Goal: Task Accomplishment & Management: Manage account settings

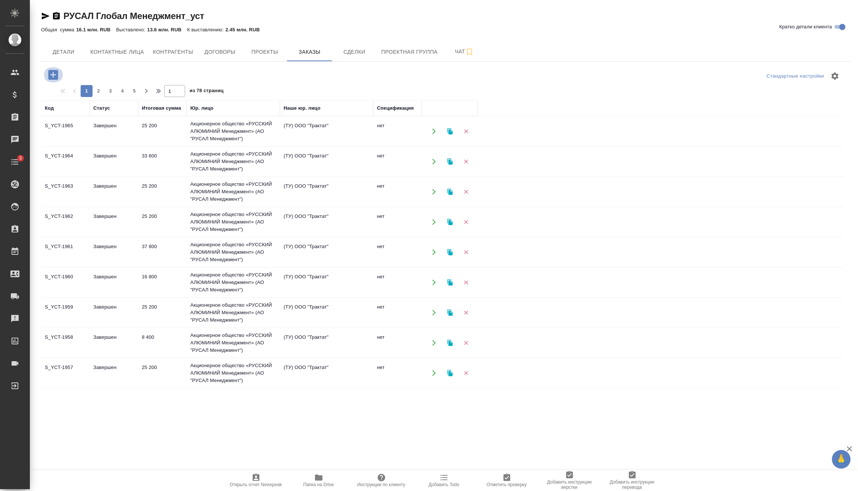
click at [53, 78] on icon "button" at bounding box center [53, 75] width 10 height 10
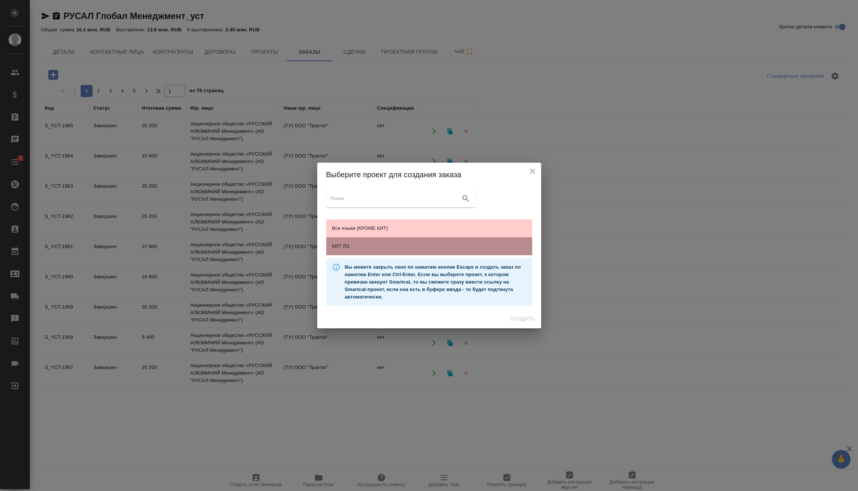
click at [349, 247] on span "КИТ ЯЗ" at bounding box center [429, 246] width 194 height 7
click at [521, 320] on span "Создать" at bounding box center [522, 318] width 25 height 9
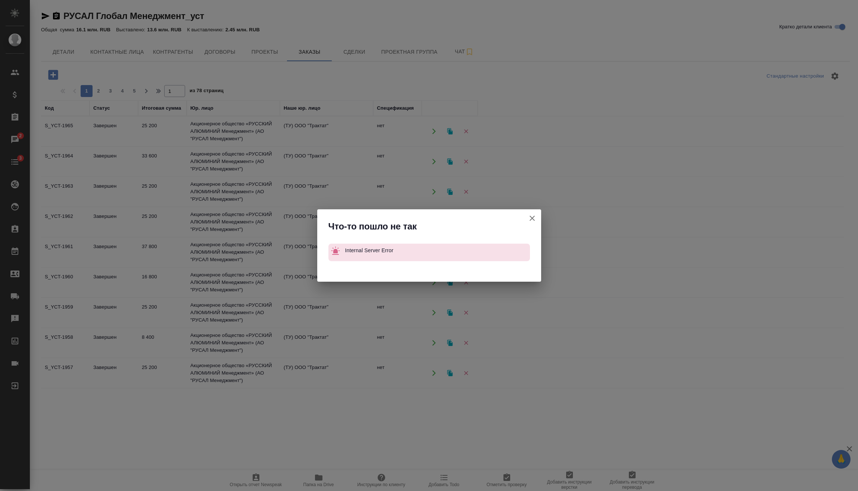
click at [536, 216] on icon "button" at bounding box center [532, 218] width 9 height 9
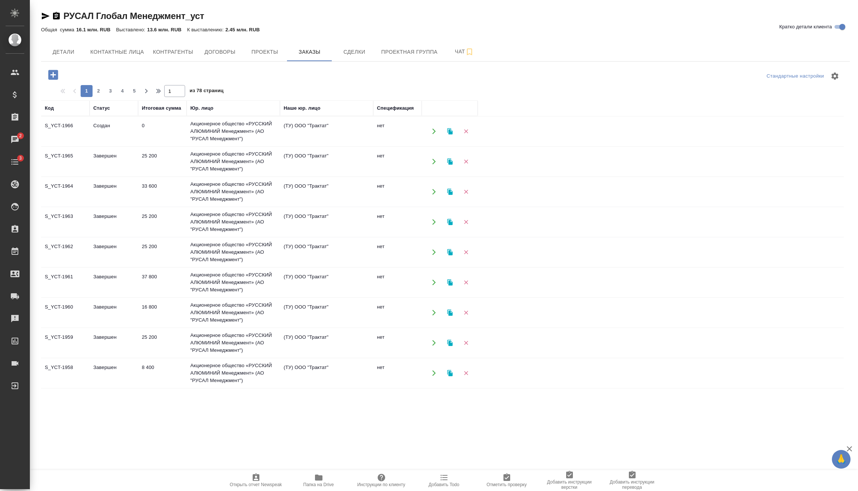
click at [234, 132] on td "Акционерное общество «РУССКИЙ АЛЮМИНИЙ Менеджмент» (АО "РУСАЛ Менеджмент")" at bounding box center [233, 131] width 93 height 30
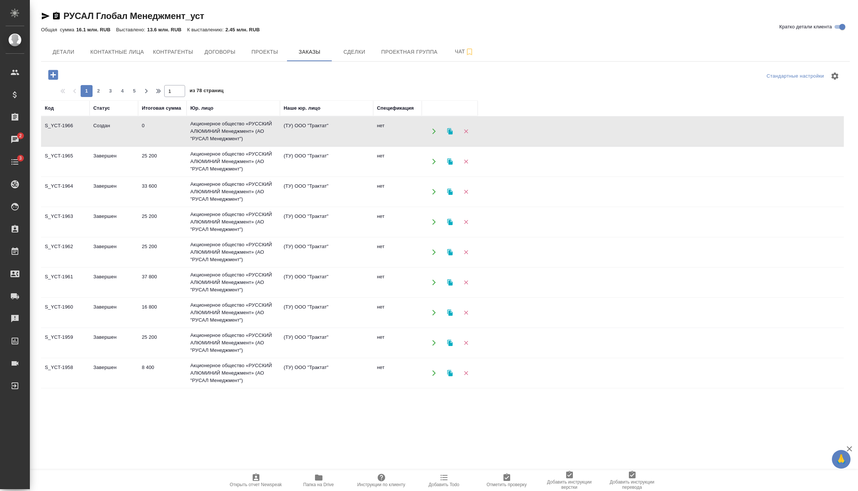
click at [234, 132] on td "Акционерное общество «РУССКИЙ АЛЮМИНИЙ Менеджмент» (АО "РУСАЛ Менеджмент")" at bounding box center [233, 131] width 93 height 30
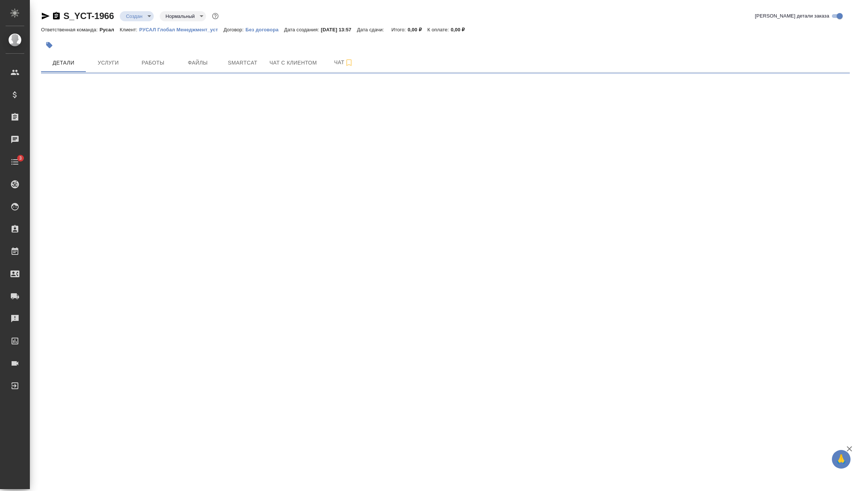
select select "RU"
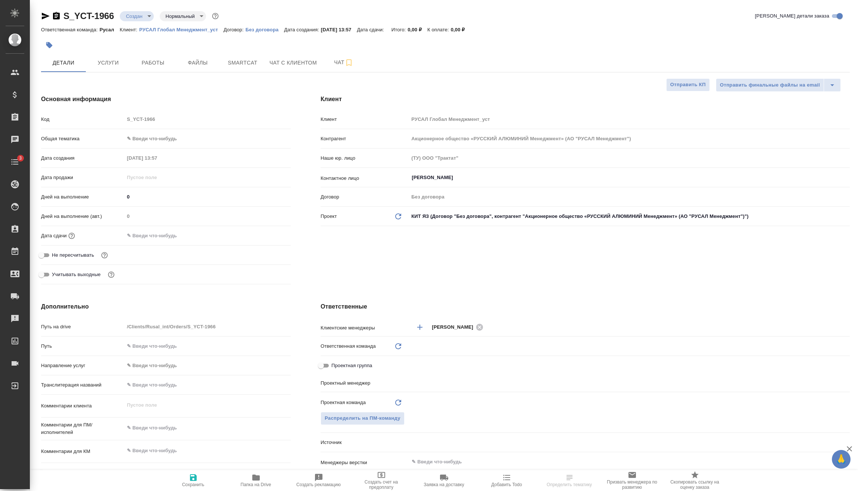
type textarea "x"
type input "Русал"
type input "[PERSON_NAME]"
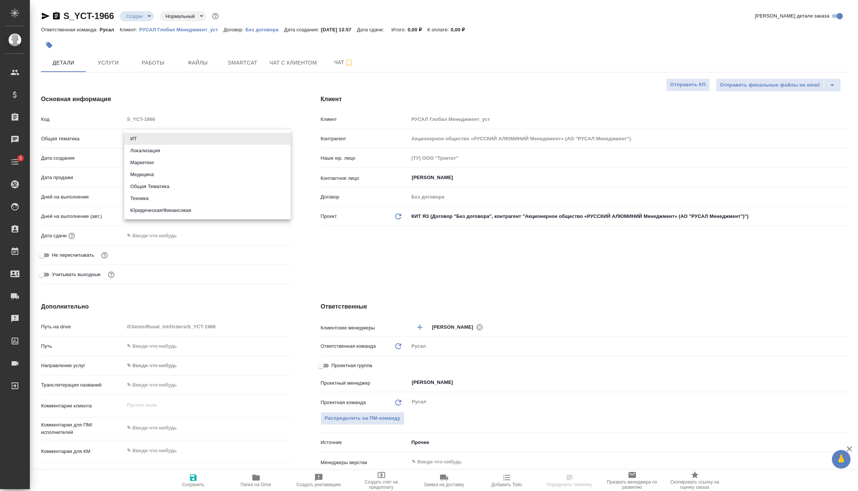
click at [148, 136] on body "🙏 .cls-1 fill:#fff; AWATERA Vasilev Evgeniy Клиенты Спецификации Заказы Чаты 3 …" at bounding box center [429, 245] width 858 height 491
type textarea "x"
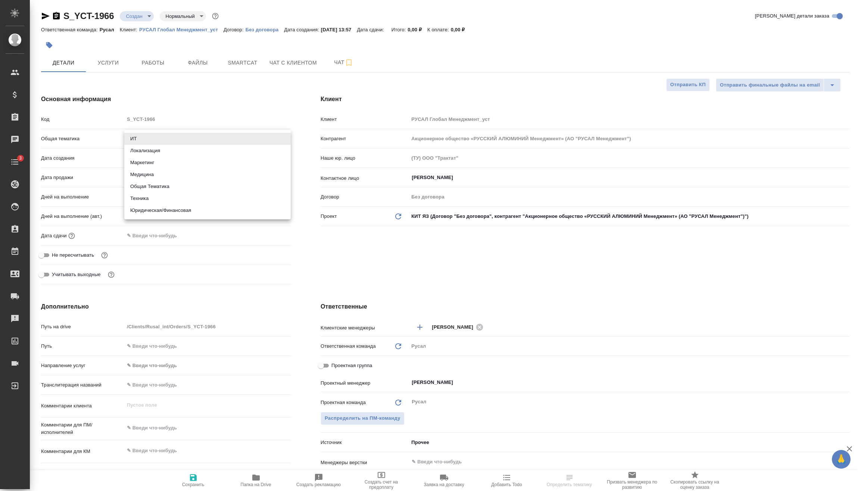
type textarea "x"
click at [153, 200] on li "Техника" at bounding box center [207, 199] width 166 height 12
type input "tech"
type textarea "x"
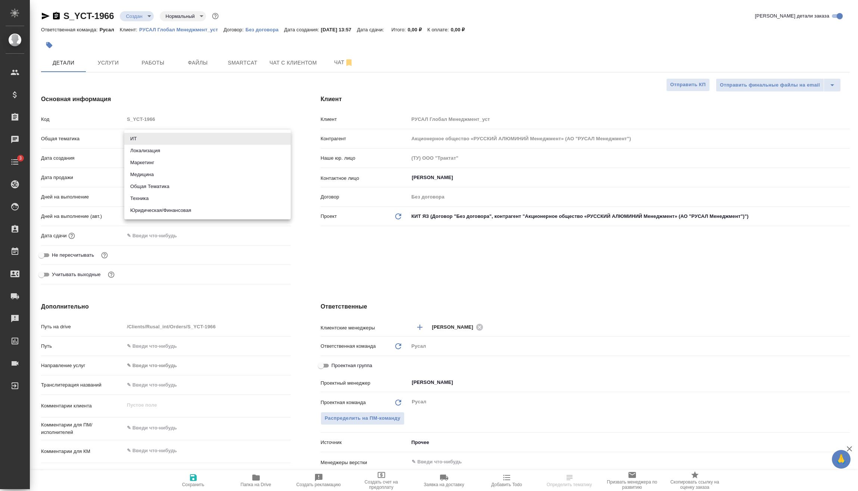
type textarea "x"
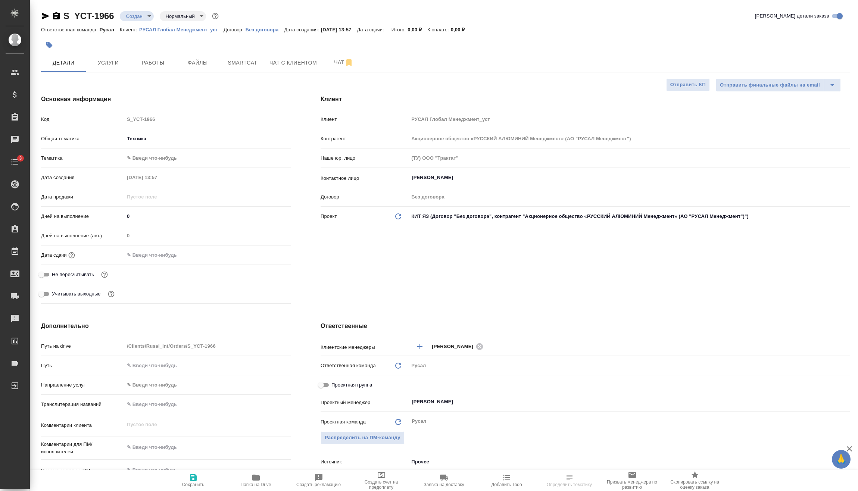
click at [162, 152] on body "🙏 .cls-1 fill:#fff; AWATERA Vasilev Evgeniy Клиенты Спецификации Заказы Чаты 3 …" at bounding box center [429, 245] width 858 height 491
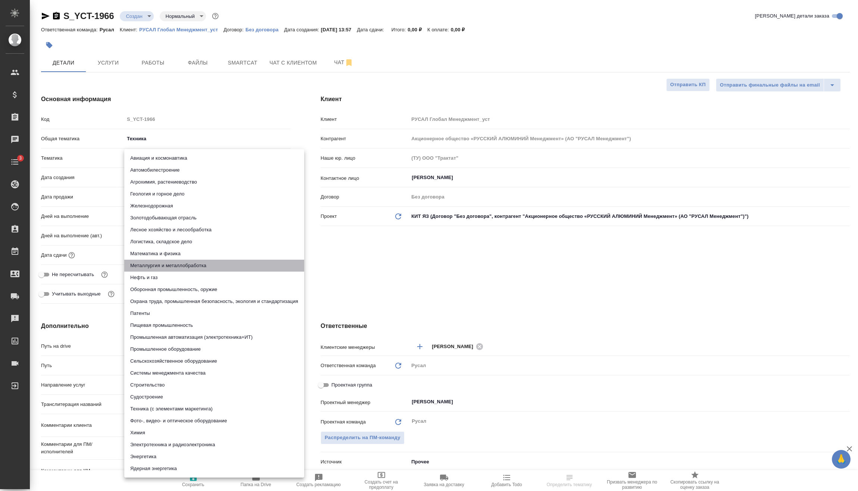
click at [171, 265] on li "Металлургия и металлобработка" at bounding box center [214, 266] width 180 height 12
type textarea "x"
type input "60014e23f7d9dc5f480a3cf8"
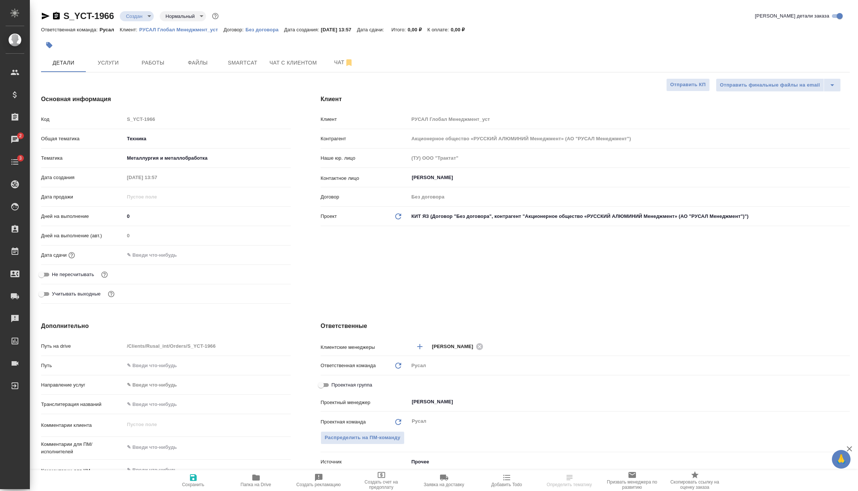
click at [168, 252] on input "text" at bounding box center [156, 255] width 65 height 11
click at [272, 255] on icon "button" at bounding box center [269, 253] width 7 height 7
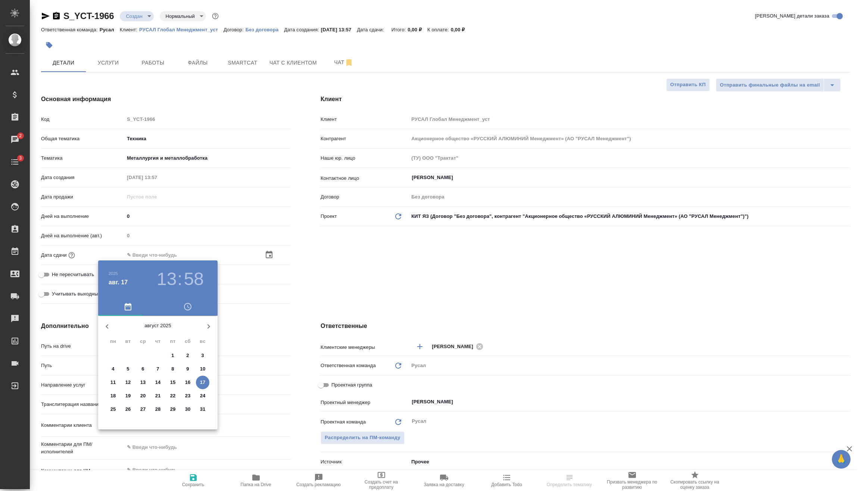
click at [168, 285] on h3 "13" at bounding box center [167, 279] width 20 height 21
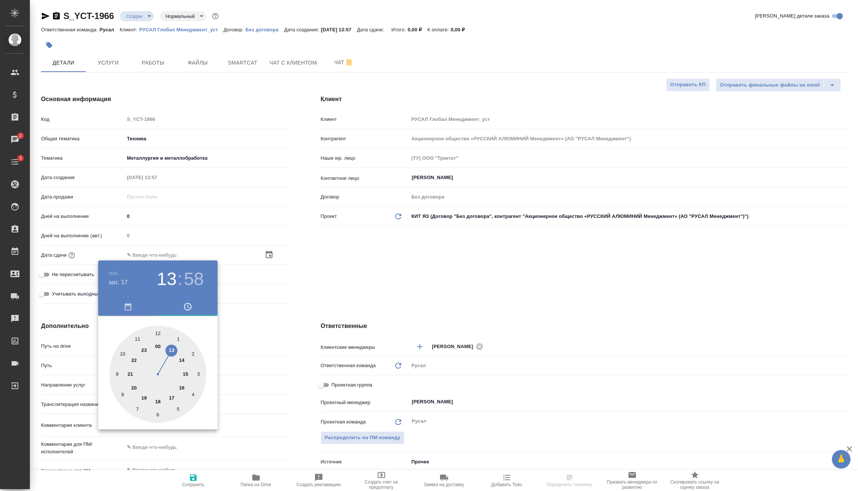
click at [185, 372] on div at bounding box center [157, 374] width 97 height 97
type input "17.08.2025 15:58"
type textarea "x"
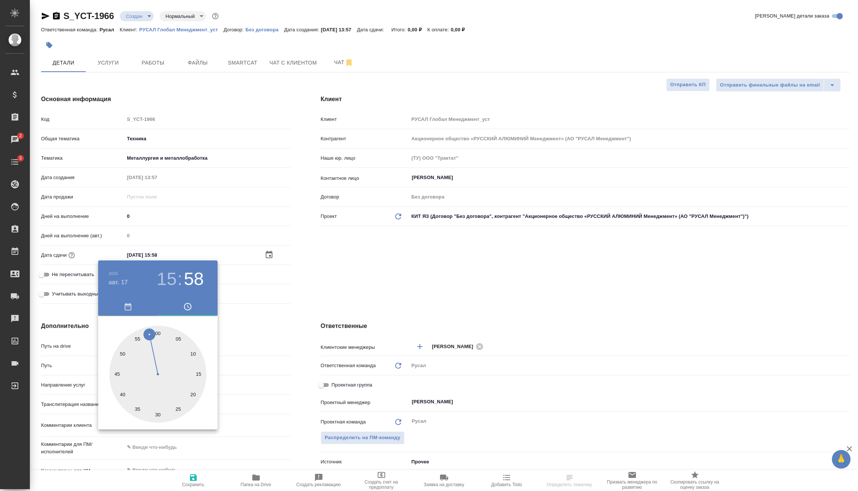
click at [159, 334] on div ".cls-1 fill:#fff; AWATERA Vasilev Evgeniy Клиенты Спецификации Заказы 2 Чаты 3 …" at bounding box center [429, 245] width 858 height 491
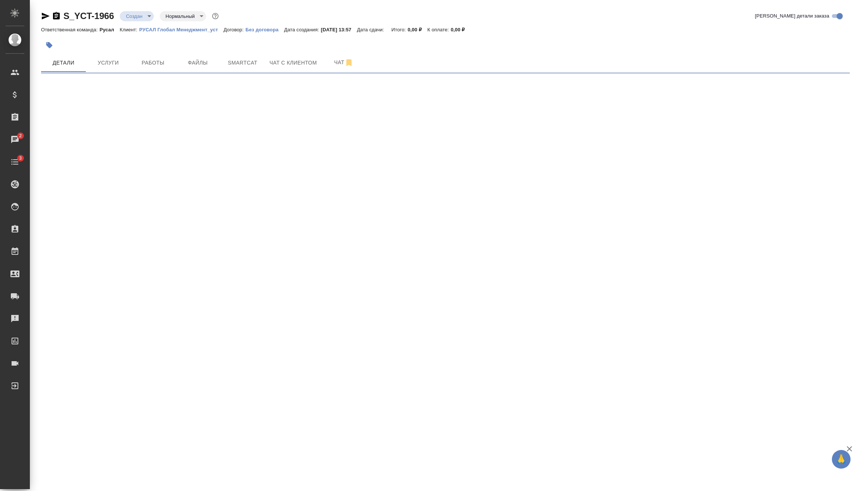
select select "RU"
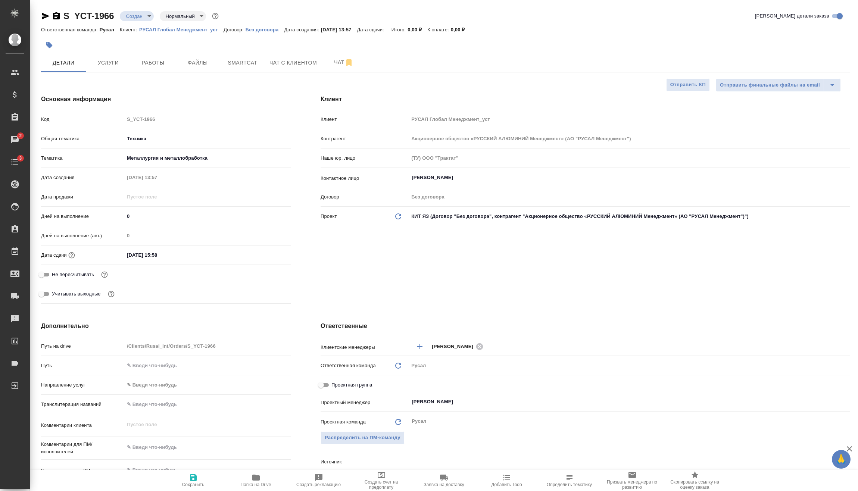
type textarea "x"
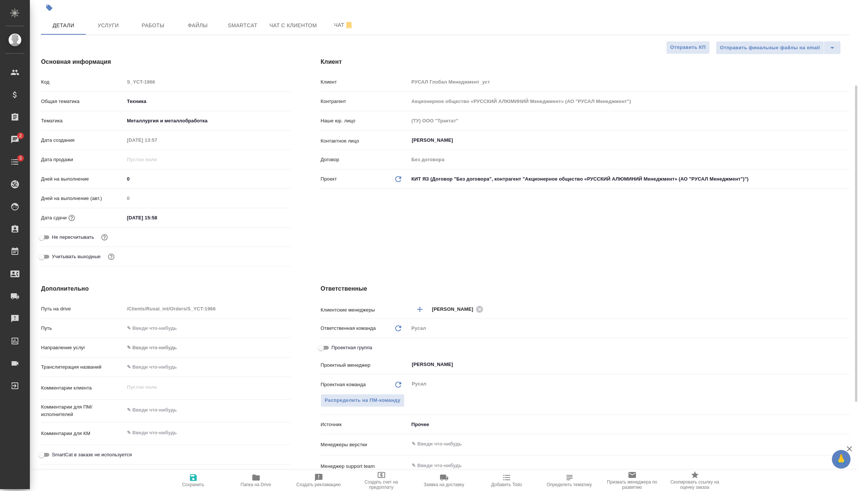
scroll to position [112, 0]
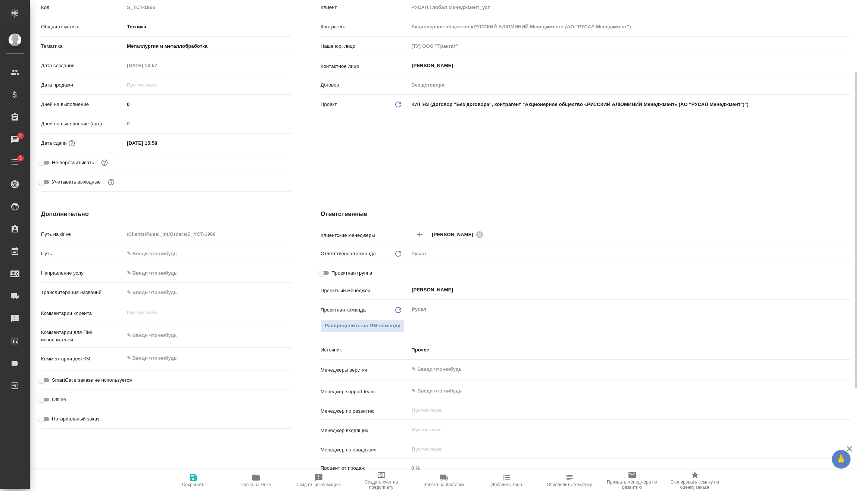
type textarea "x"
click at [162, 334] on textarea at bounding box center [208, 336] width 166 height 13
type textarea "x"
type textarea "1"
type textarea "x"
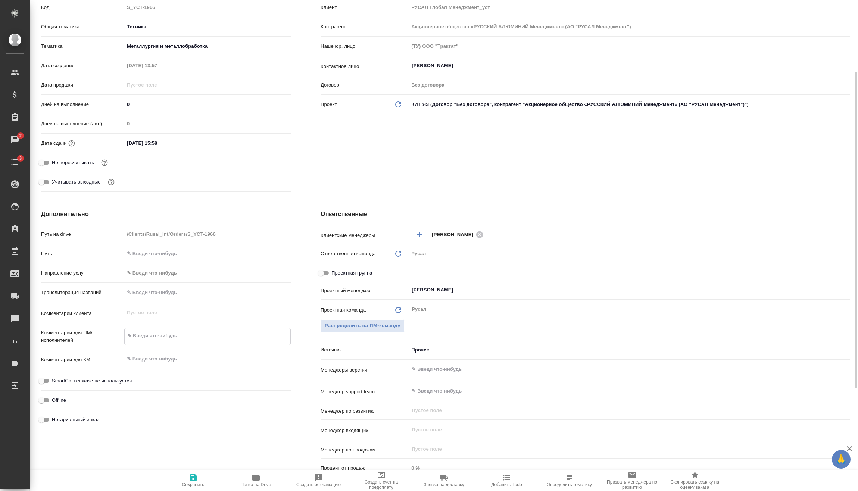
type textarea "x"
type textarea "15"
type textarea "x"
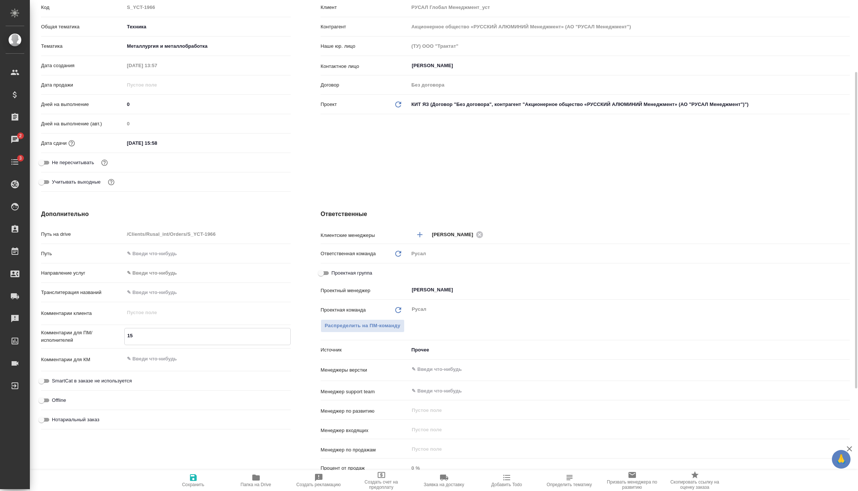
type textarea "x"
type textarea "15."
type textarea "x"
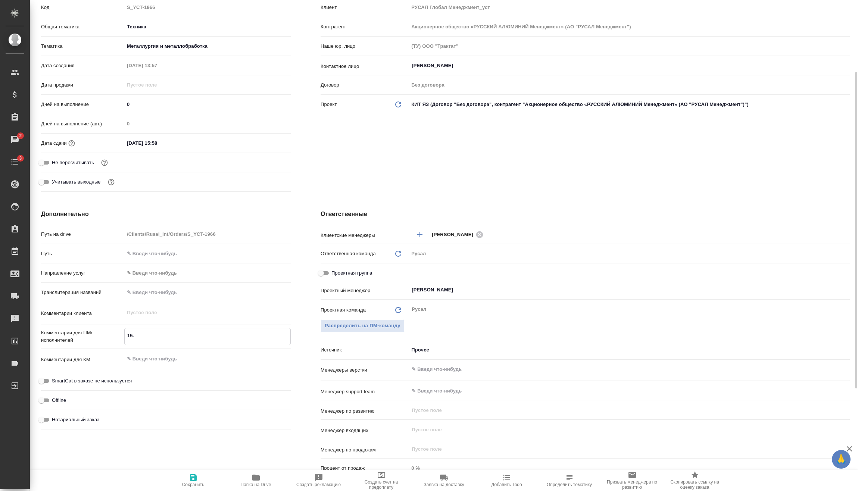
type textarea "15.0"
type textarea "x"
type textarea "15.08"
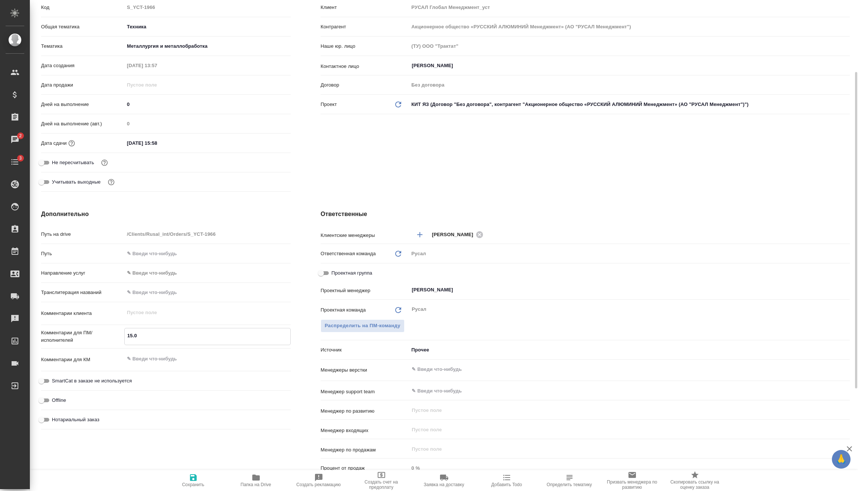
type textarea "x"
type textarea "15.08"
type textarea "x"
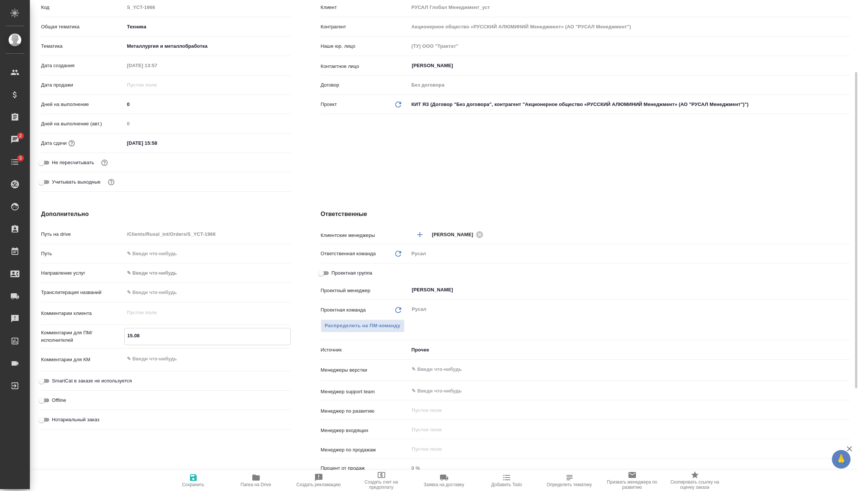
type textarea "x"
type textarea "15.08 П"
type textarea "x"
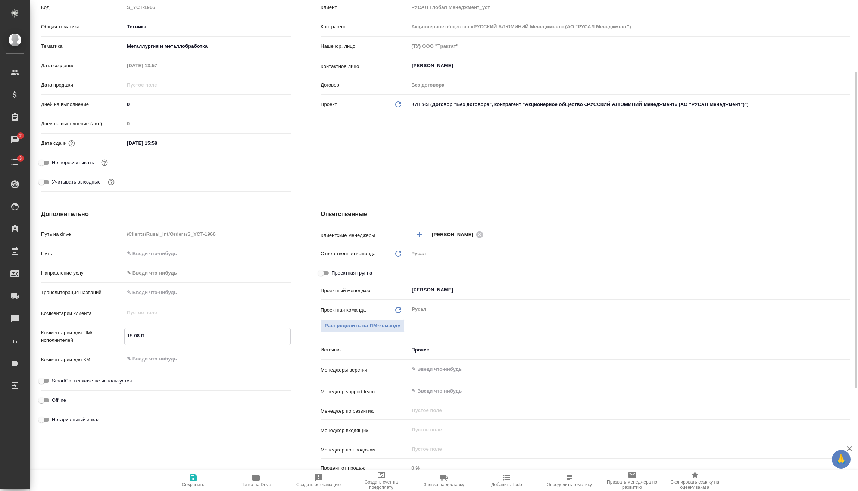
type textarea "x"
type textarea "15.08 По"
type textarea "x"
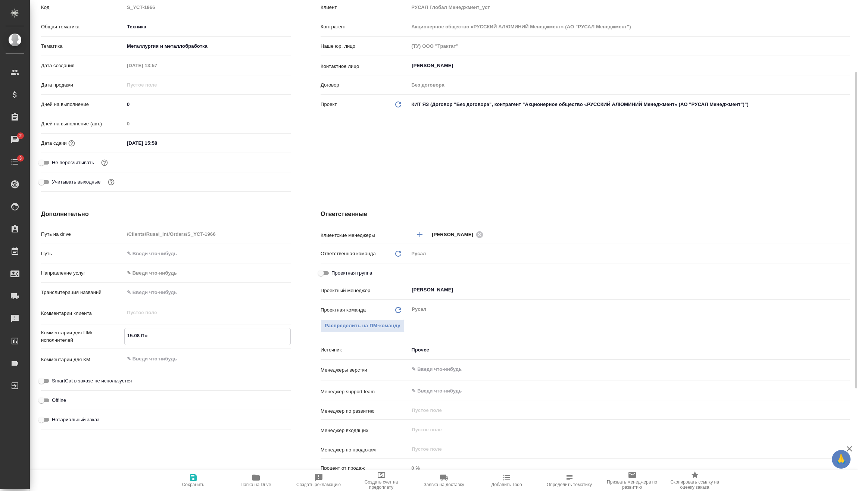
type textarea "15.08 Пор"
type textarea "x"
type textarea "15.08 Порт"
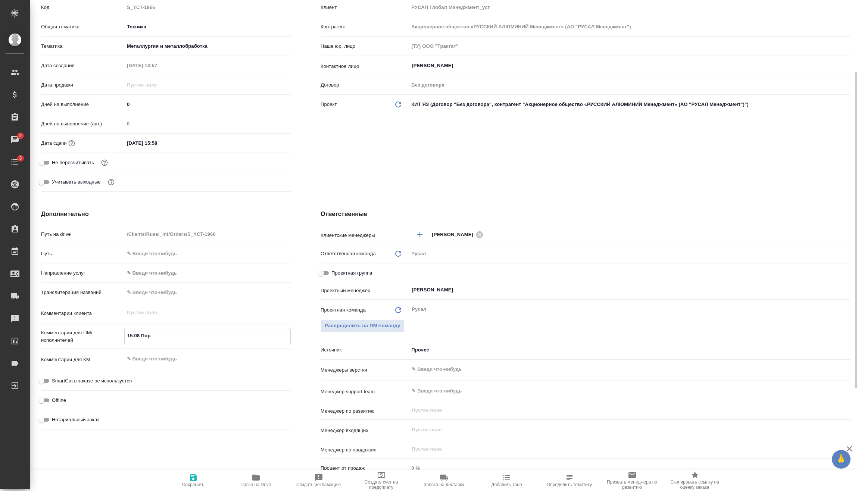
type textarea "x"
type textarea "15.08 Портн"
type textarea "x"
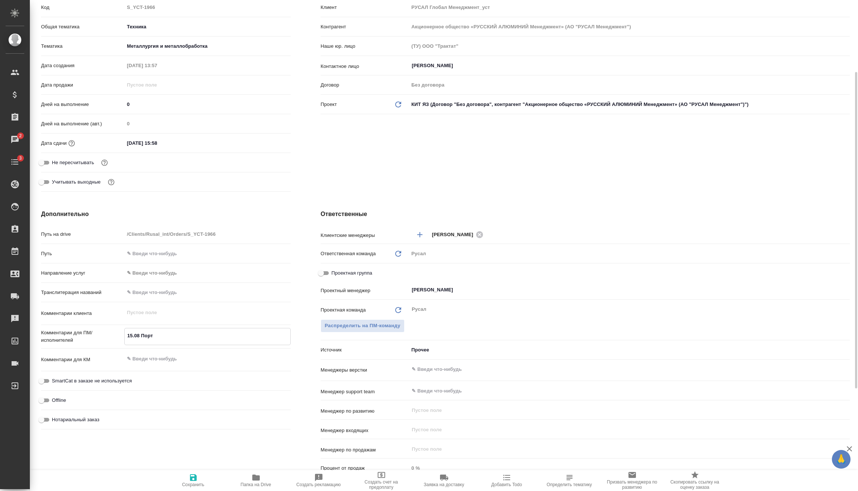
type textarea "x"
type textarea "15.08 Портно"
type textarea "x"
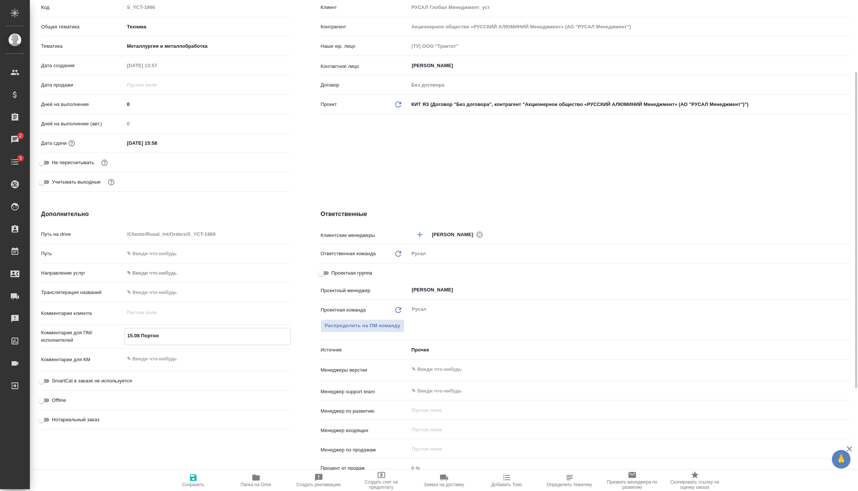
type textarea "x"
type textarea "15.08 Портнов"
type textarea "x"
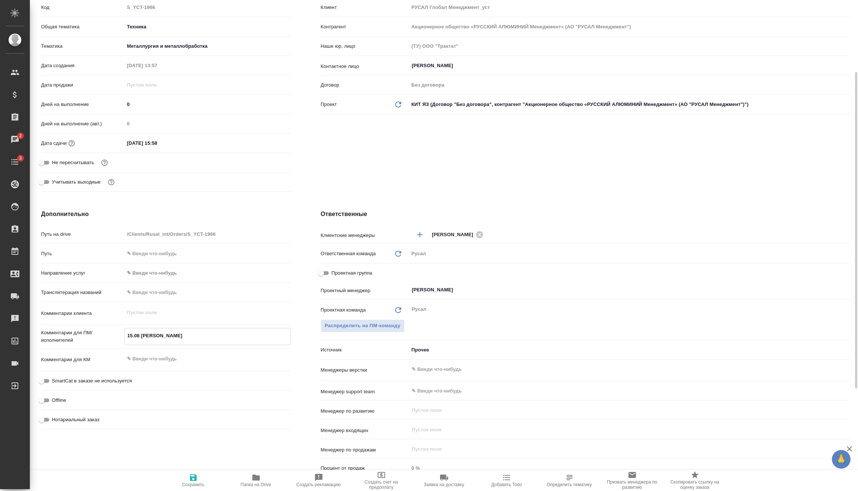
type textarea "15.08 Портнова"
type textarea "x"
type textarea "15.08 Портнова"
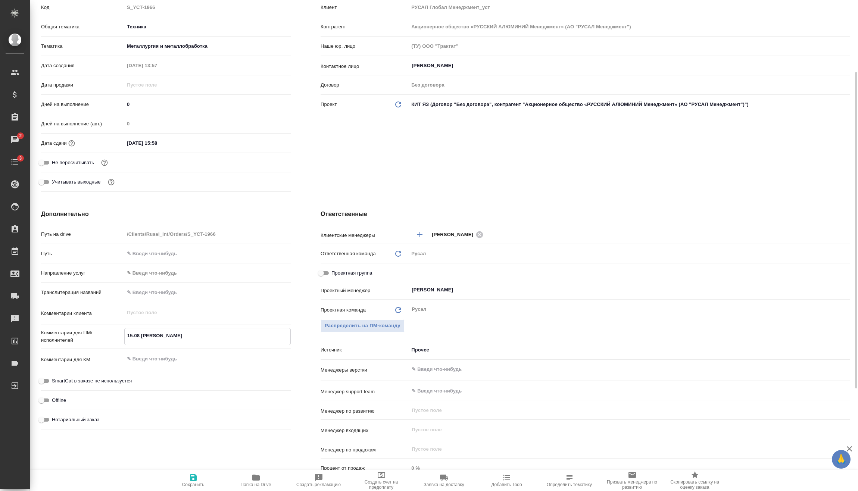
type textarea "x"
type textarea "15.08 Портнова о"
type textarea "x"
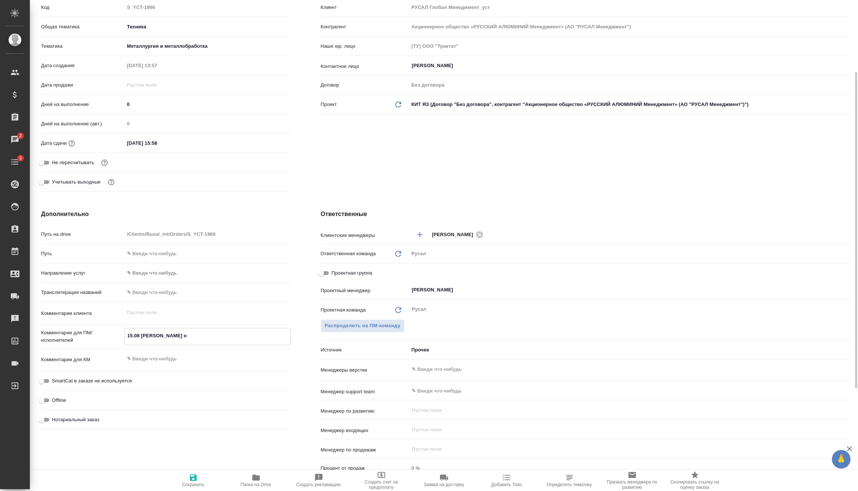
type textarea "x"
type textarea "15.08 Портнова оф"
type textarea "x"
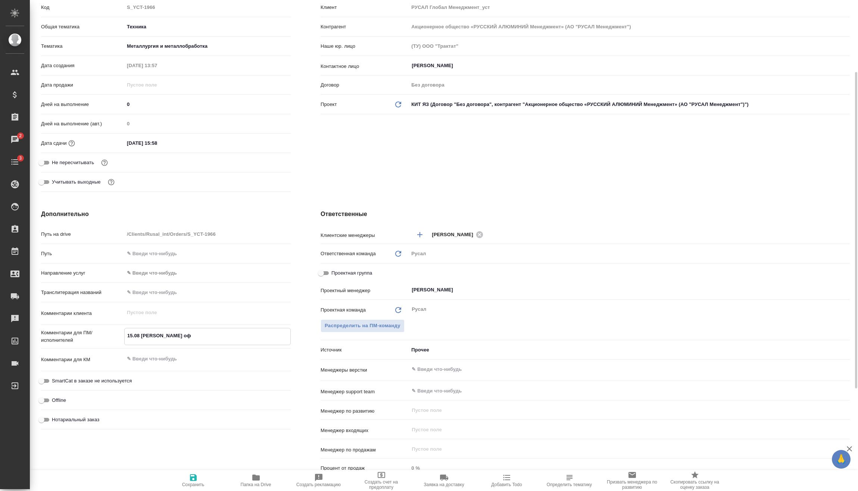
type textarea "x"
type textarea "15.08 Портнова офи"
type textarea "x"
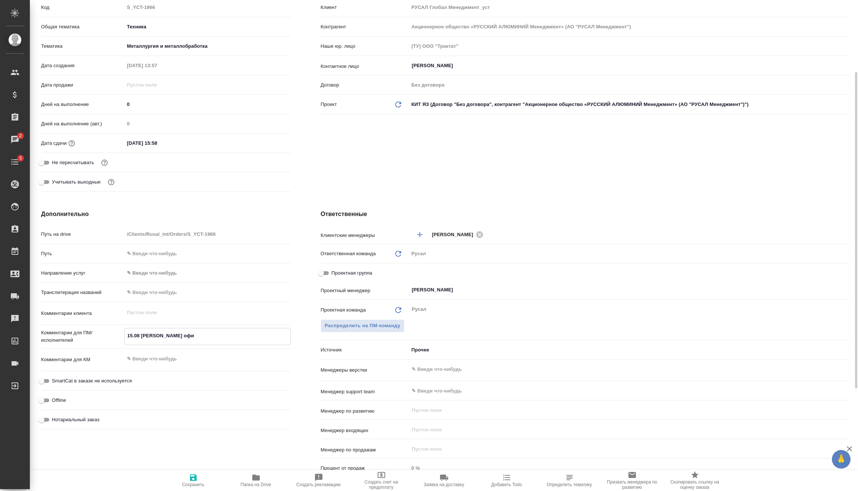
type textarea "15.08 Портнова офис"
type textarea "x"
type textarea "15.08 Портнова офис"
type textarea "x"
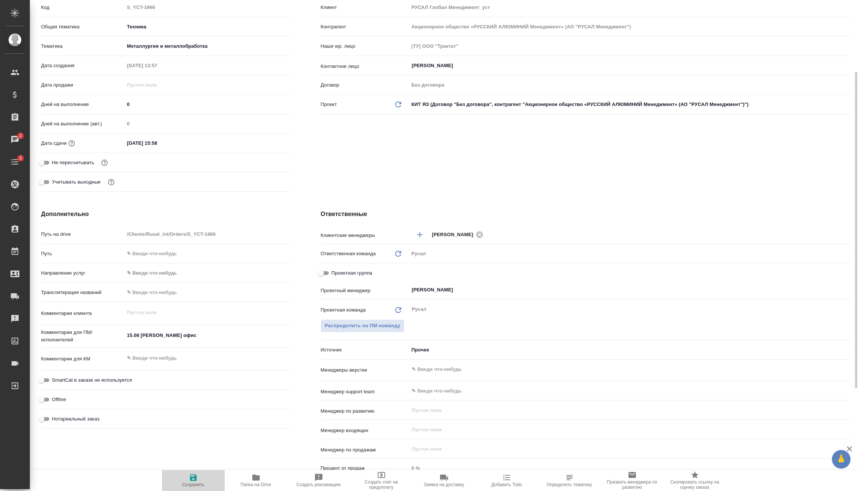
click at [199, 481] on span "Сохранить" at bounding box center [193, 480] width 54 height 14
type textarea "x"
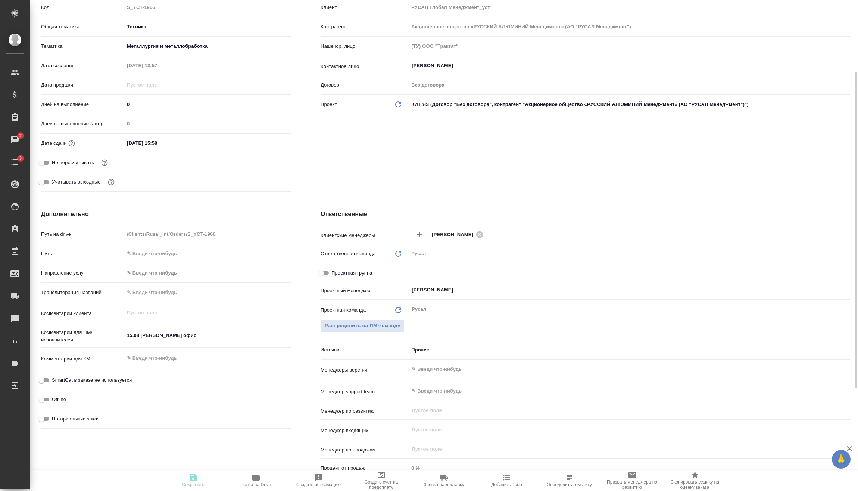
type textarea "x"
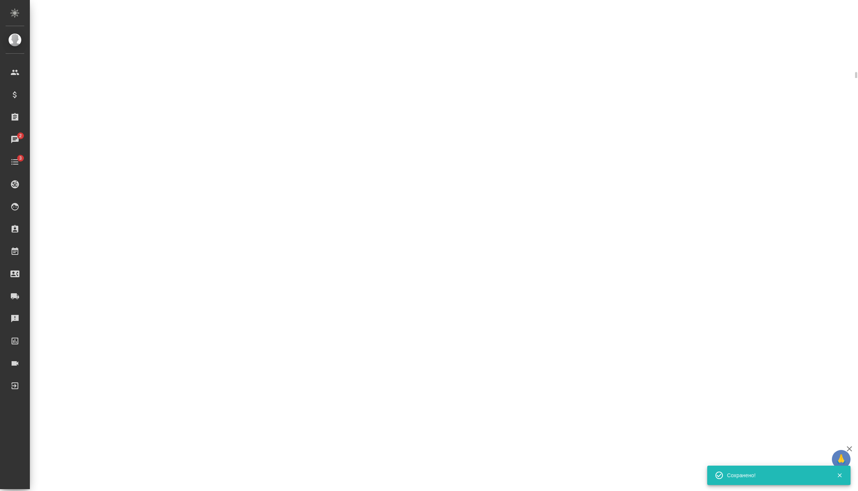
select select "RU"
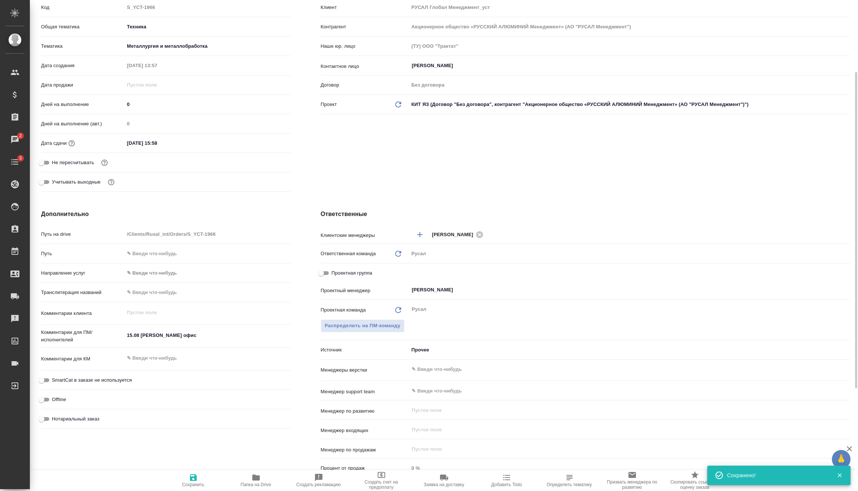
type textarea "x"
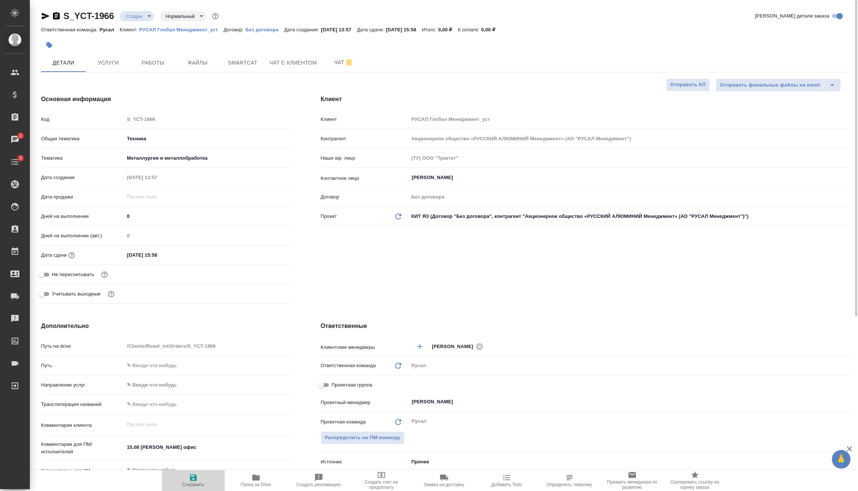
click at [200, 484] on span "Сохранить" at bounding box center [193, 484] width 22 height 5
type textarea "x"
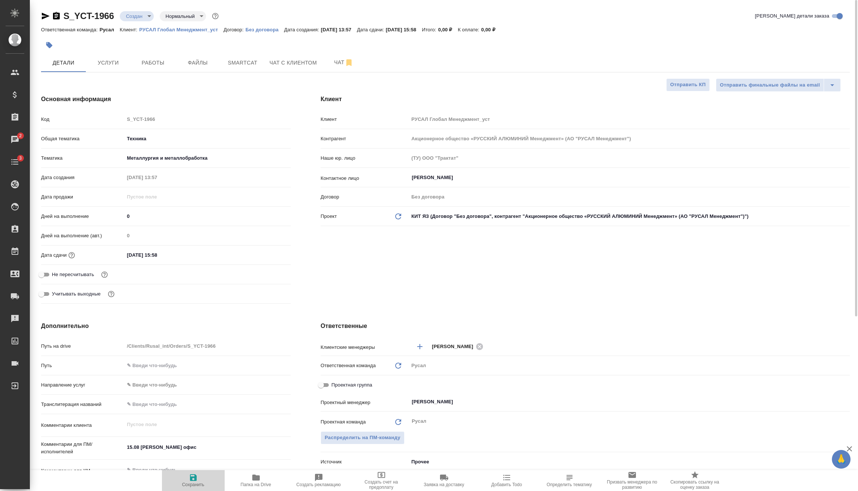
type textarea "x"
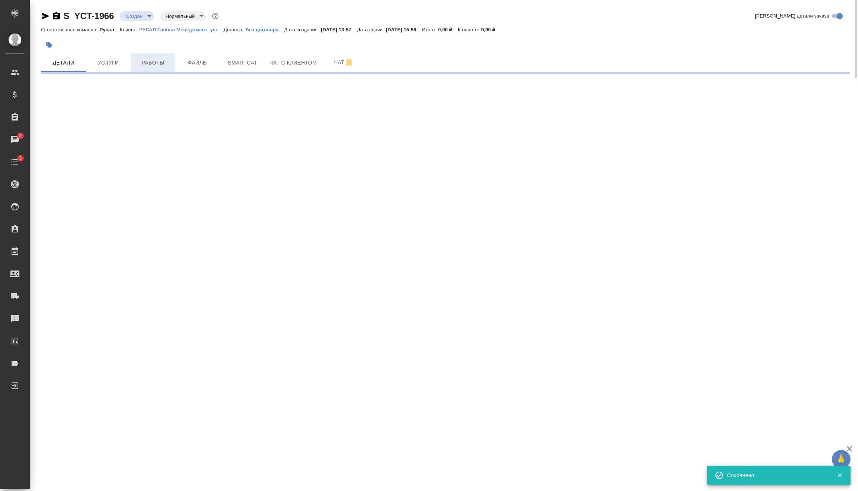
select select "RU"
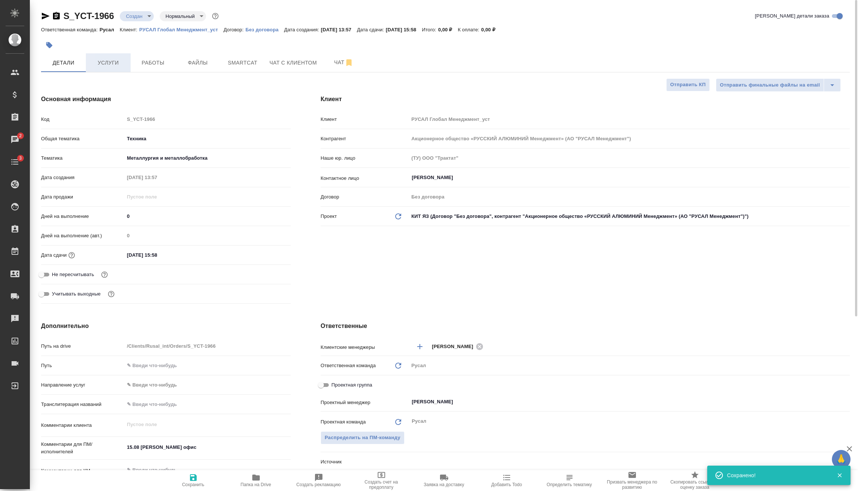
type textarea "x"
click at [121, 62] on span "Услуги" at bounding box center [108, 62] width 36 height 9
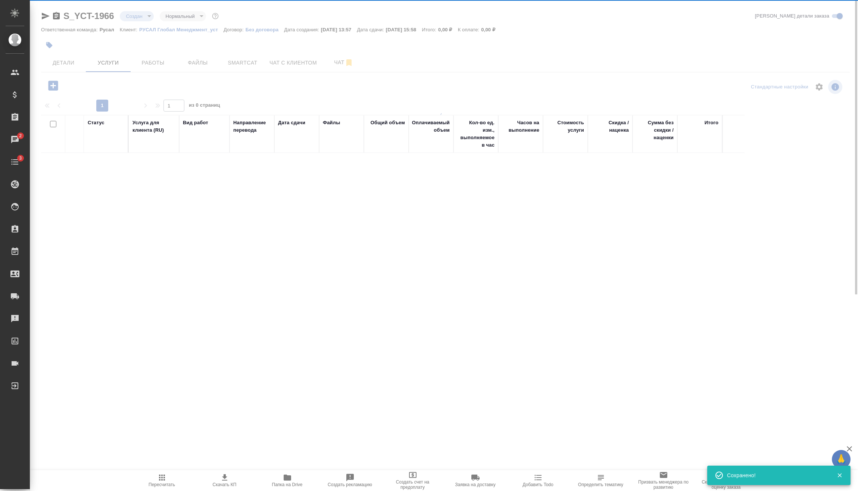
click at [143, 15] on div at bounding box center [444, 147] width 828 height 294
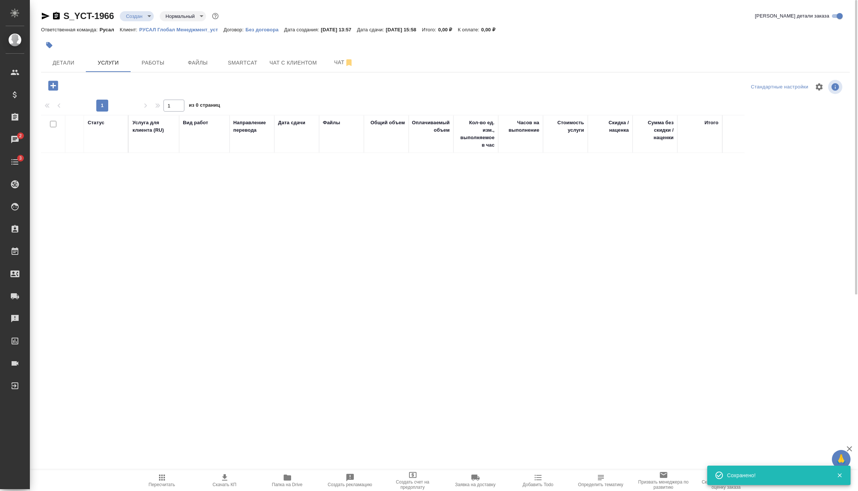
click at [149, 17] on body "🙏 .cls-1 fill:#fff; AWATERA Vasilev Evgeniy Клиенты Спецификации Заказы 2 Чаты …" at bounding box center [429, 245] width 858 height 491
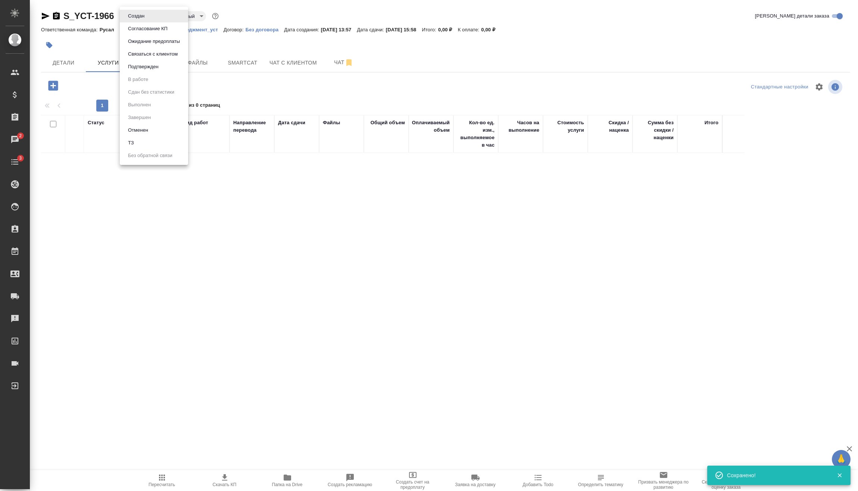
click at [146, 20] on button "Подтвержден" at bounding box center [136, 16] width 21 height 8
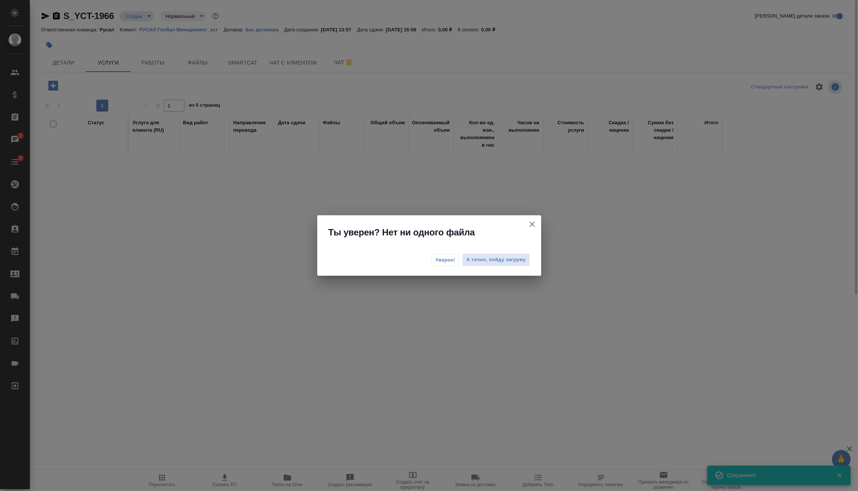
click at [440, 258] on span "Уверен!" at bounding box center [446, 259] width 20 height 7
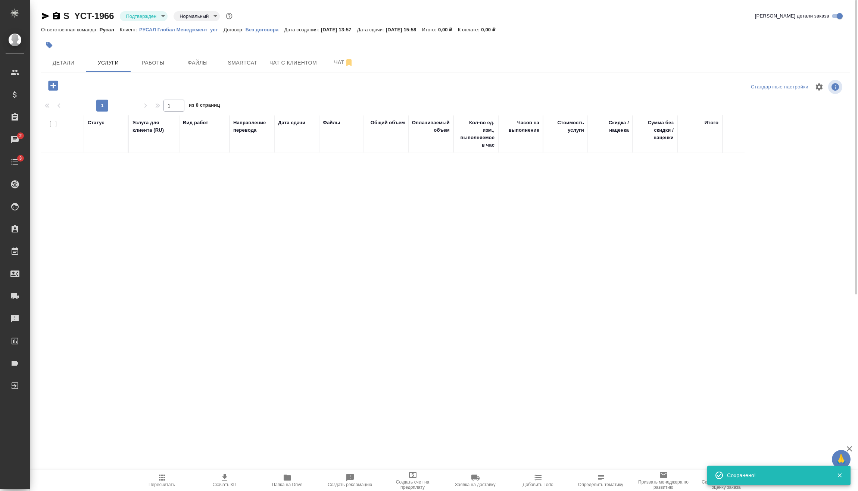
click at [59, 84] on icon "button" at bounding box center [53, 85] width 13 height 13
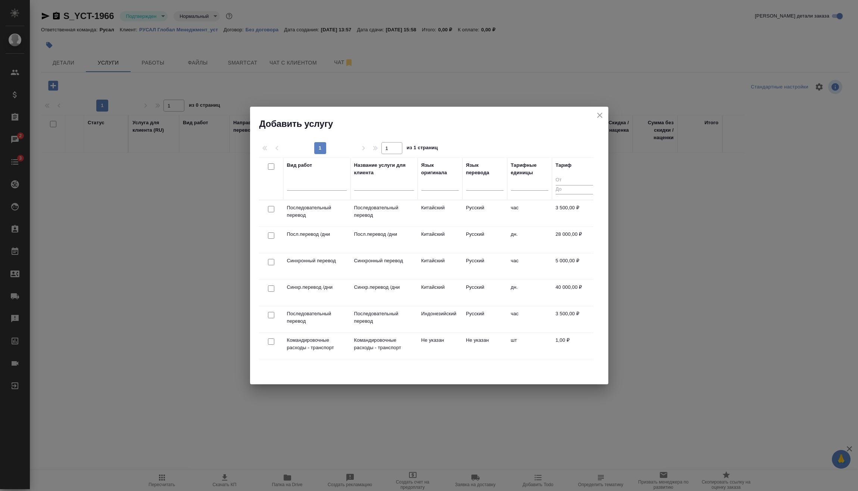
click at [271, 209] on input "checkbox" at bounding box center [271, 209] width 6 height 6
checkbox input "true"
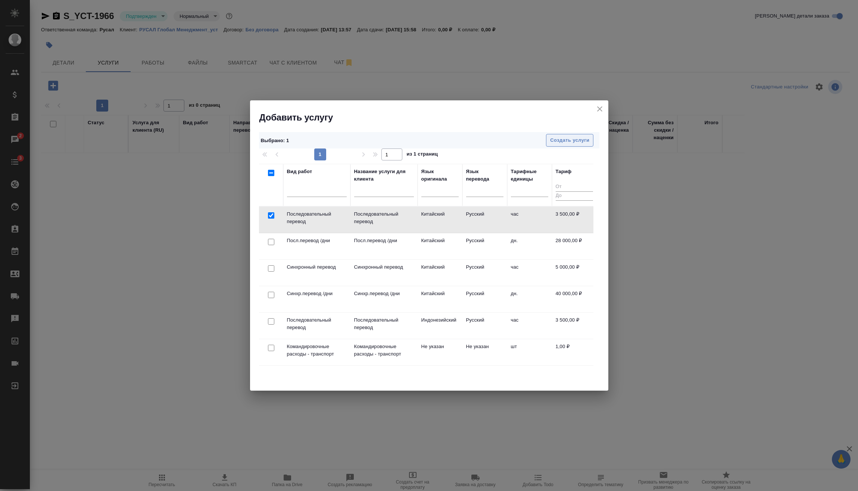
click at [580, 137] on span "Создать услуги" at bounding box center [569, 140] width 39 height 9
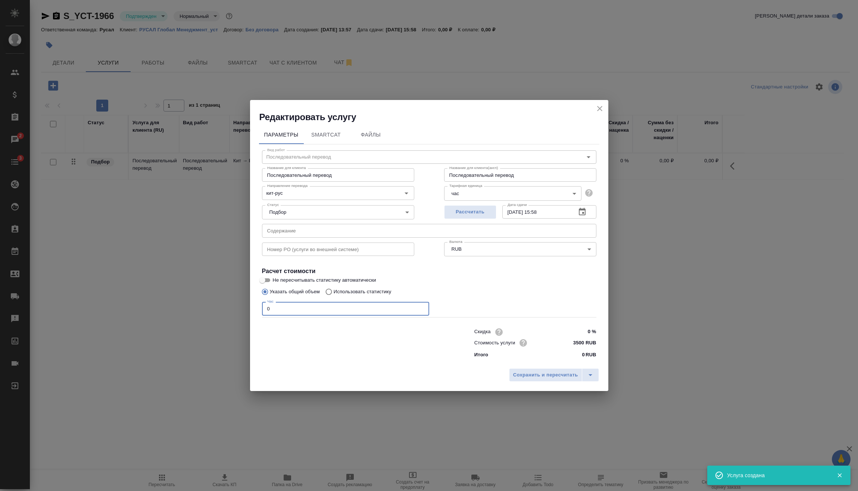
drag, startPoint x: 310, startPoint y: 313, endPoint x: 202, endPoint y: 308, distance: 108.0
click at [218, 307] on div "Редактировать услугу Параметры SmartCat Файлы Вид работ Последовательный перево…" at bounding box center [429, 245] width 858 height 491
type input "14"
click at [545, 374] on span "Сохранить и пересчитать" at bounding box center [545, 375] width 65 height 9
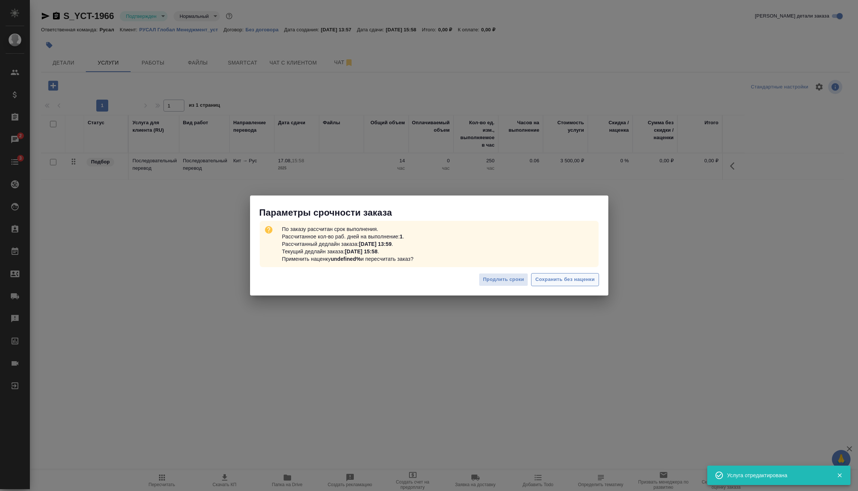
click at [581, 274] on button "Сохранить без наценки" at bounding box center [565, 279] width 68 height 13
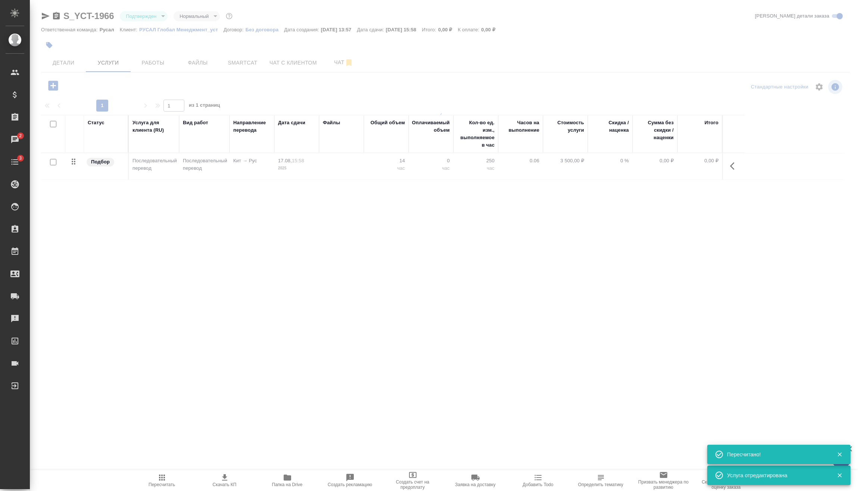
type input "urgent"
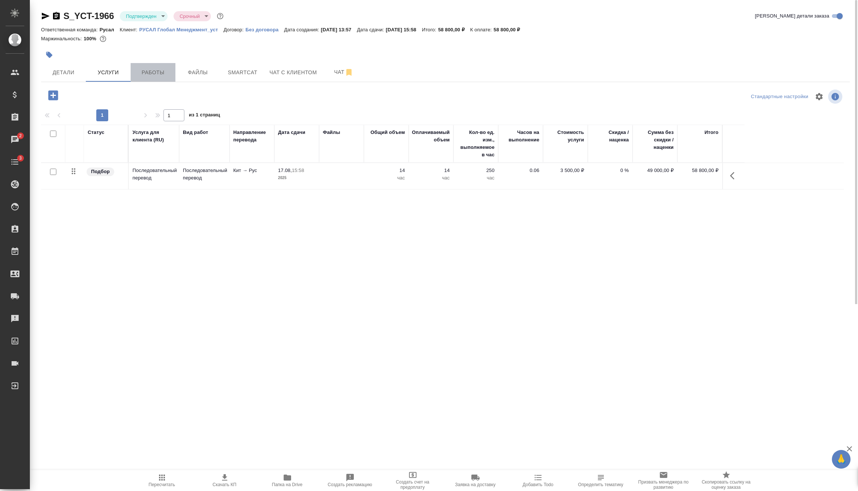
click at [139, 75] on span "Работы" at bounding box center [153, 72] width 36 height 9
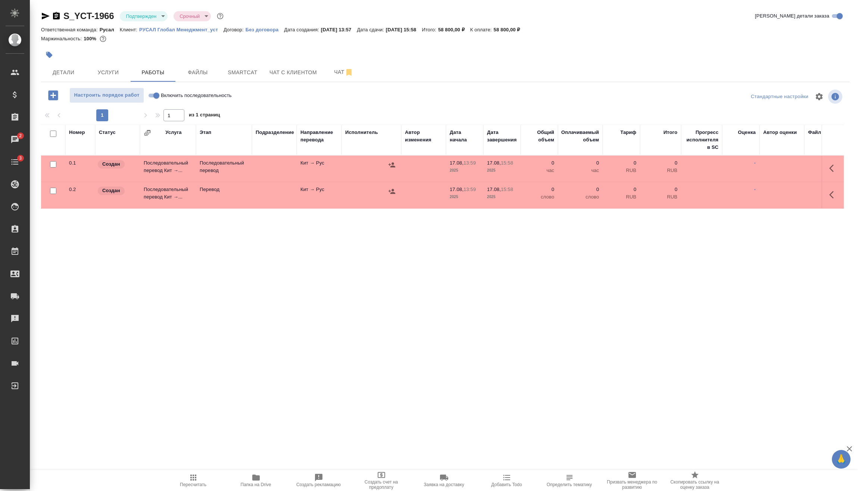
drag, startPoint x: 54, startPoint y: 189, endPoint x: 61, endPoint y: 189, distance: 6.7
click at [54, 189] on input "checkbox" at bounding box center [53, 191] width 6 height 6
checkbox input "true"
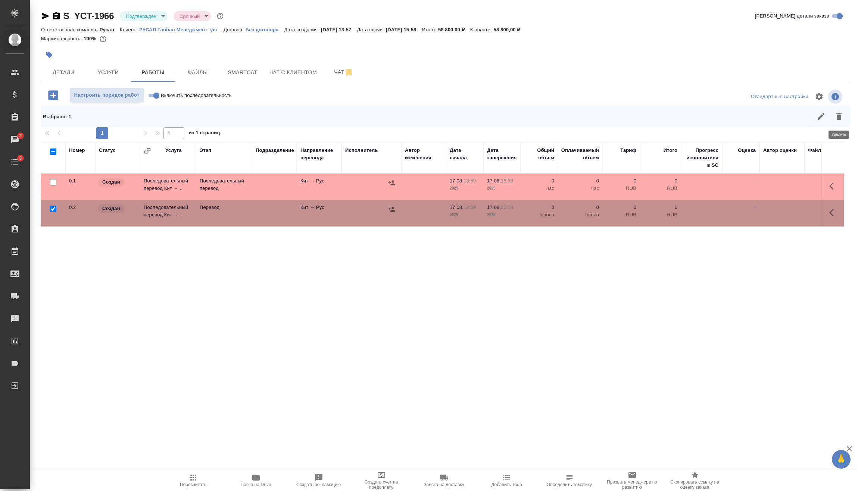
click at [841, 116] on icon "button" at bounding box center [839, 116] width 9 height 9
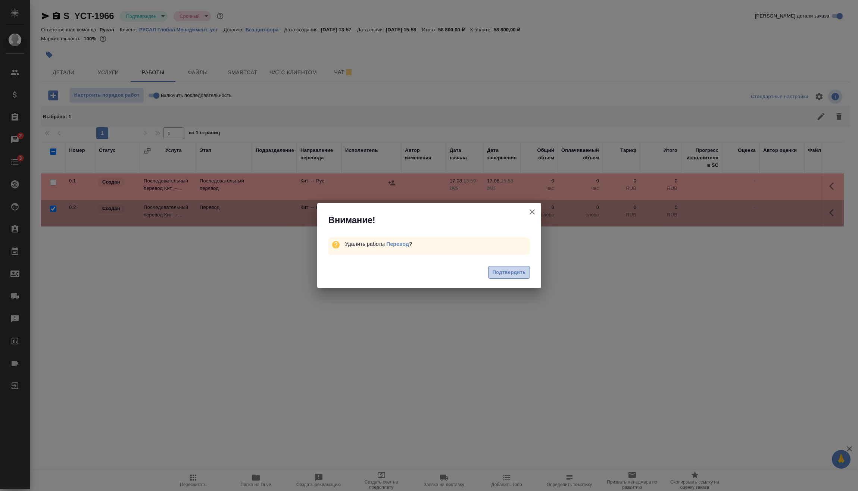
click at [518, 272] on span "Подтвердить" at bounding box center [508, 272] width 33 height 9
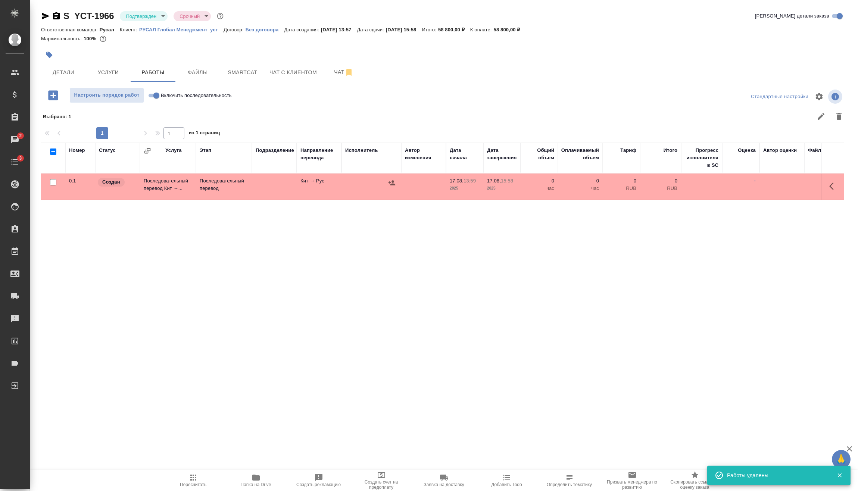
click at [156, 94] on input "Включить последовательность" at bounding box center [156, 95] width 27 height 9
checkbox input "true"
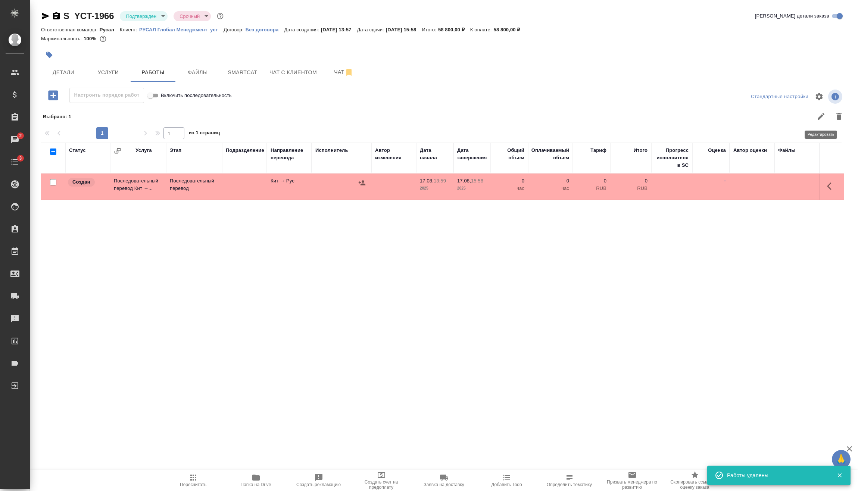
click at [821, 121] on button "button" at bounding box center [821, 116] width 18 height 18
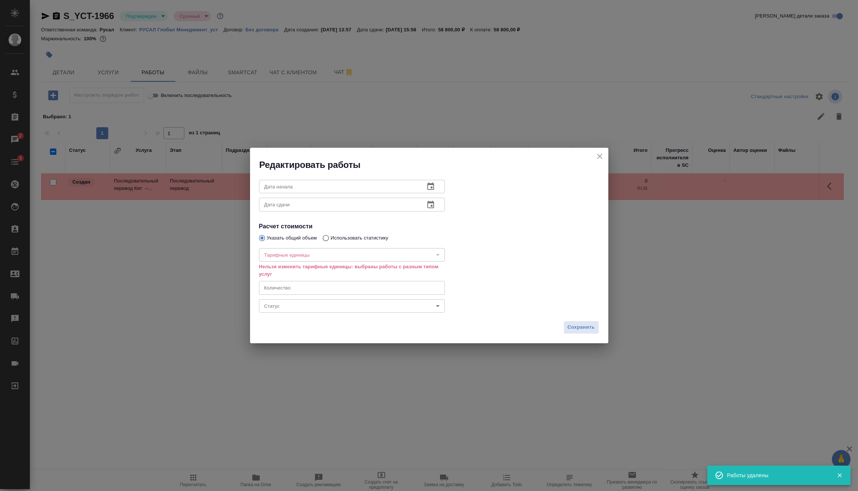
click at [600, 156] on icon "close" at bounding box center [599, 156] width 9 height 9
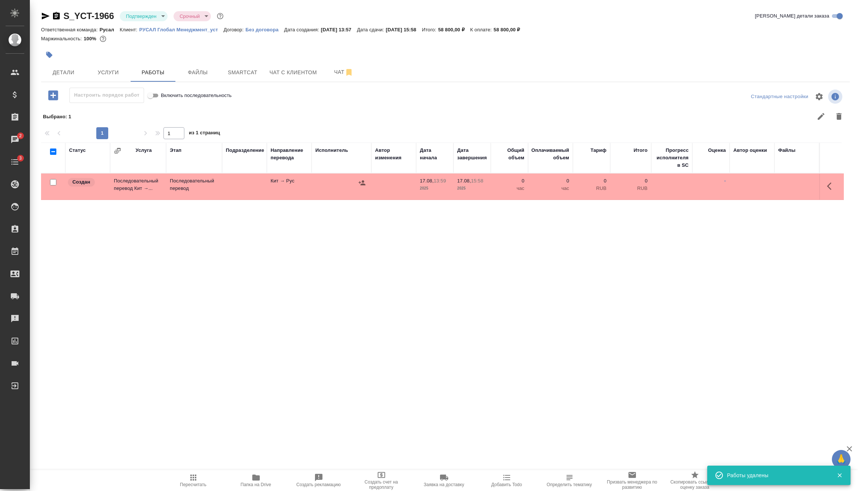
click at [829, 186] on icon "button" at bounding box center [831, 186] width 9 height 9
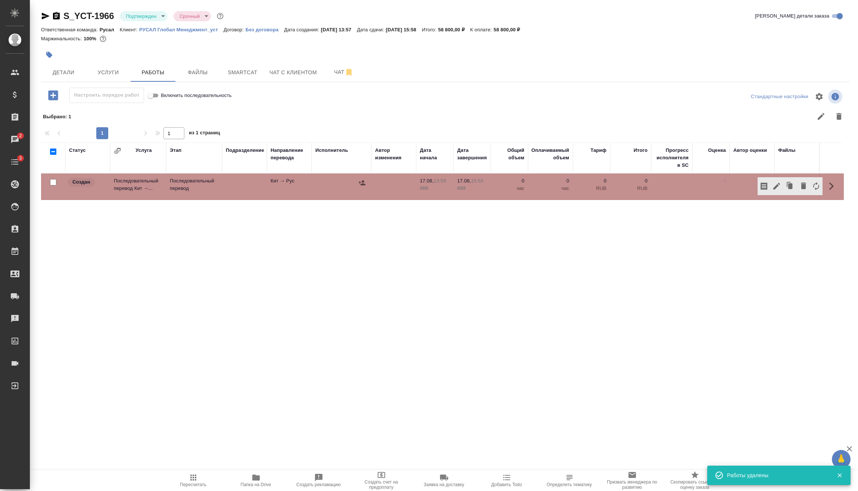
click at [780, 188] on icon "button" at bounding box center [776, 186] width 9 height 9
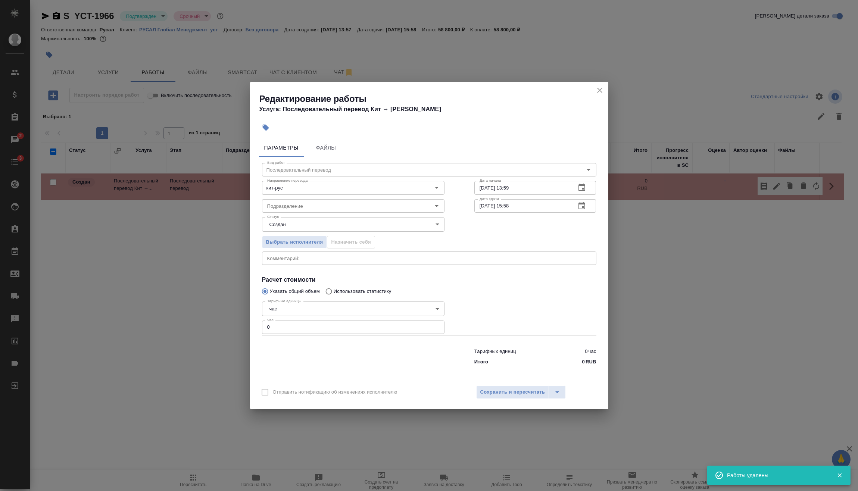
drag, startPoint x: 288, startPoint y: 330, endPoint x: 242, endPoint y: 331, distance: 46.3
click at [249, 331] on div "Редактирование работы Услуга: Последовательный перевод Кит → Рус Параметры Файл…" at bounding box center [429, 245] width 858 height 491
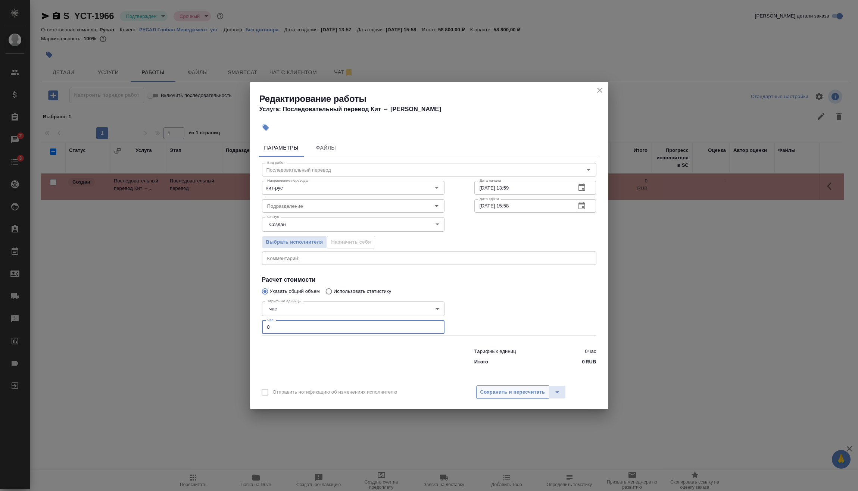
type input "8"
click at [526, 390] on span "Сохранить и пересчитать" at bounding box center [512, 392] width 65 height 9
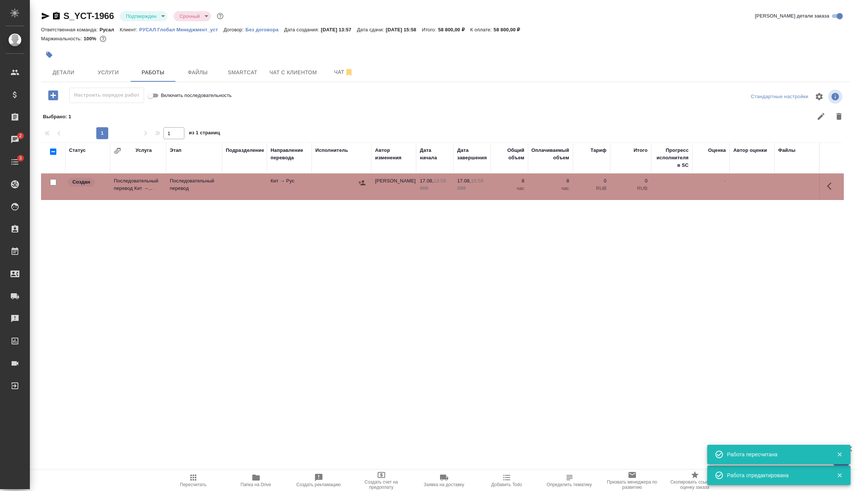
click at [362, 181] on icon "button" at bounding box center [362, 182] width 7 height 5
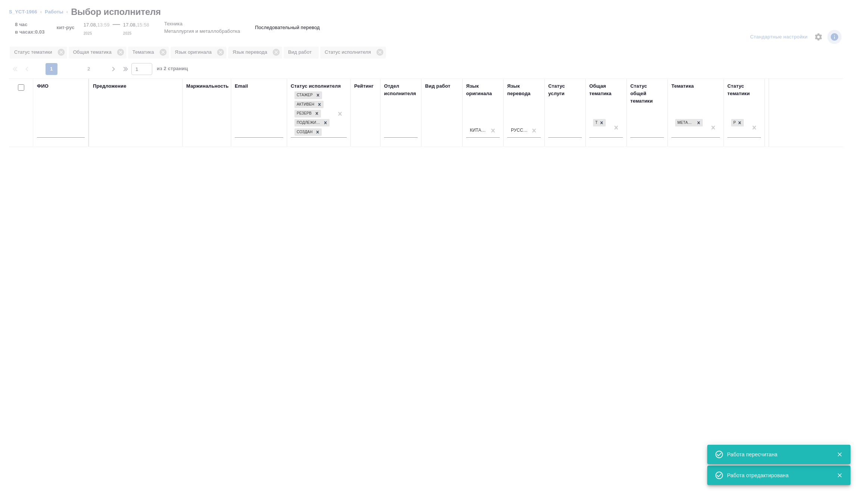
click at [70, 133] on input "text" at bounding box center [61, 132] width 48 height 9
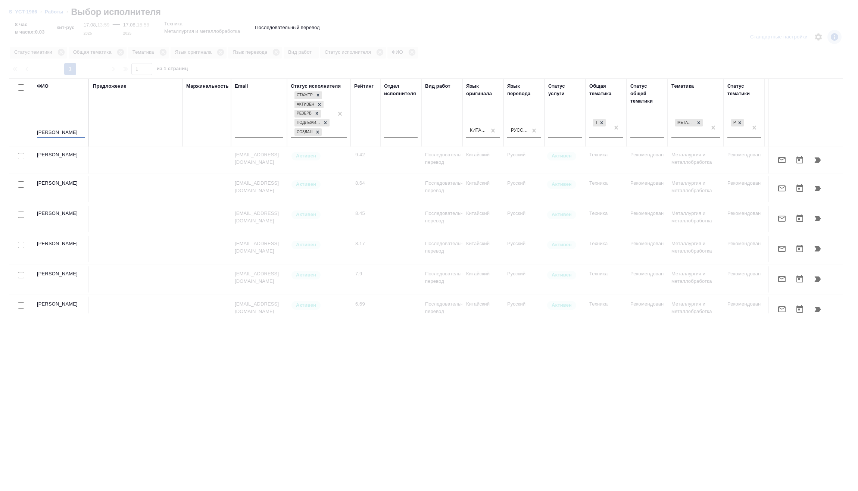
type input "портнова"
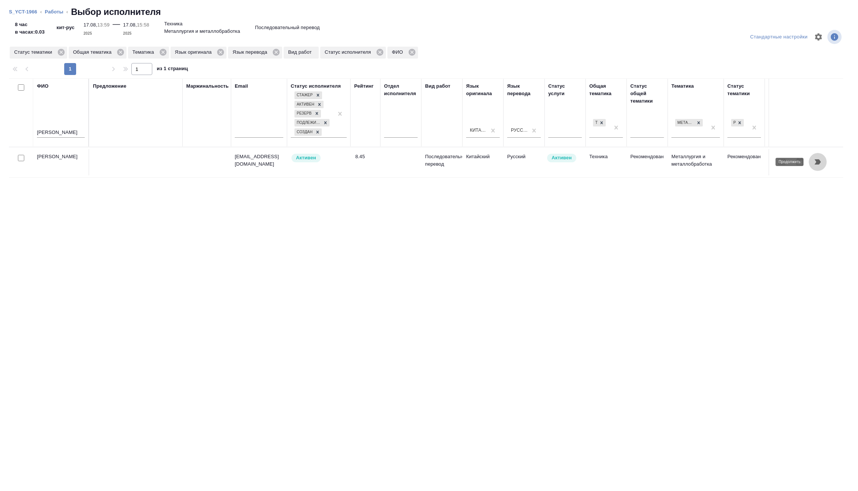
click at [815, 162] on icon "button" at bounding box center [817, 162] width 9 height 9
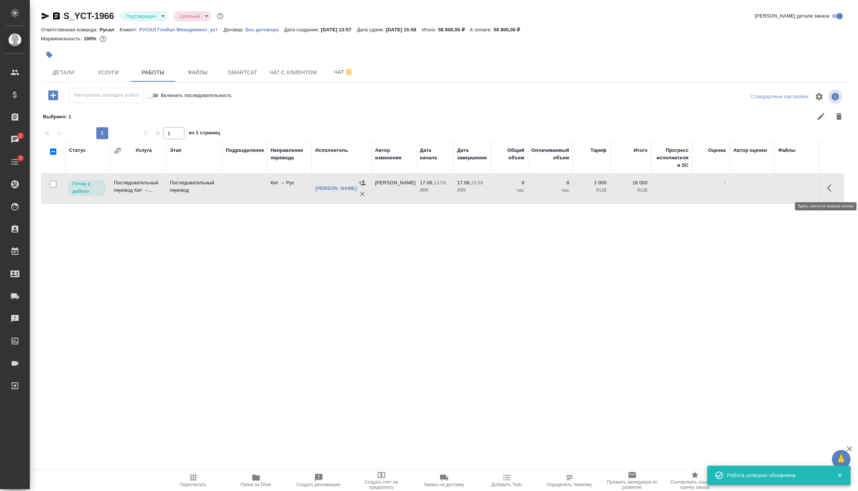
click at [831, 187] on icon "button" at bounding box center [831, 188] width 9 height 9
click at [779, 189] on icon "button" at bounding box center [776, 188] width 9 height 9
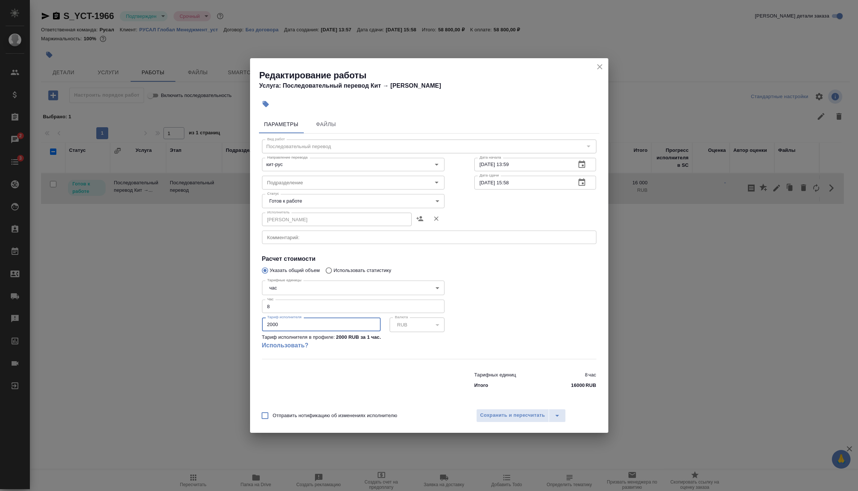
drag, startPoint x: 304, startPoint y: 325, endPoint x: 250, endPoint y: 328, distance: 53.8
click at [250, 328] on div "Параметры Файлы Вид работ Последовательный перевод Вид работ Направление перево…" at bounding box center [429, 258] width 358 height 292
type input "3266"
click at [498, 416] on span "Сохранить и пересчитать" at bounding box center [512, 415] width 65 height 9
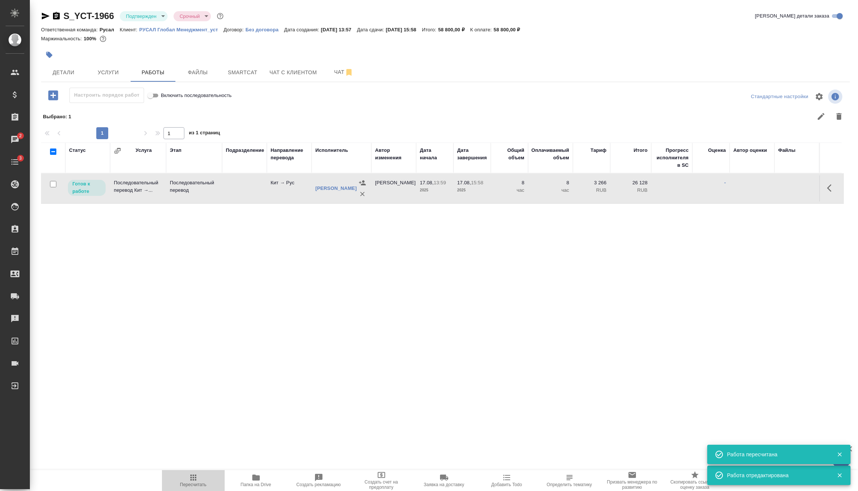
click at [196, 476] on icon "button" at bounding box center [193, 477] width 9 height 9
click at [153, 16] on body "🙏 .cls-1 fill:#fff; AWATERA Vasilev Evgeniy Клиенты Спецификации Заказы 2 Чаты …" at bounding box center [429, 245] width 858 height 491
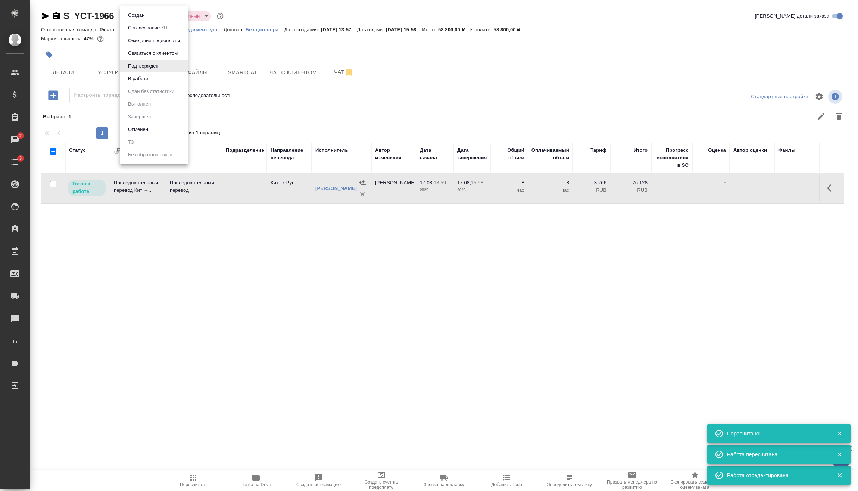
click at [152, 81] on li "В работе" at bounding box center [154, 78] width 68 height 13
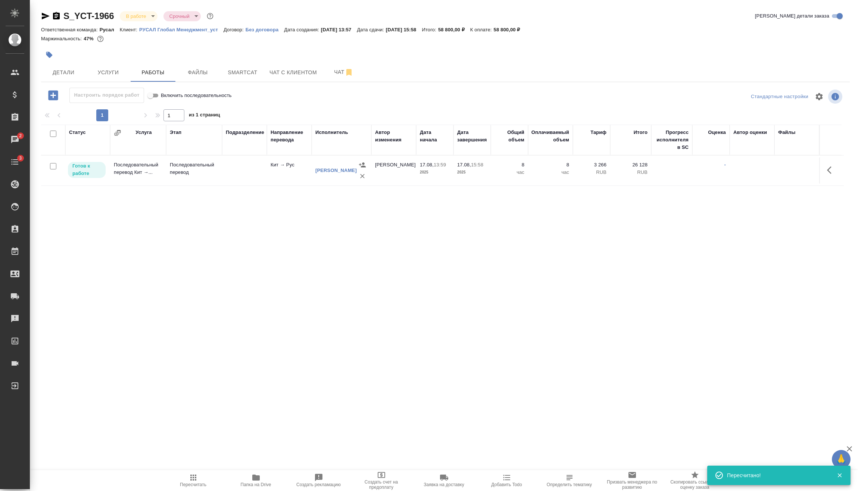
click at [54, 166] on input "checkbox" at bounding box center [53, 166] width 6 height 6
checkbox input "true"
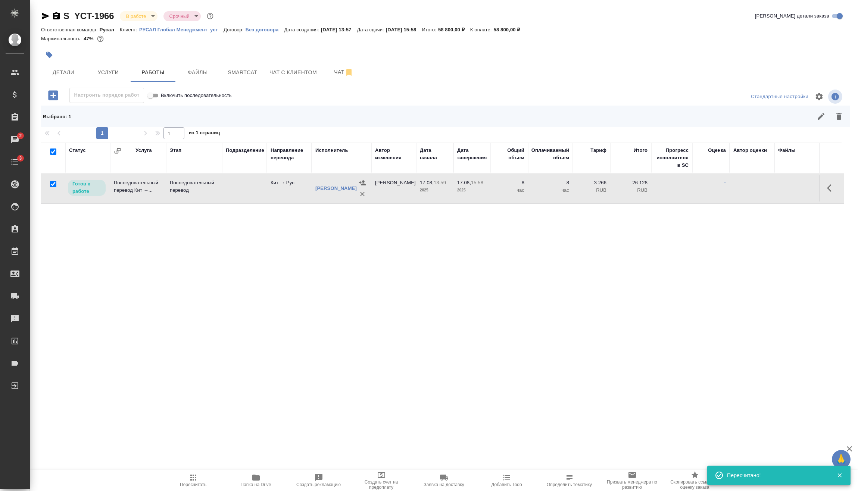
checkbox input "true"
click at [817, 122] on button "button" at bounding box center [821, 116] width 18 height 18
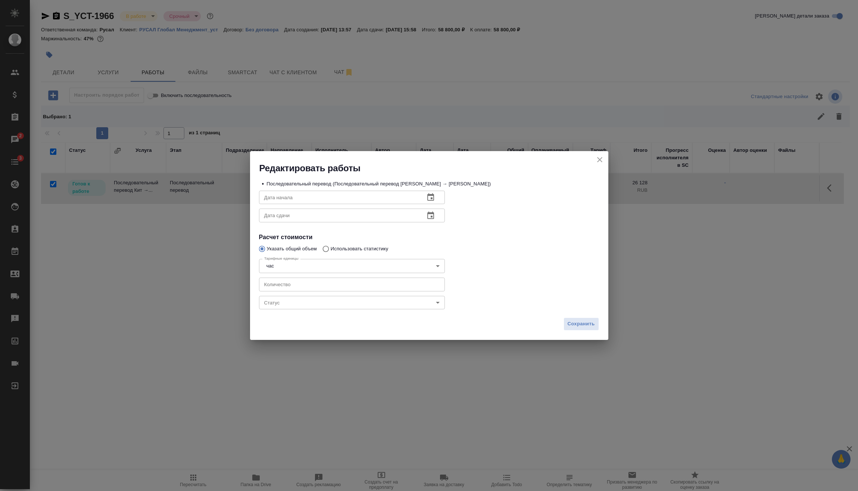
click at [292, 304] on body "🙏 .cls-1 fill:#fff; AWATERA Vasilev Evgeniy Клиенты Спецификации Заказы 2 Чаты …" at bounding box center [429, 245] width 858 height 491
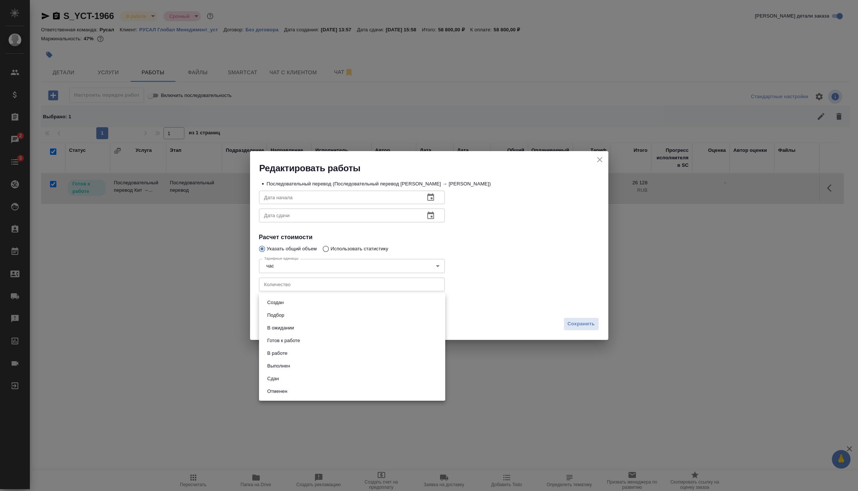
click at [284, 382] on li "Сдан" at bounding box center [352, 378] width 186 height 13
type input "closed"
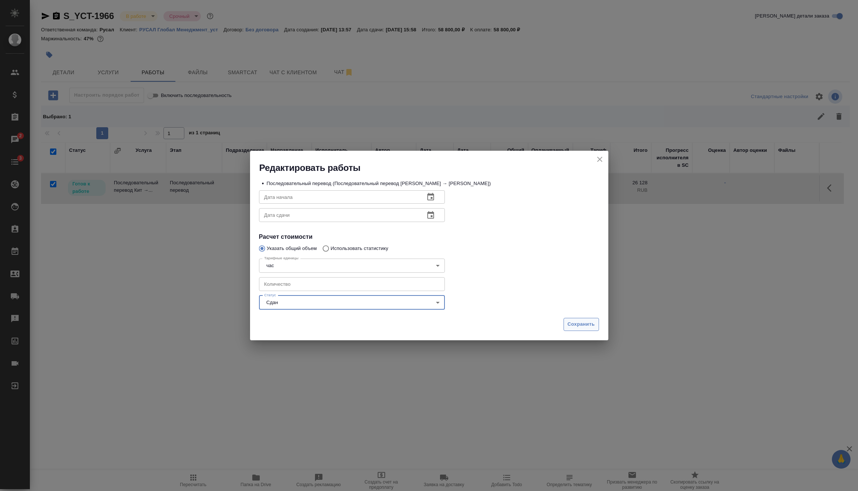
click at [591, 327] on span "Сохранить" at bounding box center [581, 324] width 27 height 9
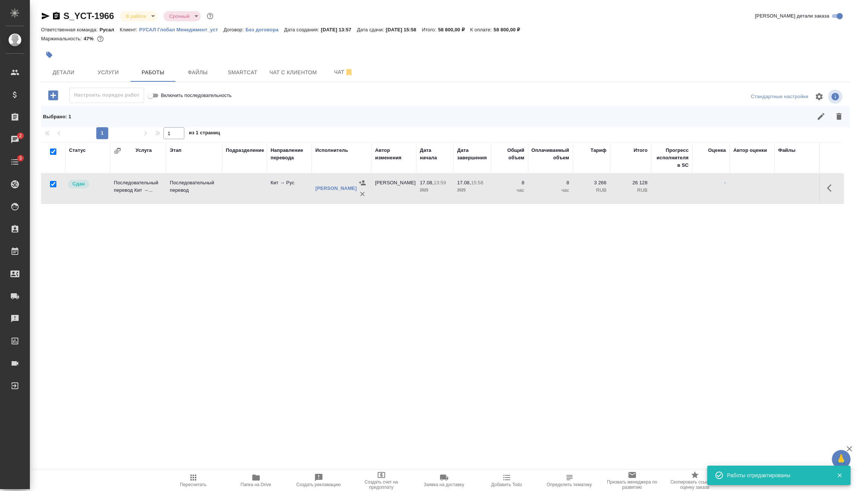
click at [137, 13] on body "🙏 .cls-1 fill:#fff; AWATERA Vasilev Evgeniy Клиенты Спецификации Заказы 2 Чаты …" at bounding box center [429, 245] width 858 height 491
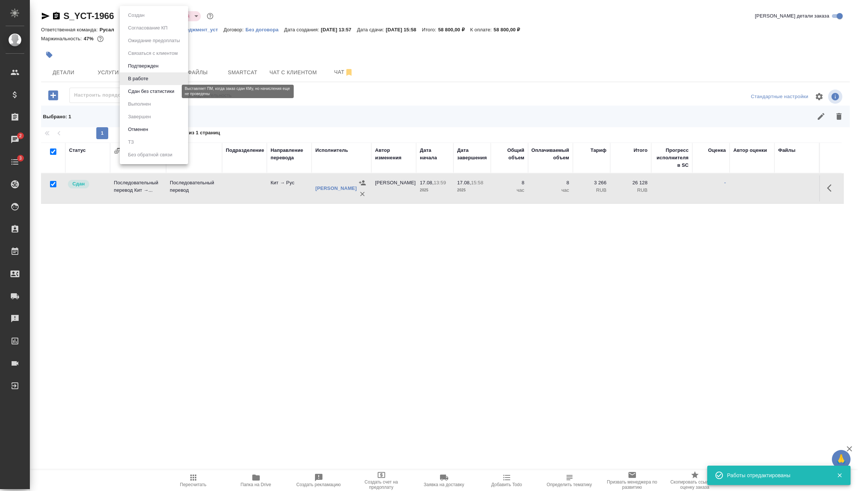
click at [154, 90] on button "Сдан без статистики" at bounding box center [151, 91] width 51 height 8
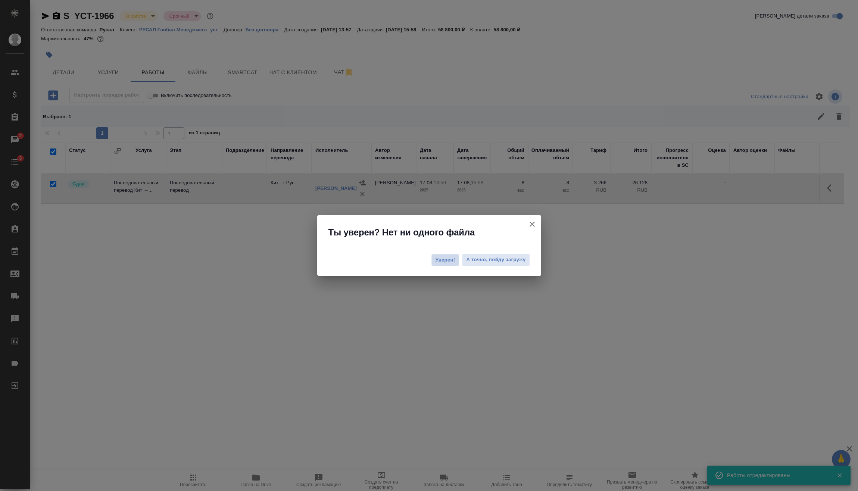
click at [453, 261] on span "Уверен!" at bounding box center [446, 259] width 20 height 7
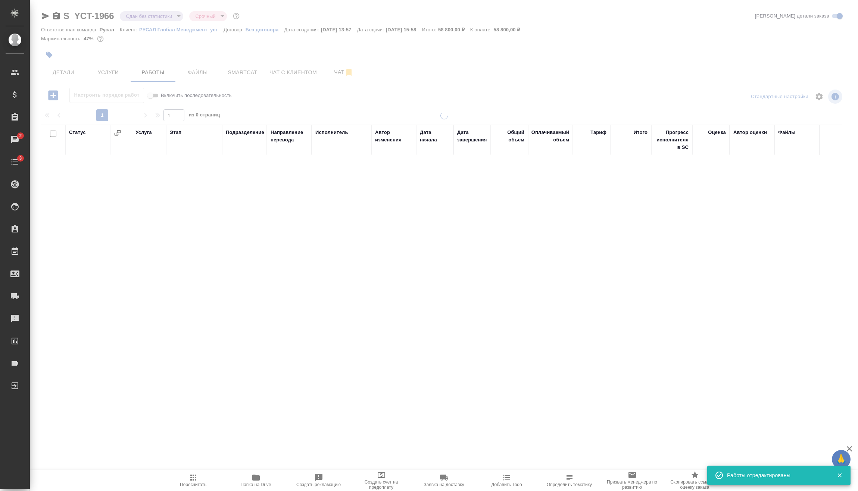
click at [174, 18] on div at bounding box center [444, 221] width 828 height 442
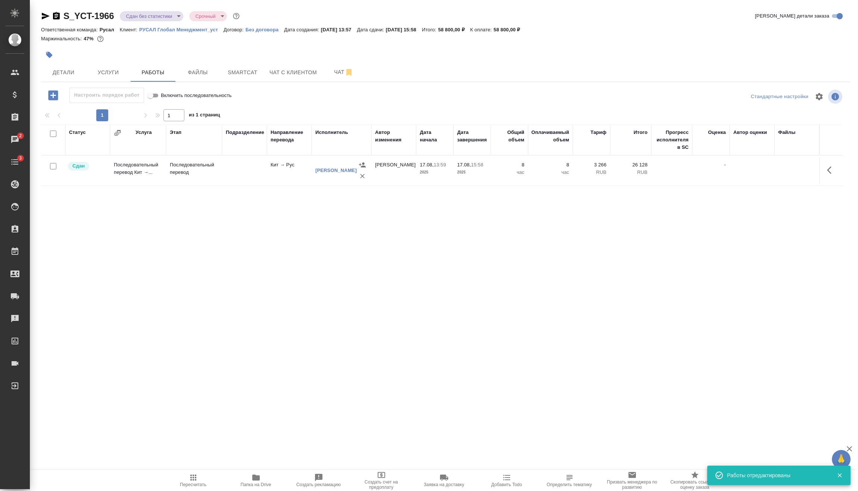
click at [168, 13] on body "🙏 .cls-1 fill:#fff; AWATERA Vasilev Evgeniy Клиенты Спецификации Заказы 2 Чаты …" at bounding box center [429, 245] width 858 height 491
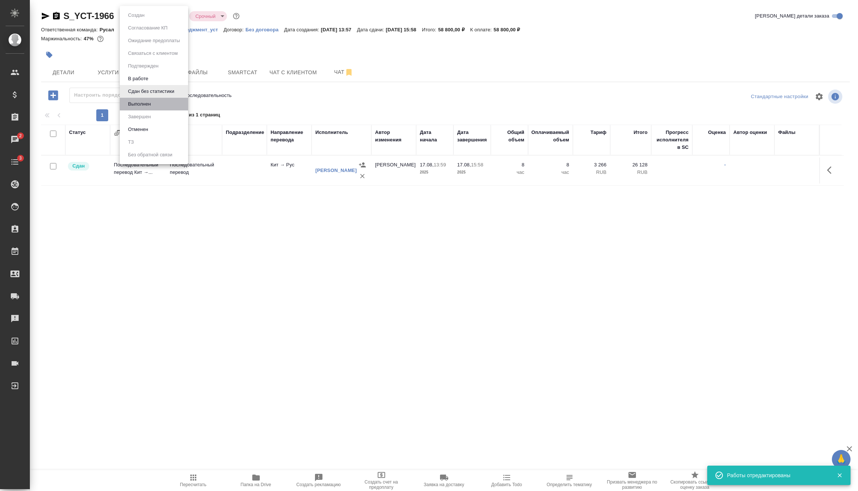
click at [162, 105] on li "Выполнен" at bounding box center [154, 104] width 68 height 13
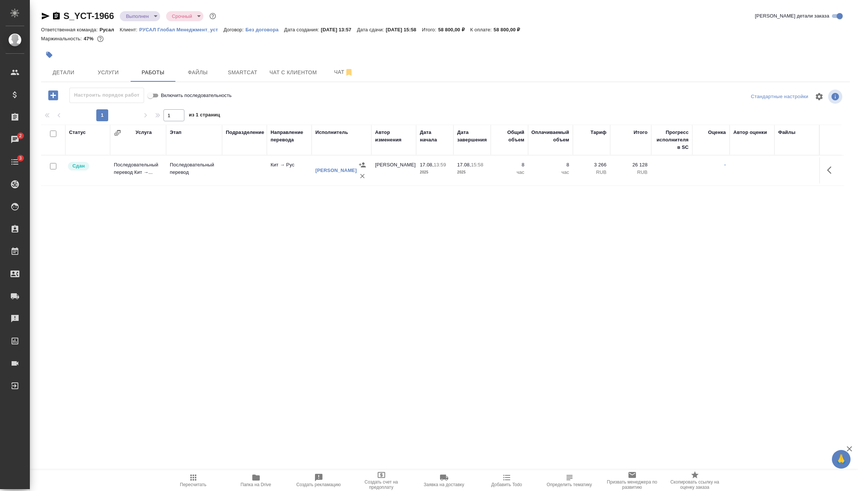
click at [143, 19] on body "🙏 .cls-1 fill:#fff; AWATERA Vasilev Evgeniy Клиенты Спецификации Заказы 2 Чаты …" at bounding box center [429, 245] width 858 height 491
click at [161, 115] on li "Завершен" at bounding box center [154, 116] width 68 height 13
click at [56, 16] on icon "button" at bounding box center [56, 15] width 7 height 7
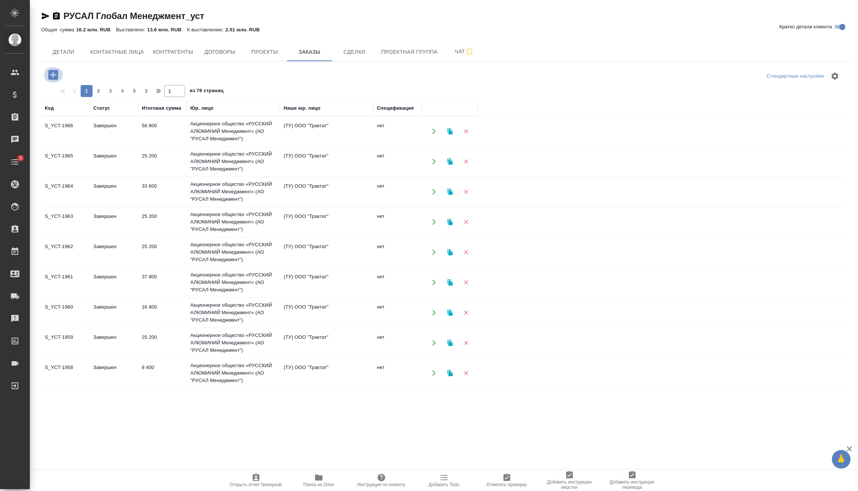
click at [51, 74] on icon "button" at bounding box center [53, 75] width 10 height 10
click at [418, 243] on span "КИТ ЯЗ" at bounding box center [429, 246] width 194 height 7
click at [58, 72] on icon "button" at bounding box center [53, 74] width 13 height 13
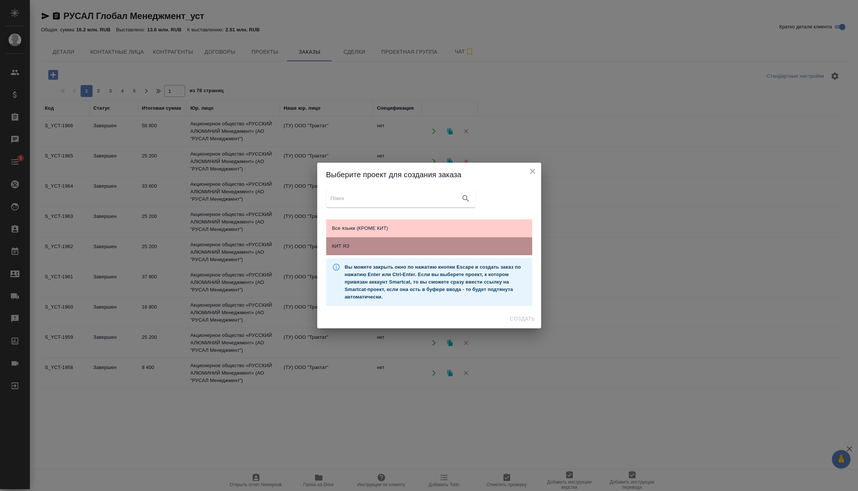
click at [414, 250] on div "КИТ ЯЗ" at bounding box center [429, 246] width 206 height 18
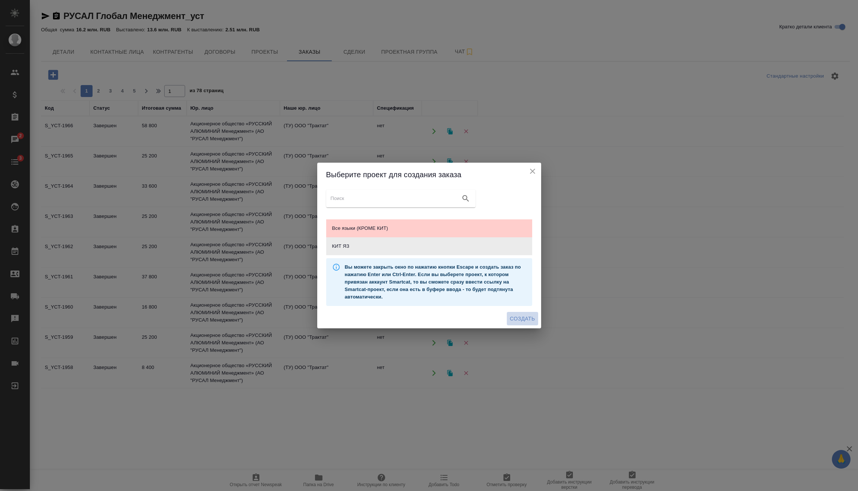
click at [518, 318] on span "Создать" at bounding box center [522, 318] width 25 height 9
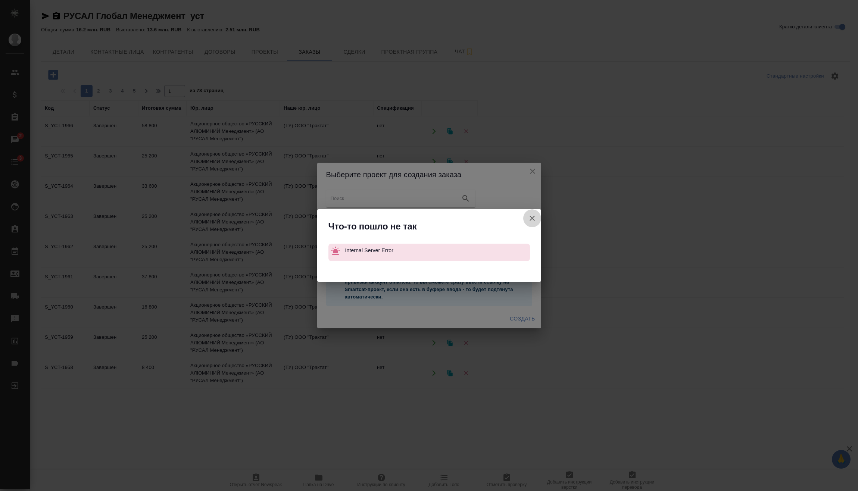
click at [533, 216] on icon "button" at bounding box center [532, 218] width 9 height 9
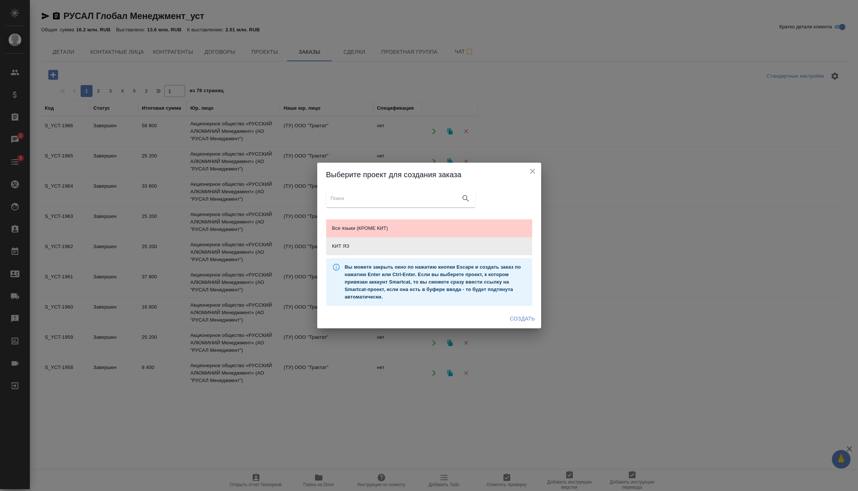
drag, startPoint x: 532, startPoint y: 168, endPoint x: 525, endPoint y: 168, distance: 7.1
click at [532, 168] on icon "close" at bounding box center [532, 171] width 9 height 9
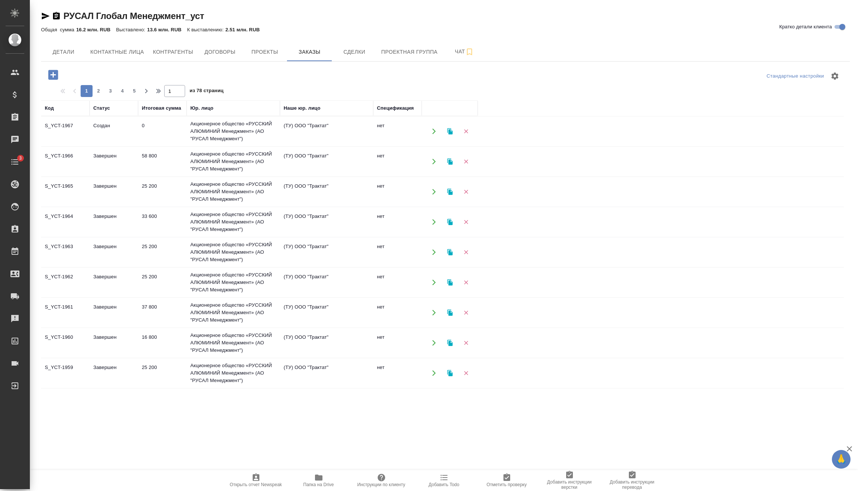
click at [122, 127] on td "Создан" at bounding box center [114, 131] width 49 height 26
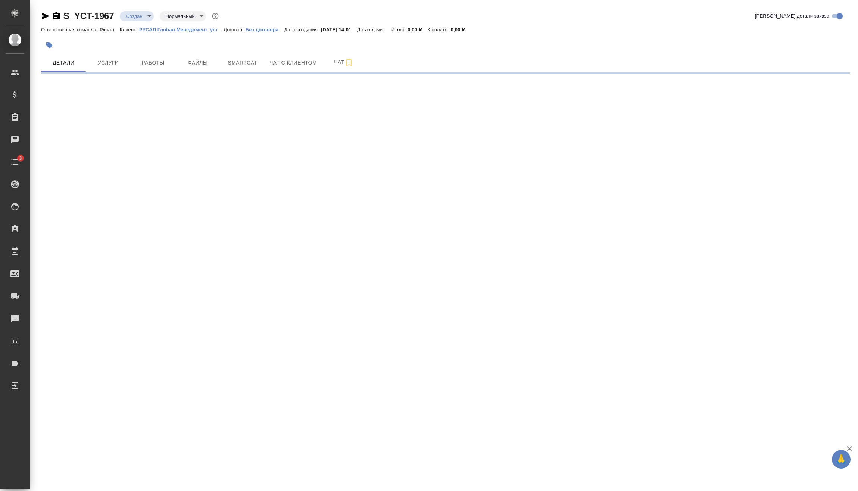
select select "RU"
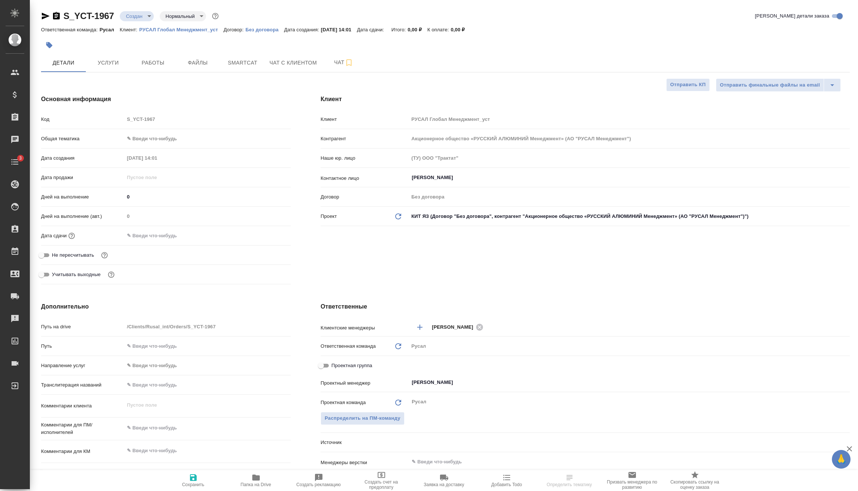
type textarea "x"
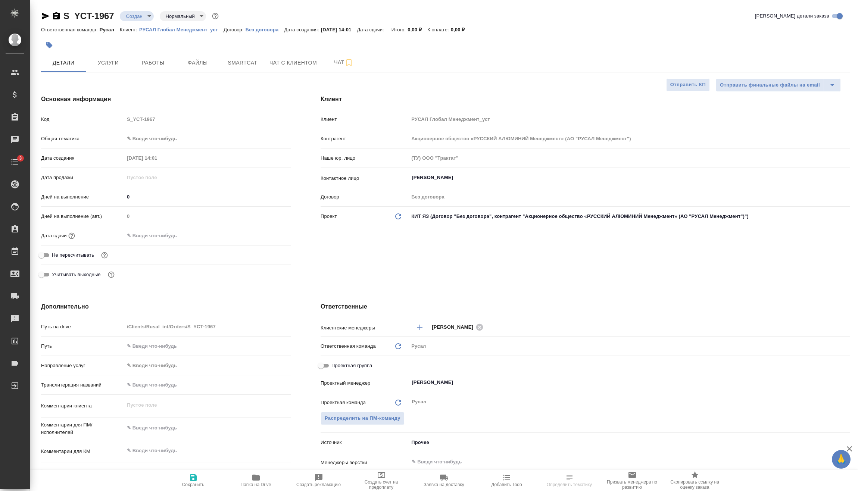
type textarea "x"
click at [159, 236] on input "text" at bounding box center [156, 235] width 65 height 11
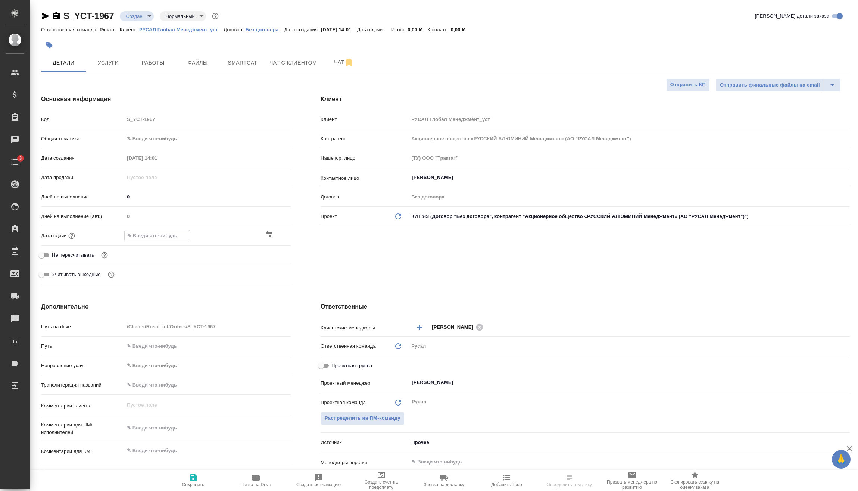
click at [270, 236] on icon "button" at bounding box center [269, 234] width 7 height 7
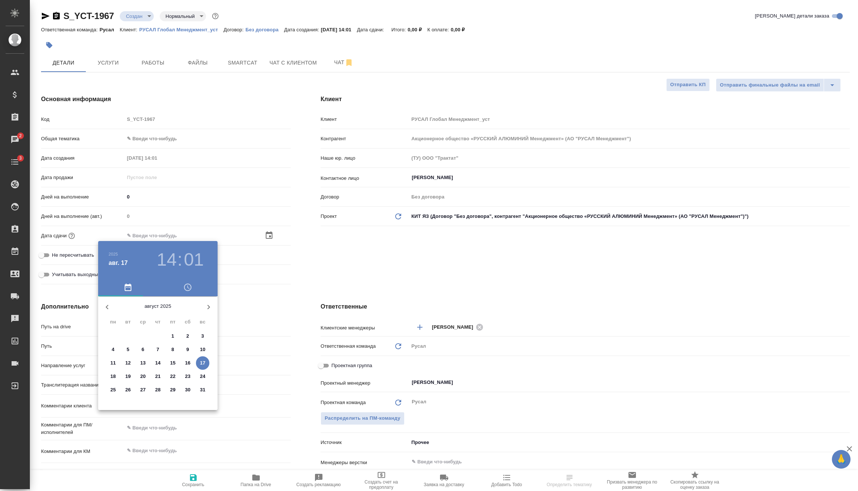
drag, startPoint x: 257, startPoint y: 329, endPoint x: 222, endPoint y: 328, distance: 35.5
click at [257, 329] on div at bounding box center [429, 245] width 858 height 491
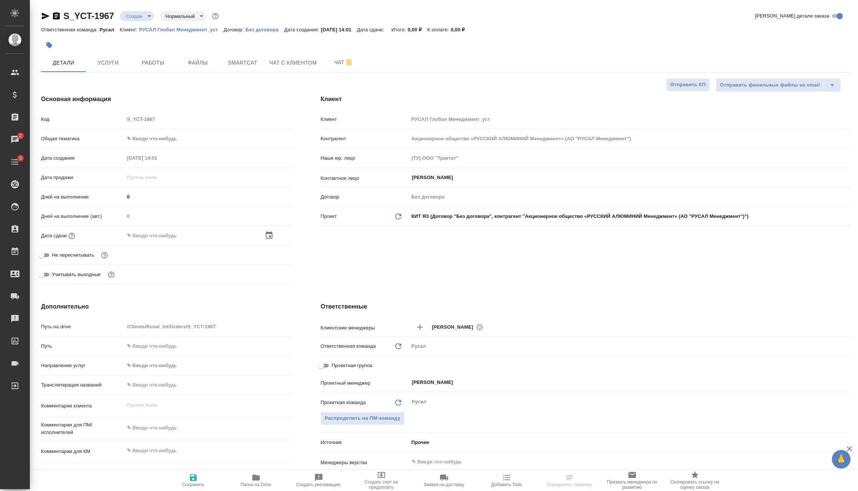
click at [268, 234] on icon "button" at bounding box center [269, 234] width 7 height 7
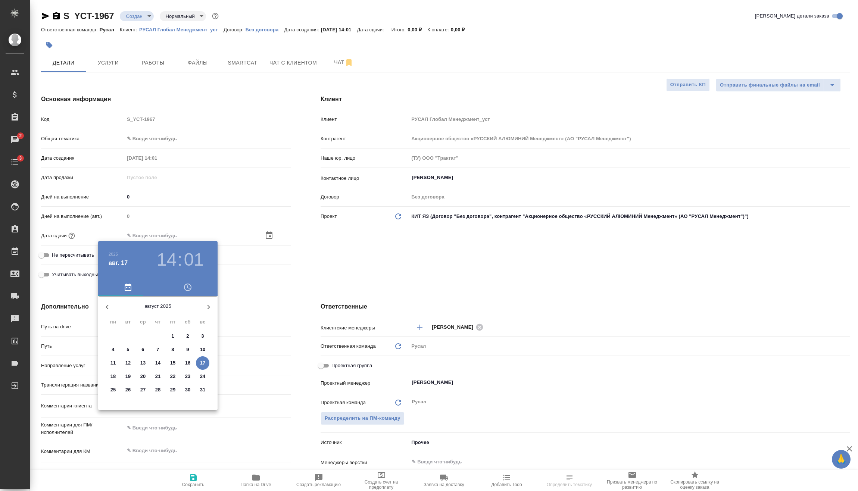
click at [172, 265] on h3 "14" at bounding box center [167, 259] width 20 height 21
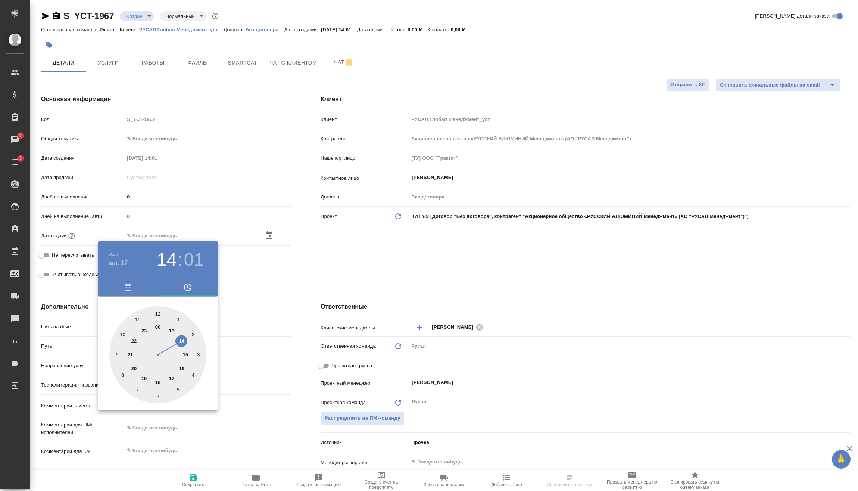
click at [158, 381] on div at bounding box center [157, 354] width 97 height 97
type input "[DATE] 18:01"
type textarea "x"
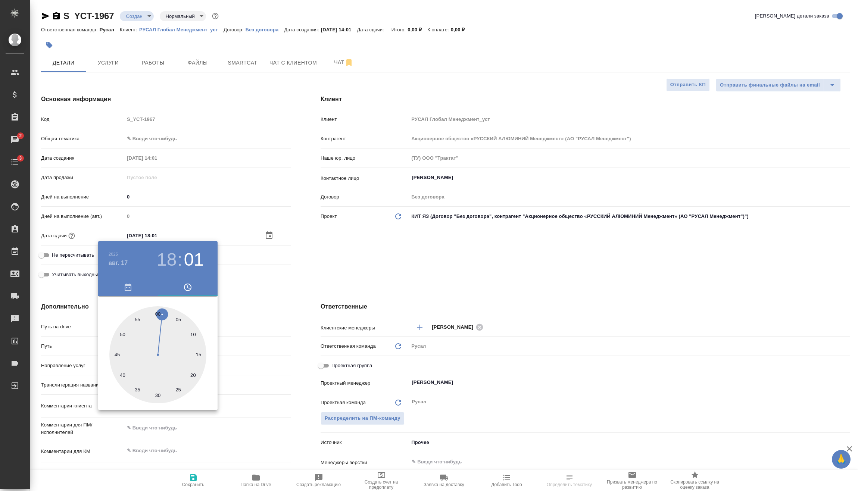
click at [155, 143] on div at bounding box center [429, 245] width 858 height 491
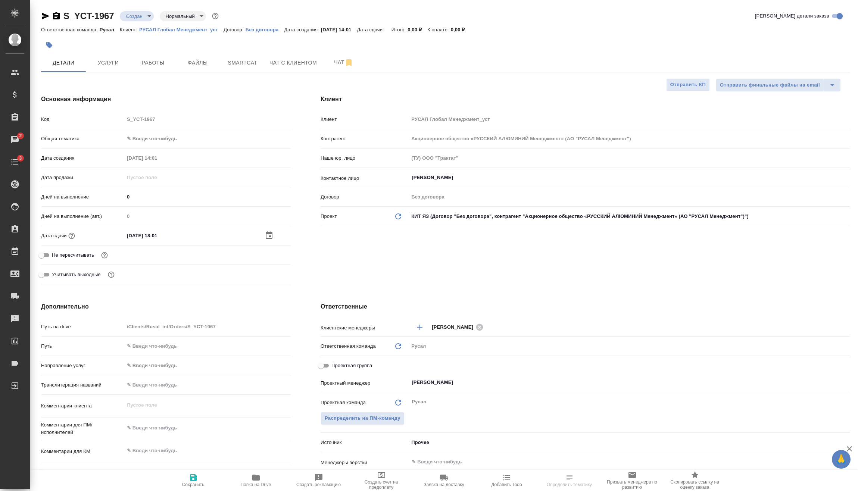
click at [157, 140] on div "[DATE] 18 : 01 00 05 10 15 20 25 30 35 40 45 50 55" at bounding box center [429, 245] width 858 height 491
click at [157, 140] on body "🙏 .cls-1 fill:#fff; AWATERA [PERSON_NAME] Спецификации Заказы 2 Чаты 3 Todo Про…" at bounding box center [429, 245] width 858 height 491
click at [158, 197] on div ".cls-1 fill:#fff; AWATERA [PERSON_NAME] Спецификации Заказы 2 Чаты 3 Todo Проек…" at bounding box center [429, 245] width 858 height 491
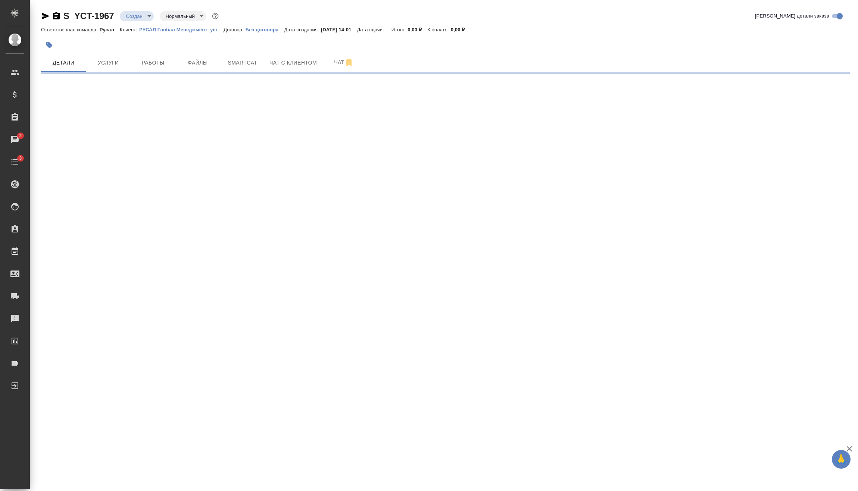
select select "RU"
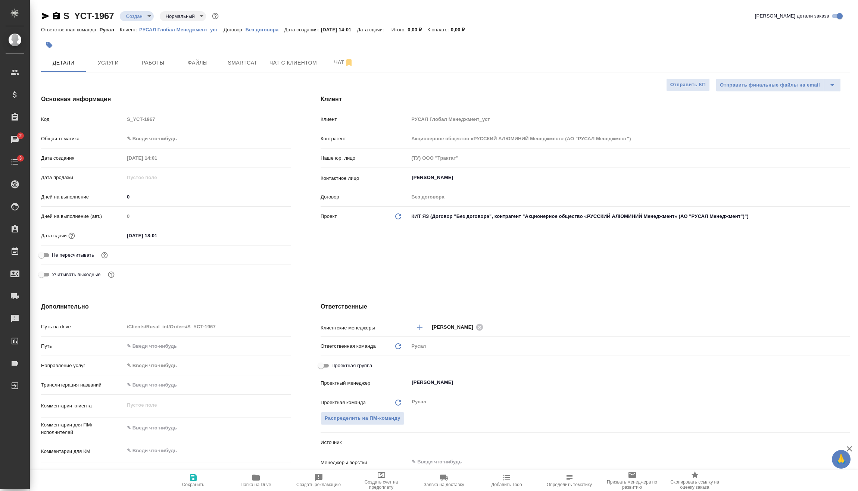
type textarea "x"
click at [161, 142] on body "🙏 .cls-1 fill:#fff; AWATERA [PERSON_NAME] Спецификации Заказы 2 Чаты 3 Todo Про…" at bounding box center [429, 245] width 858 height 491
click at [153, 200] on li "Техника" at bounding box center [207, 199] width 166 height 12
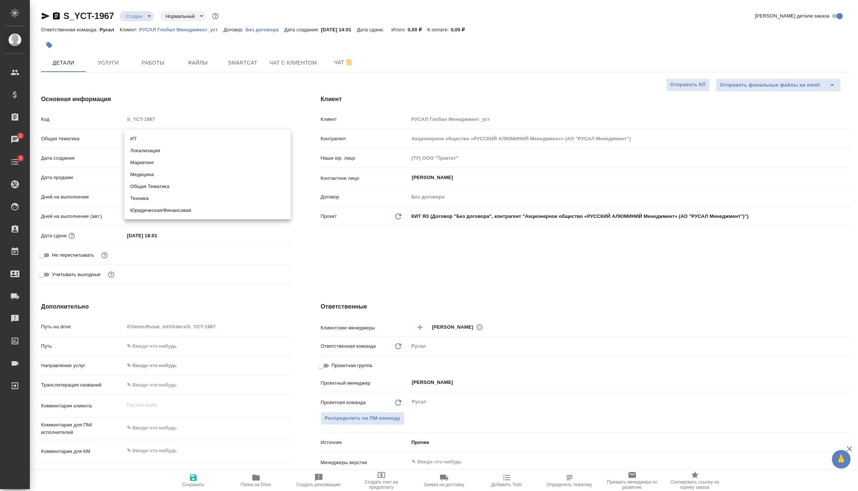
type input "tech"
type textarea "x"
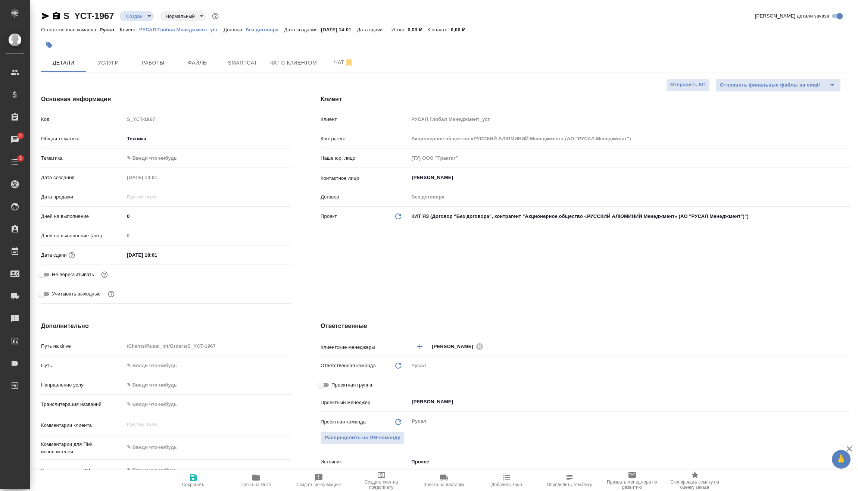
click at [162, 159] on body "🙏 .cls-1 fill:#fff; AWATERA [PERSON_NAME] Спецификации Заказы 2 Чаты 3 Todo Про…" at bounding box center [429, 245] width 858 height 491
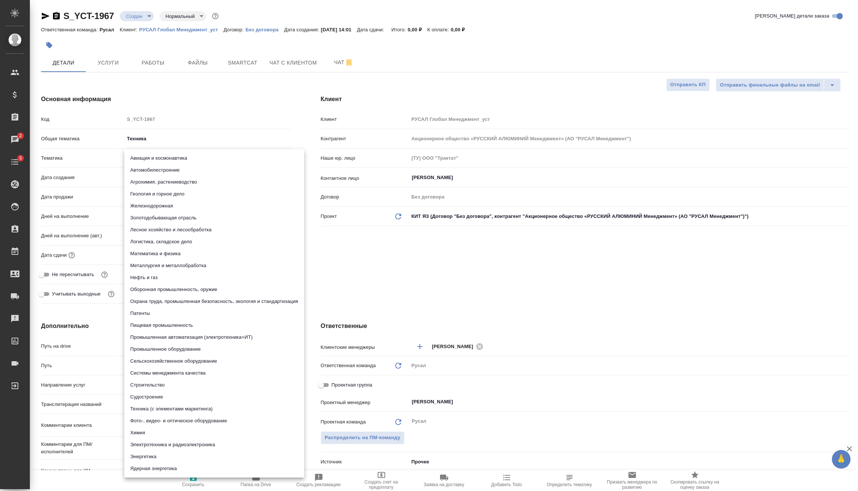
click at [179, 264] on li "Металлургия и металлобработка" at bounding box center [214, 266] width 180 height 12
type textarea "x"
type input "60014e23f7d9dc5f480a3cf8"
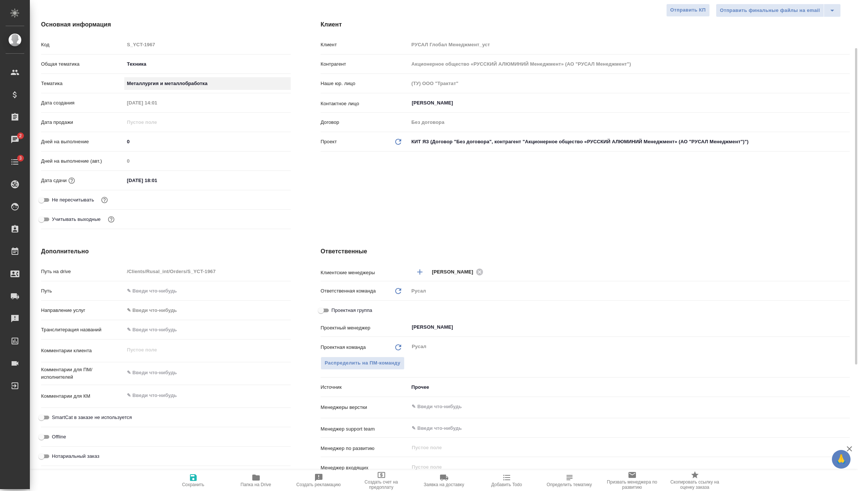
scroll to position [112, 0]
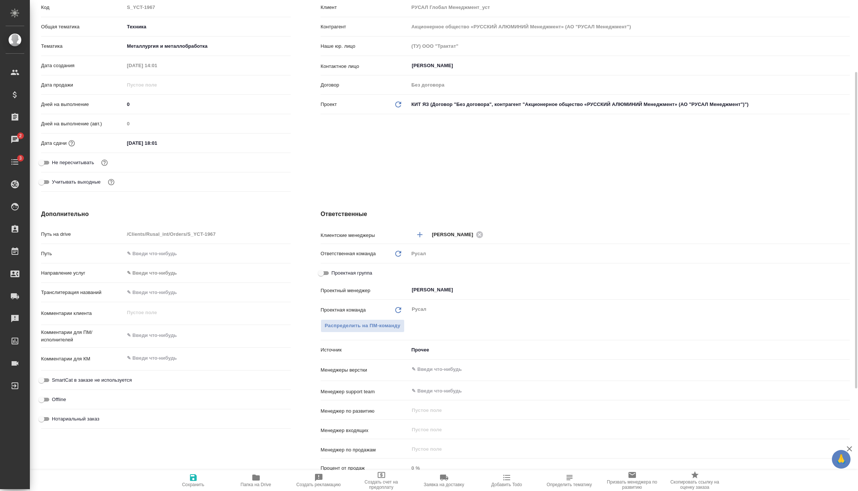
click at [176, 342] on div "x" at bounding box center [207, 336] width 166 height 16
type textarea "x"
type textarea "1"
type textarea "x"
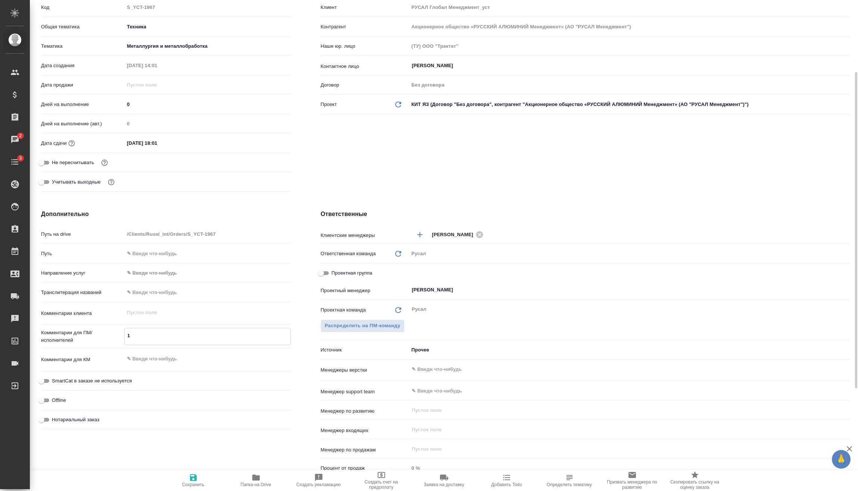
type textarea "x"
type textarea "16"
type textarea "x"
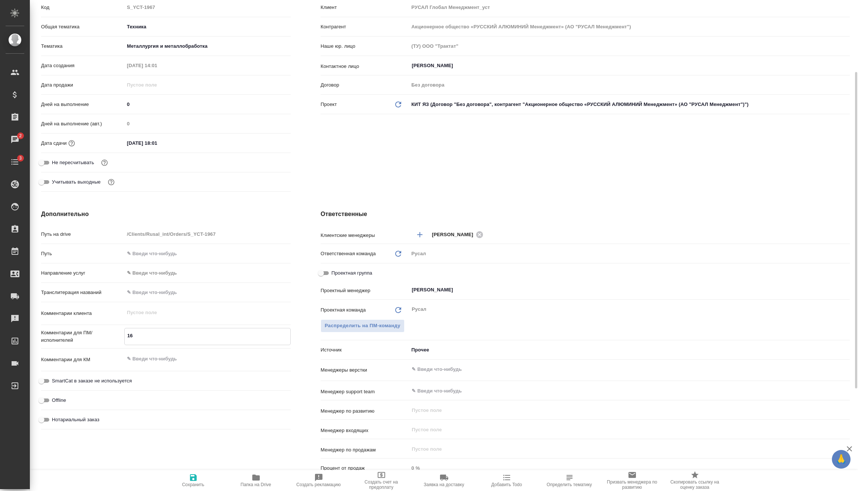
type textarea "x"
type textarea "16."
type textarea "x"
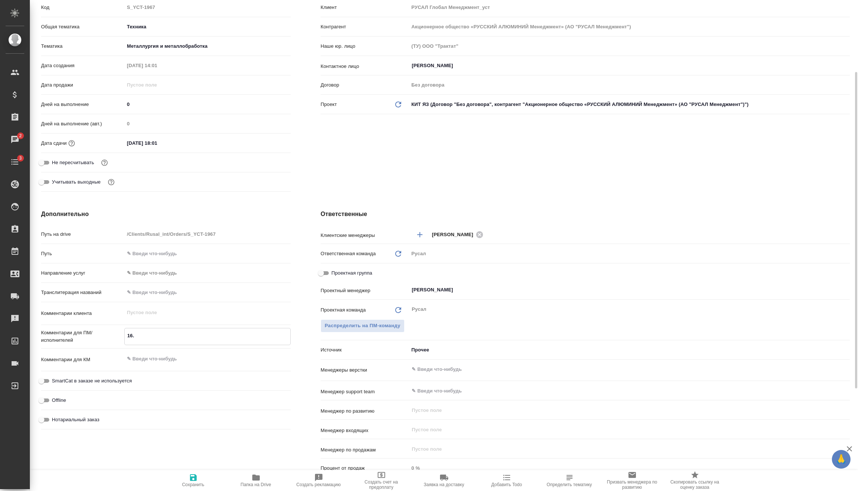
type textarea "16.0"
type textarea "x"
type textarea "16.08"
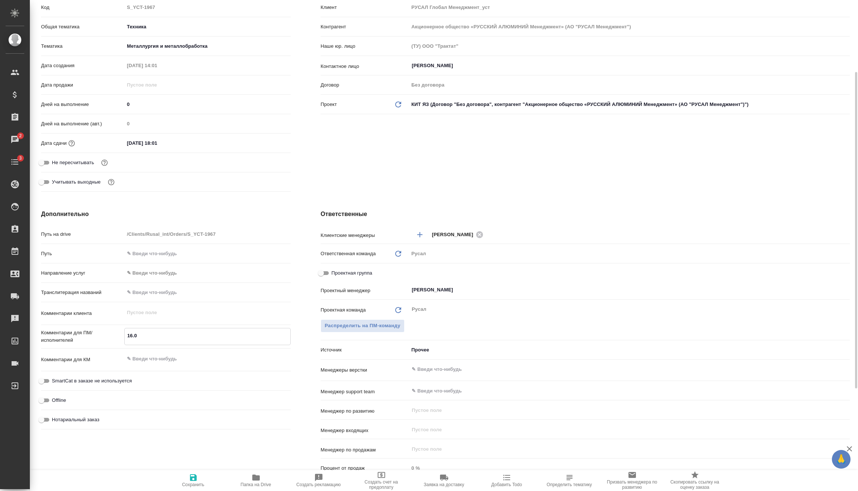
type textarea "x"
type textarea "16.08"
type textarea "x"
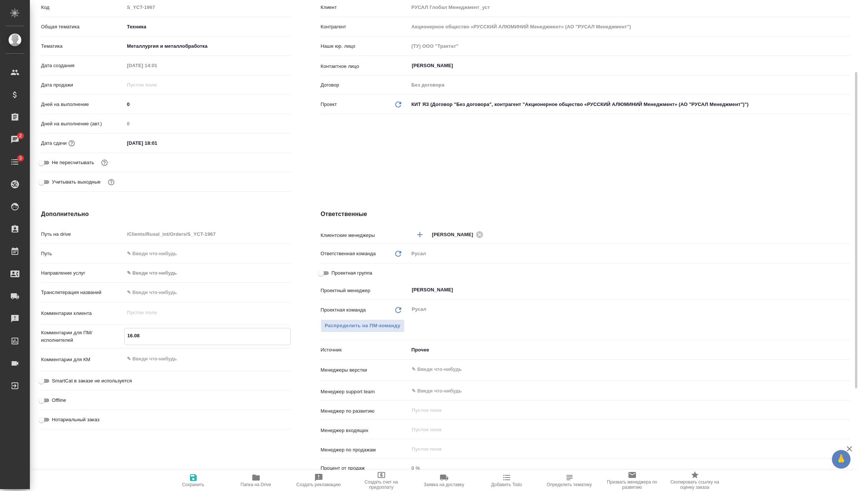
type textarea "x"
type textarea "16.08 П"
type textarea "x"
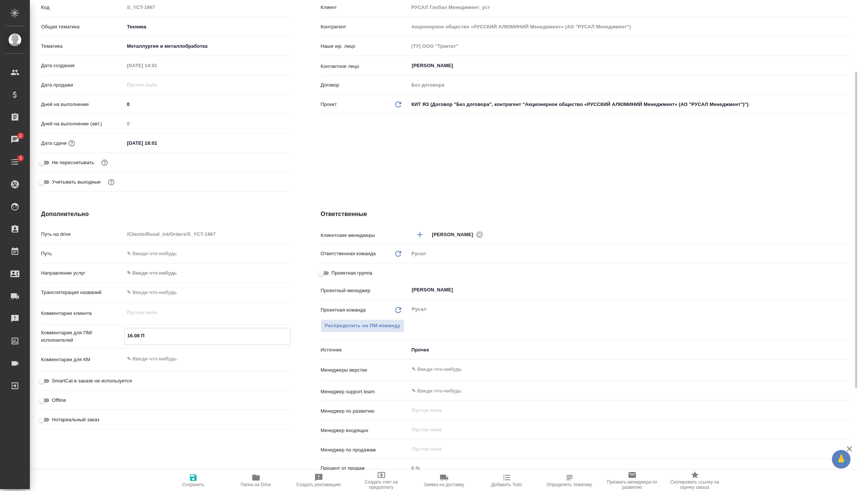
type textarea "x"
type textarea "16.08 Пр"
type textarea "x"
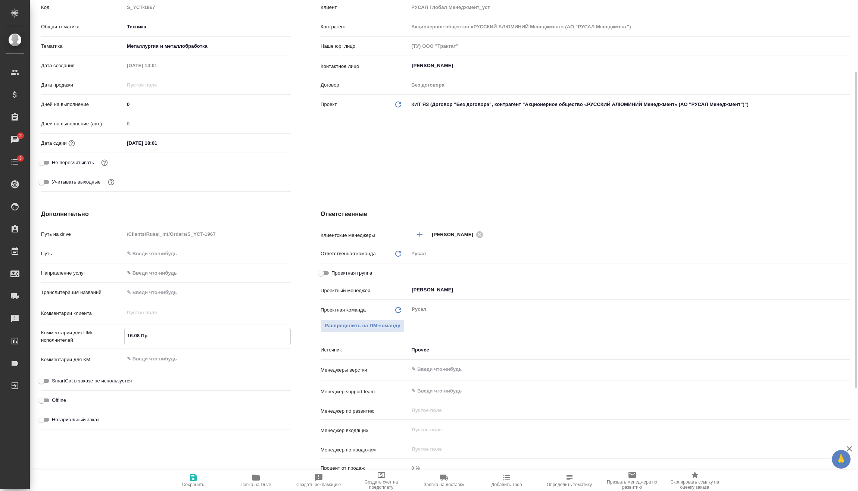
type textarea "16.08 Про"
type textarea "x"
type textarea "16.08 Проз"
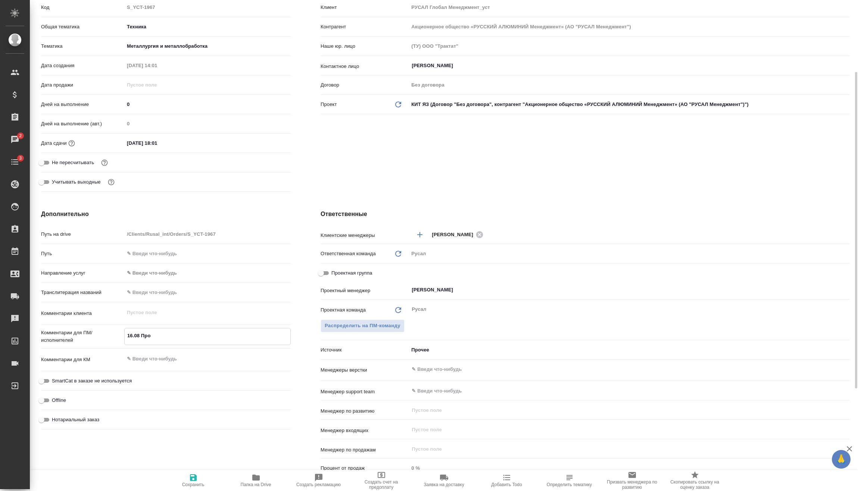
type textarea "x"
type textarea "16.08 Прозо"
type textarea "x"
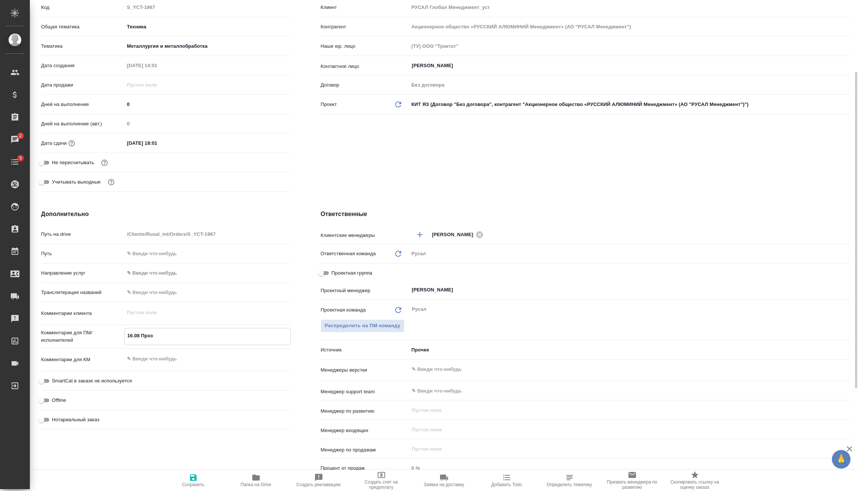
type textarea "x"
type textarea "16.08 Прозор"
type textarea "x"
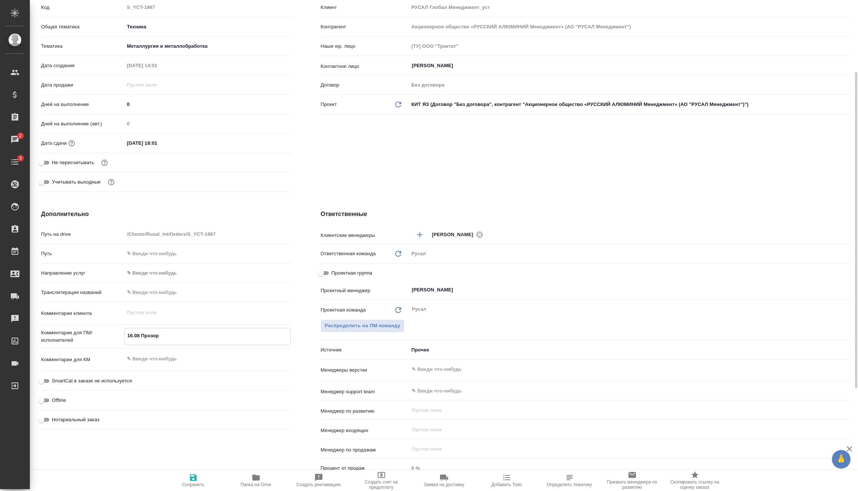
type textarea "x"
type textarea "16.08 Прозоро"
type textarea "x"
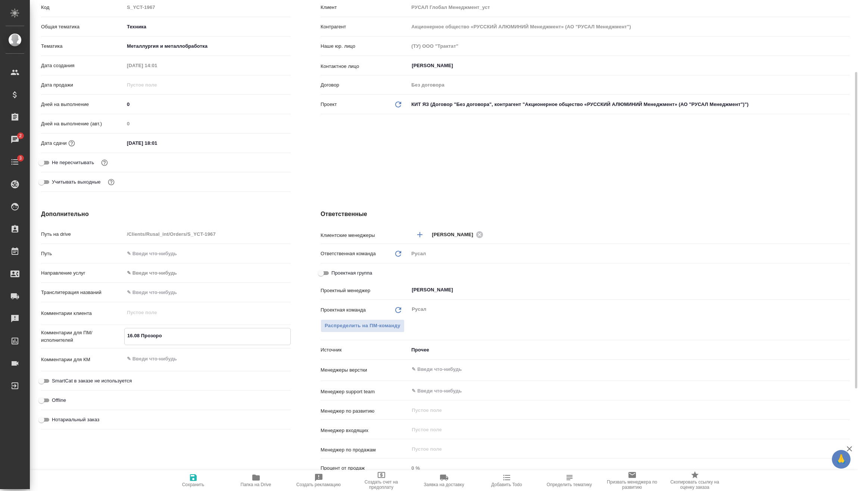
type textarea "16.08 [PERSON_NAME]"
type textarea "x"
type textarea "16.08 [PERSON_NAME]"
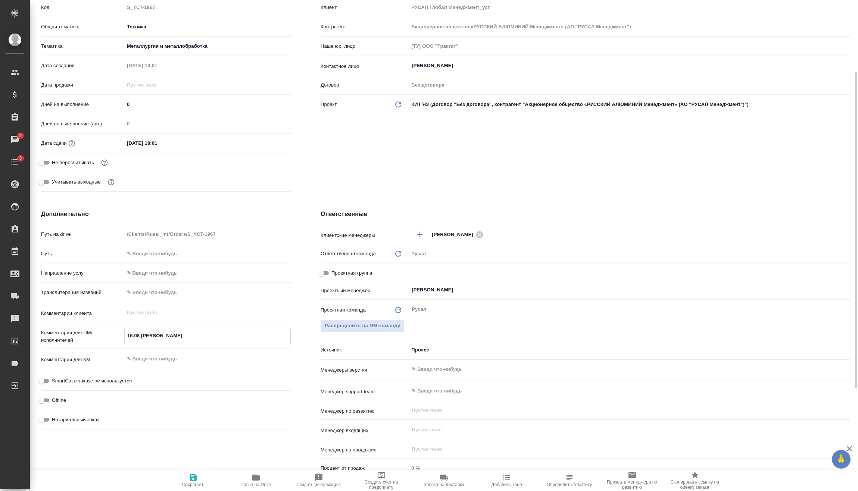
type textarea "x"
type textarea "16.08 [PERSON_NAME] о"
type textarea "x"
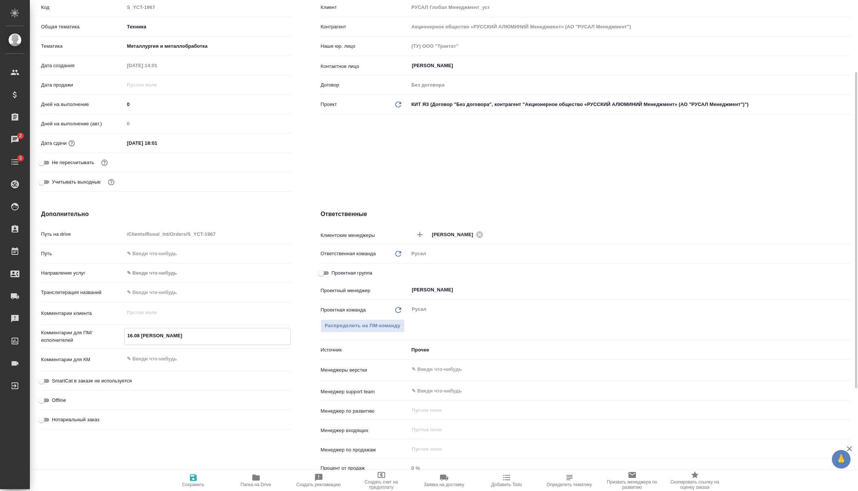
type textarea "x"
type textarea "16.08 [PERSON_NAME] оф"
type textarea "x"
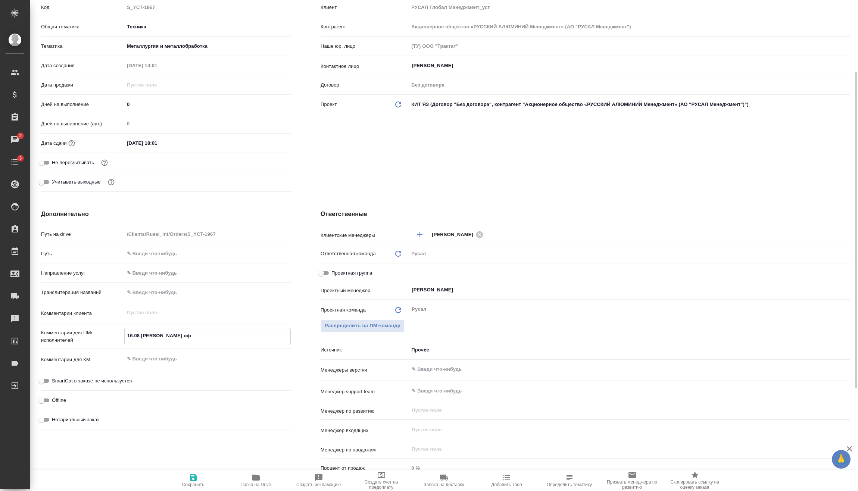
type textarea "x"
type textarea "16.08 [PERSON_NAME] офи"
type textarea "x"
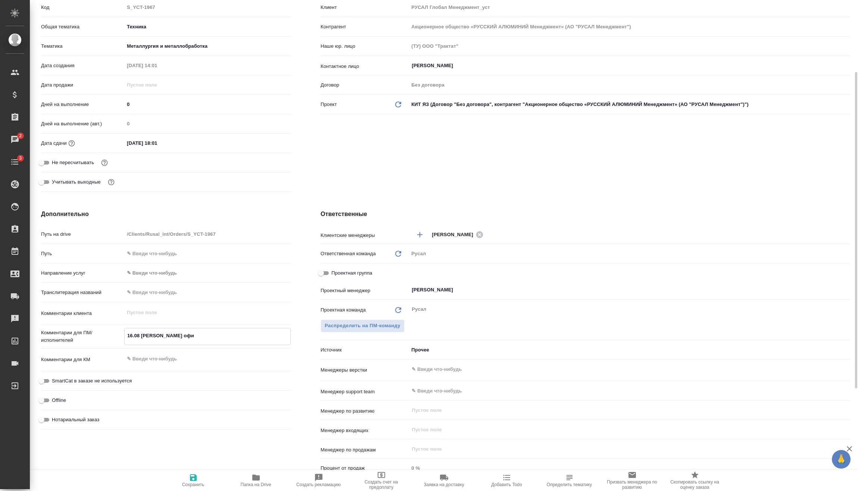
type textarea "16.08 [PERSON_NAME] офис"
type textarea "x"
type textarea "16.08 [PERSON_NAME] офис"
type textarea "x"
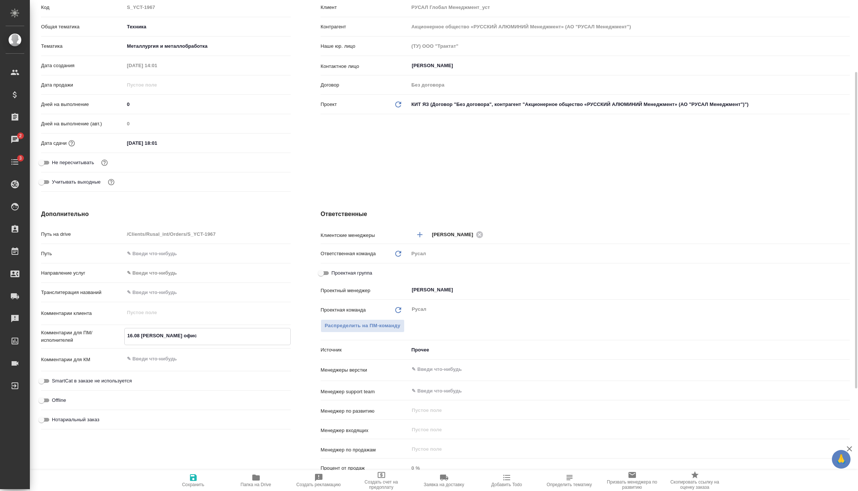
click at [192, 486] on span "Сохранить" at bounding box center [193, 484] width 22 height 5
type textarea "x"
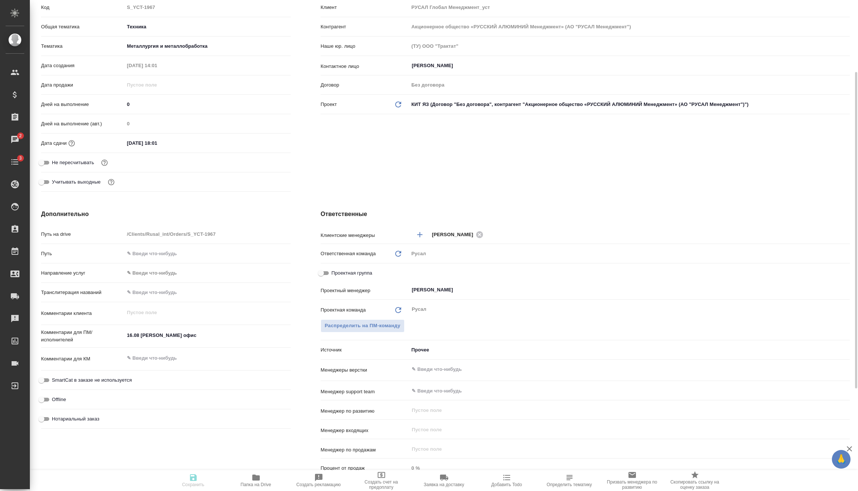
type textarea "x"
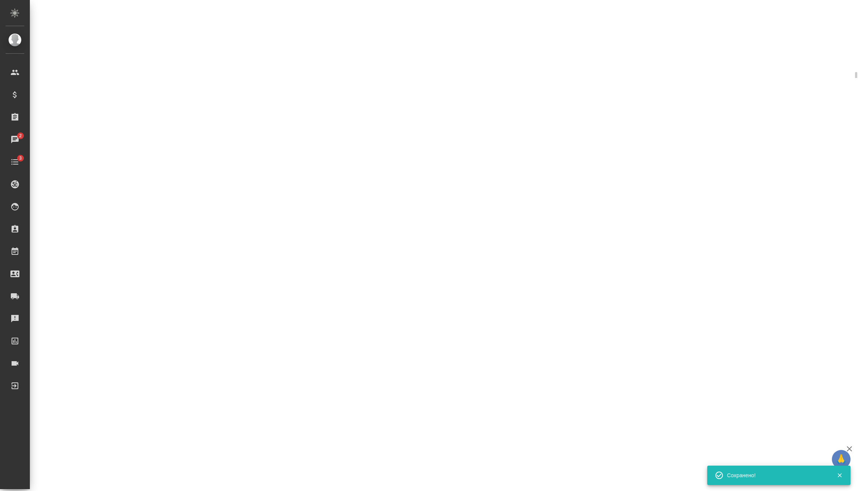
select select "RU"
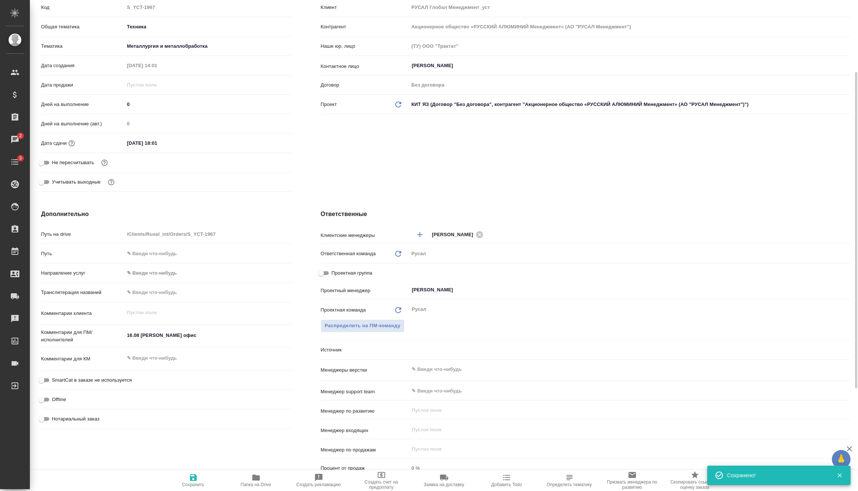
type textarea "x"
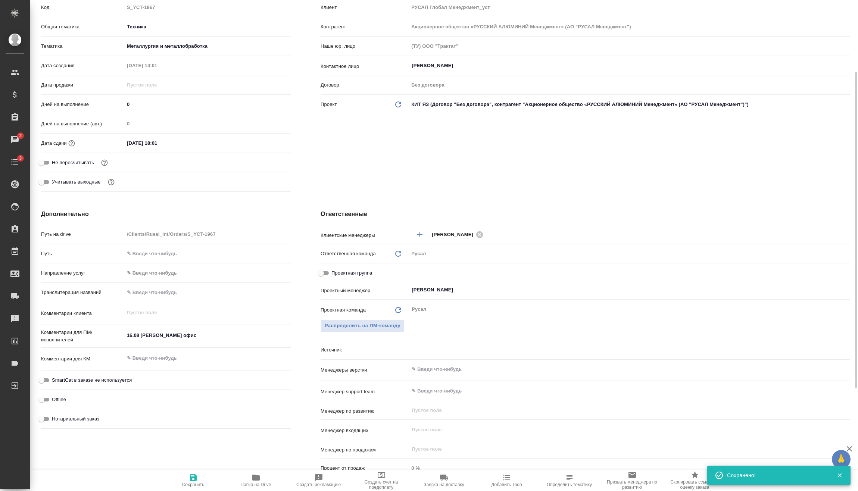
type textarea "x"
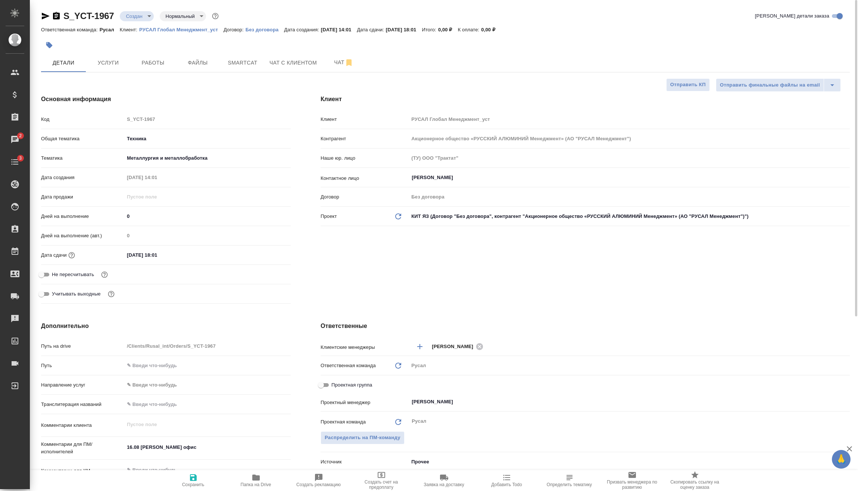
click at [187, 484] on span "Сохранить" at bounding box center [193, 484] width 22 height 5
type textarea "x"
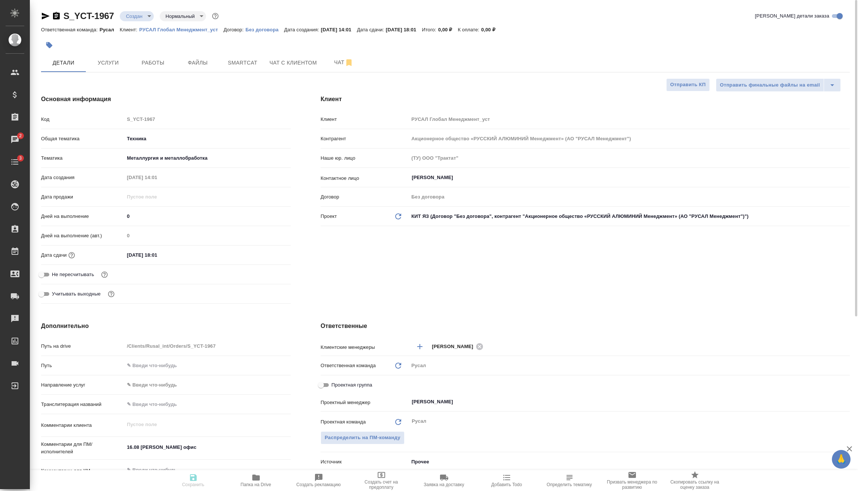
type textarea "x"
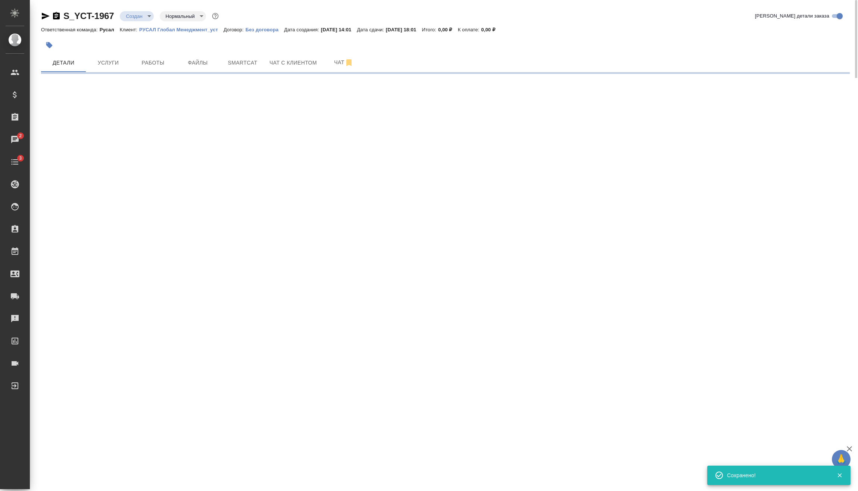
select select "RU"
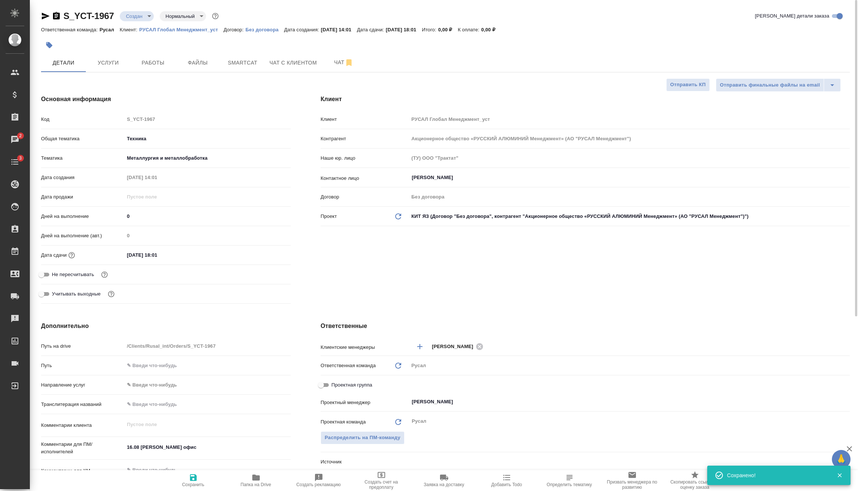
type textarea "x"
click at [141, 17] on body "🙏 .cls-1 fill:#fff; AWATERA [PERSON_NAME] Спецификации Заказы 2 Чаты 3 Todo Про…" at bounding box center [429, 245] width 858 height 491
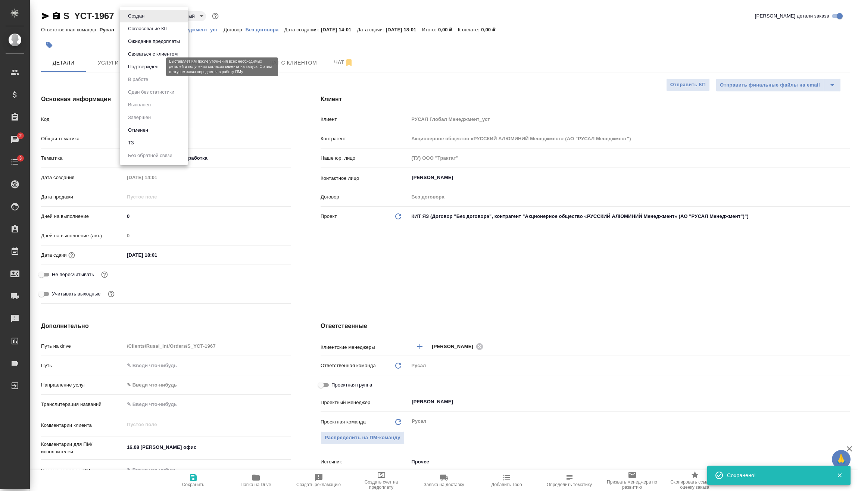
click at [143, 67] on button "Подтвержден" at bounding box center [143, 67] width 35 height 8
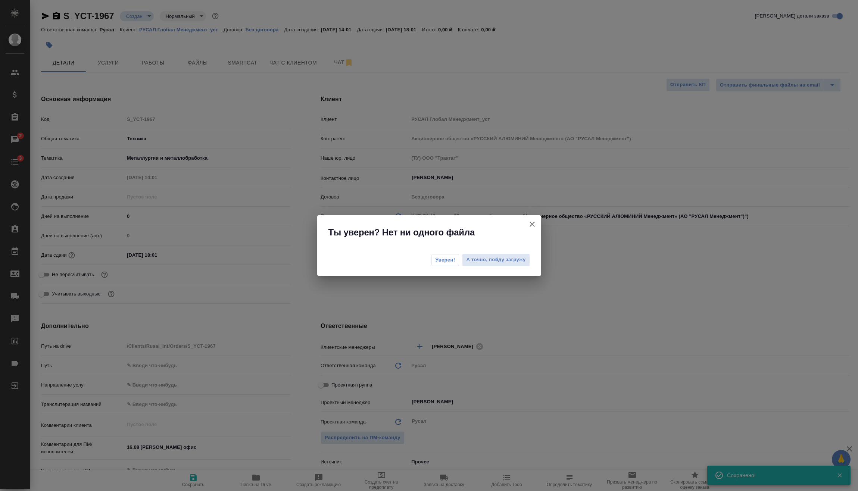
click at [436, 256] on button "Уверен!" at bounding box center [445, 260] width 28 height 12
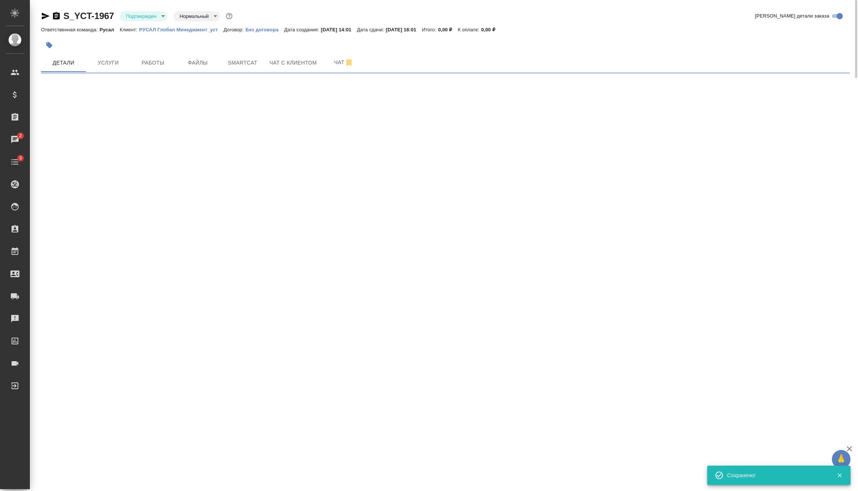
select select "RU"
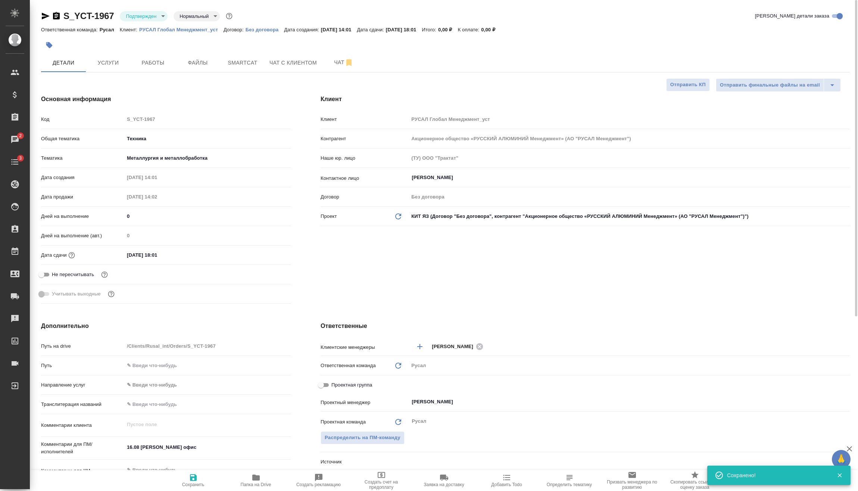
type textarea "x"
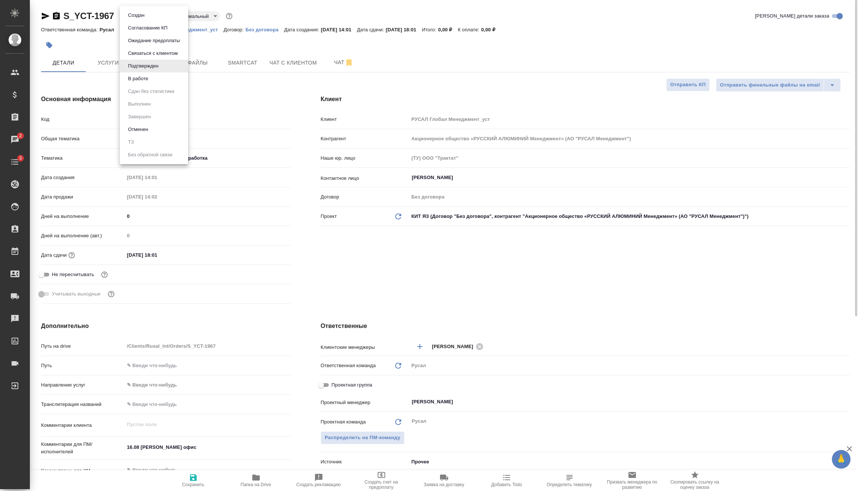
click at [155, 19] on body "🙏 .cls-1 fill:#fff; AWATERA [PERSON_NAME] Спецификации Заказы 2 Чаты 3 Todo Про…" at bounding box center [429, 245] width 858 height 491
click at [150, 79] on button "В работе" at bounding box center [138, 79] width 25 height 8
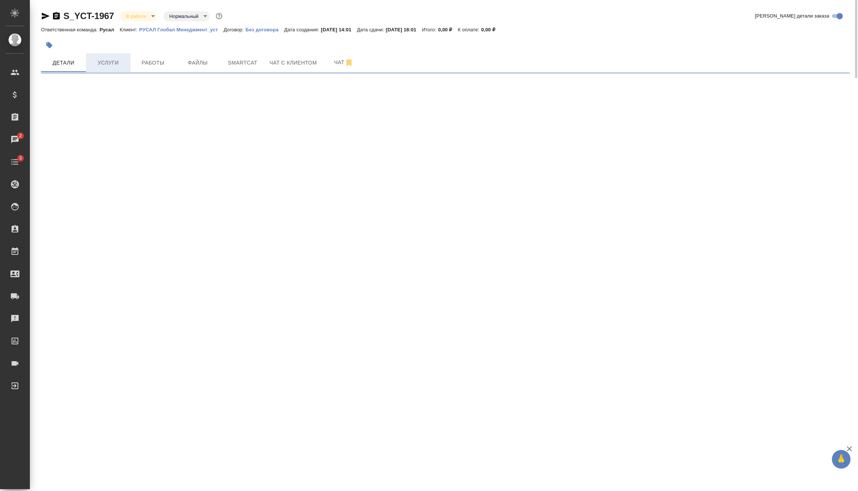
click at [109, 63] on span "Услуги" at bounding box center [108, 62] width 36 height 9
select select "RU"
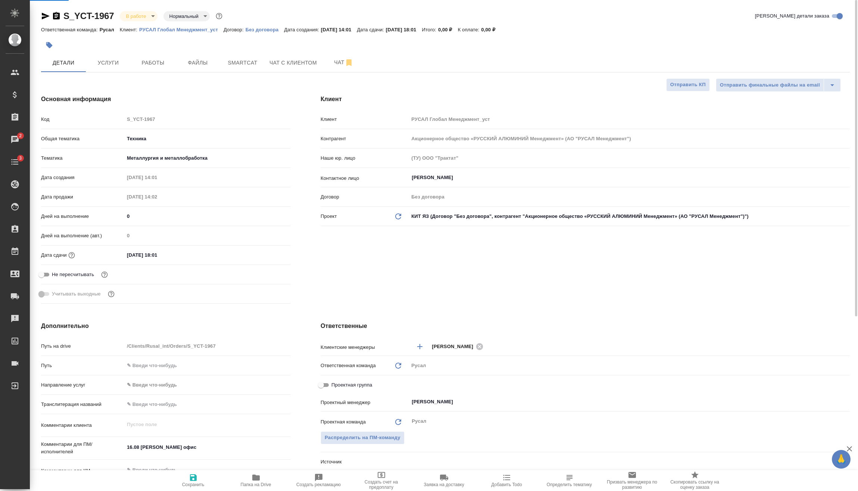
type textarea "x"
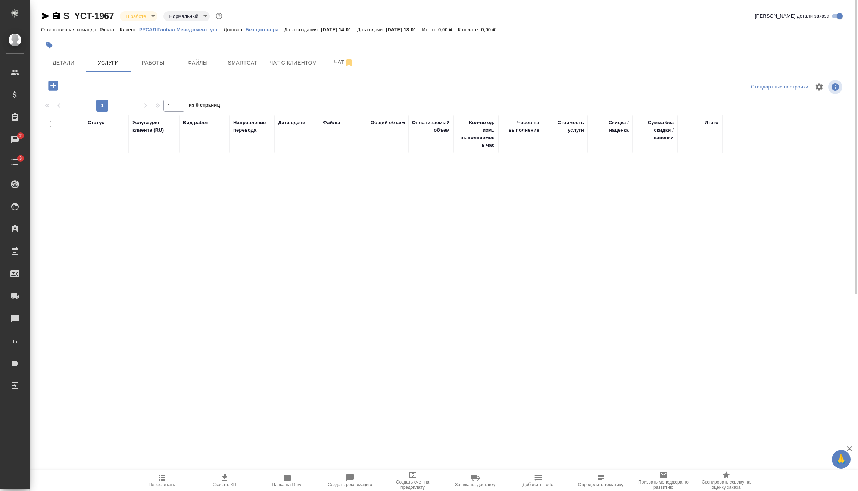
click at [59, 88] on icon "button" at bounding box center [53, 85] width 13 height 13
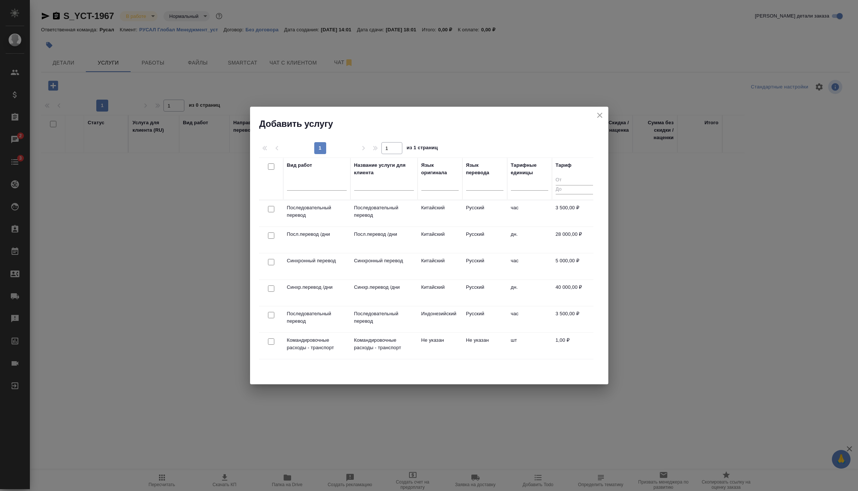
click at [272, 208] on input "checkbox" at bounding box center [271, 209] width 6 height 6
checkbox input "true"
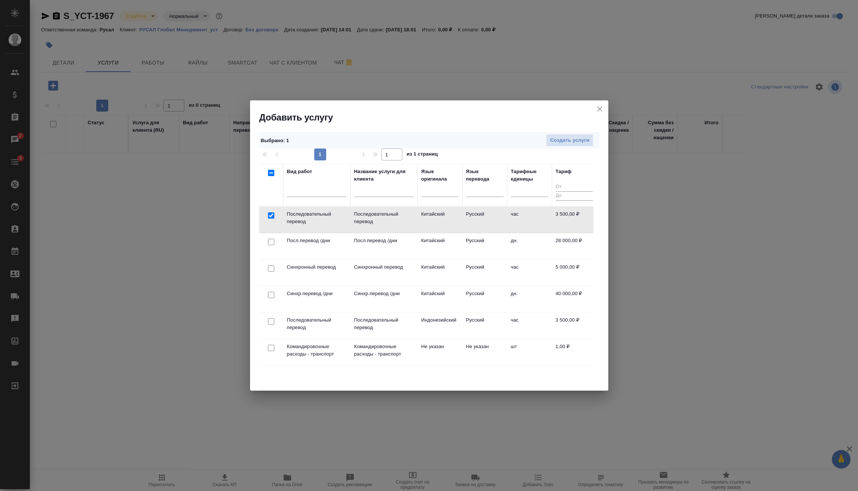
click at [578, 147] on div "Выбрано : 1 Создать услуги" at bounding box center [429, 140] width 340 height 17
click at [579, 144] on span "Создать услуги" at bounding box center [569, 140] width 39 height 9
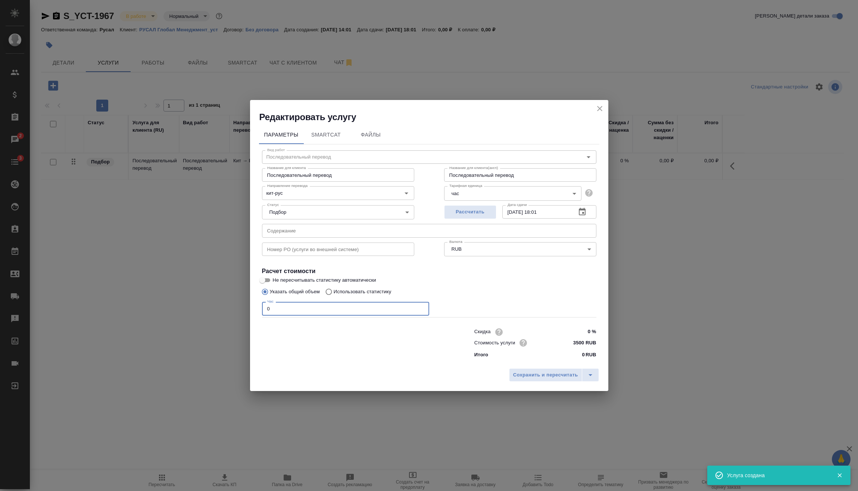
drag, startPoint x: 278, startPoint y: 311, endPoint x: 219, endPoint y: 316, distance: 59.5
click at [216, 314] on div "Редактировать услугу Параметры SmartCat Файлы Вид работ Последовательный перево…" at bounding box center [429, 245] width 858 height 491
type input "12"
click at [548, 375] on span "Сохранить и пересчитать" at bounding box center [545, 375] width 65 height 9
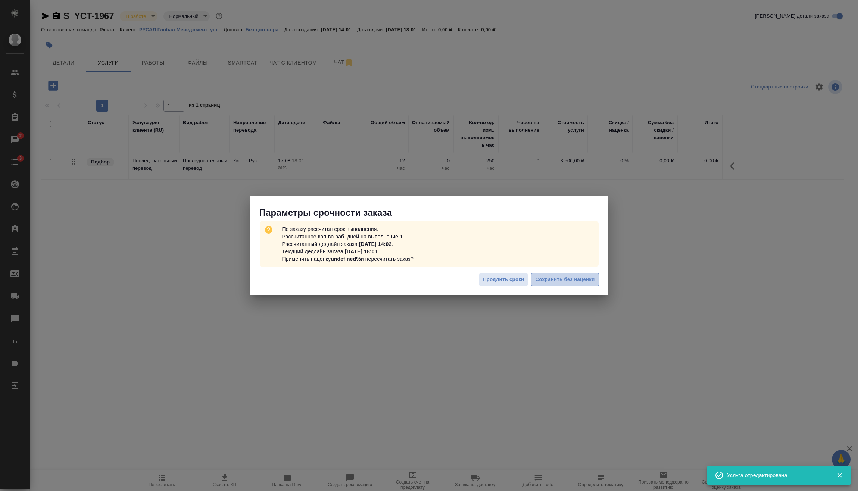
click at [577, 283] on span "Сохранить без наценки" at bounding box center [564, 279] width 59 height 9
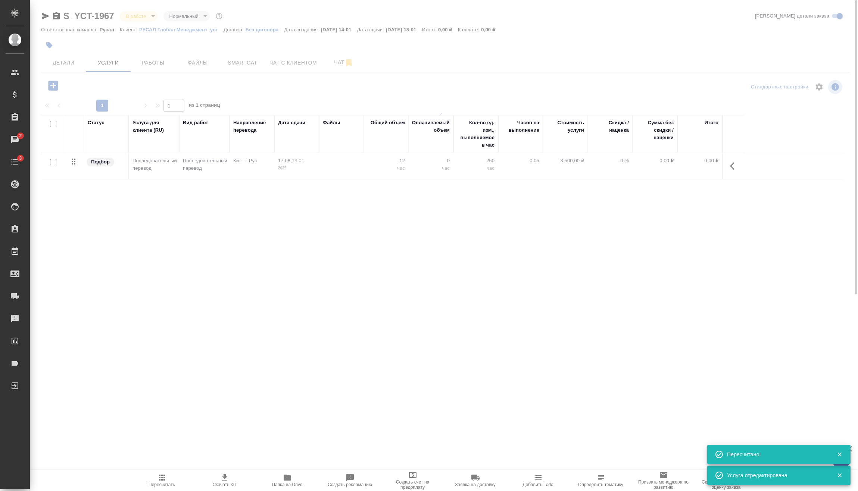
type input "urgent"
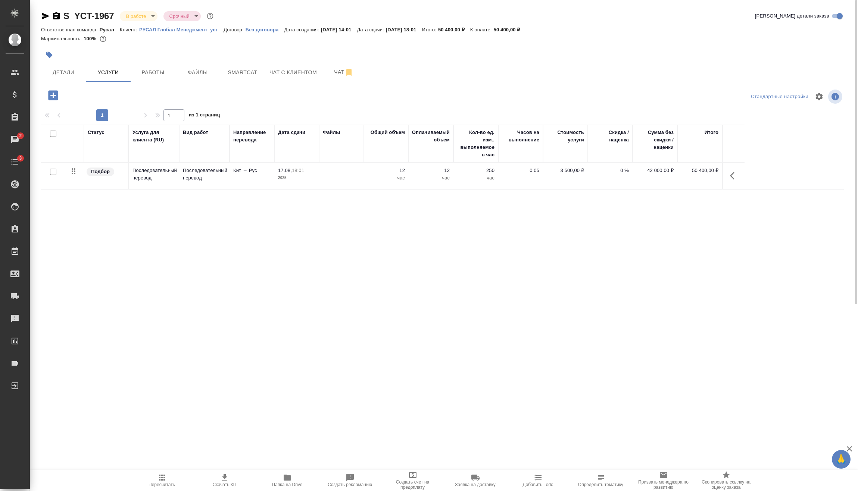
click at [54, 171] on input "checkbox" at bounding box center [53, 172] width 6 height 6
checkbox input "true"
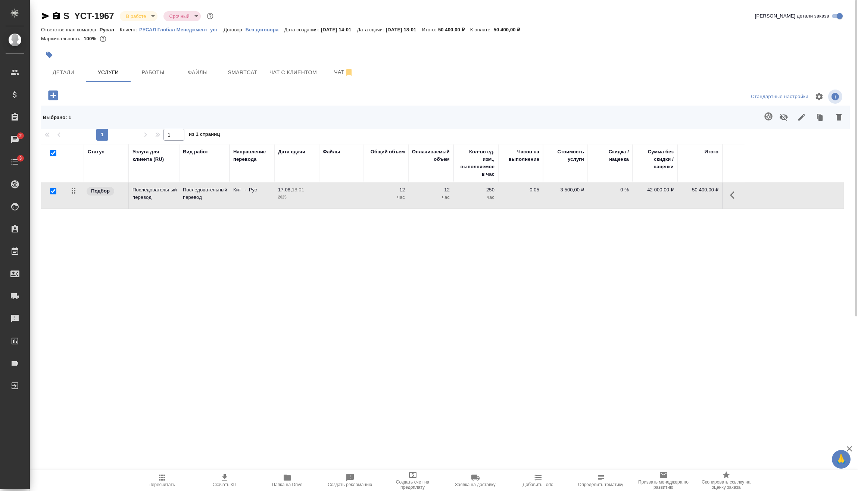
click at [838, 122] on button "button" at bounding box center [839, 116] width 18 height 19
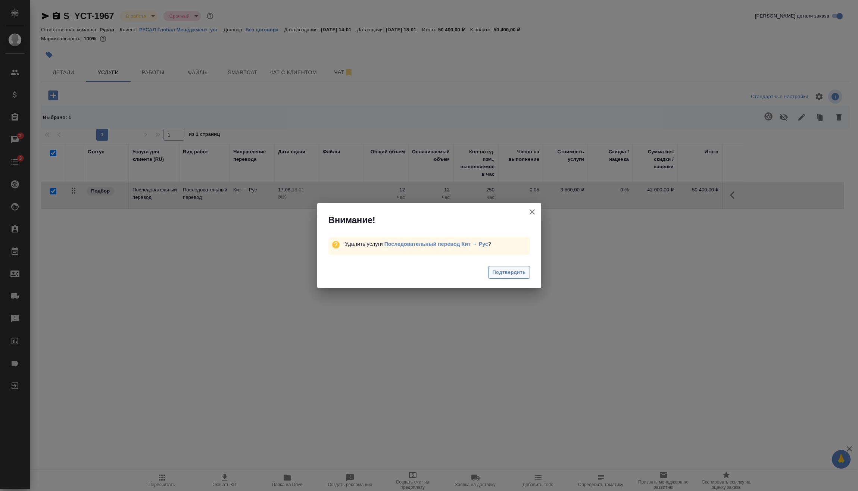
click at [503, 274] on span "Подтвердить" at bounding box center [508, 272] width 33 height 9
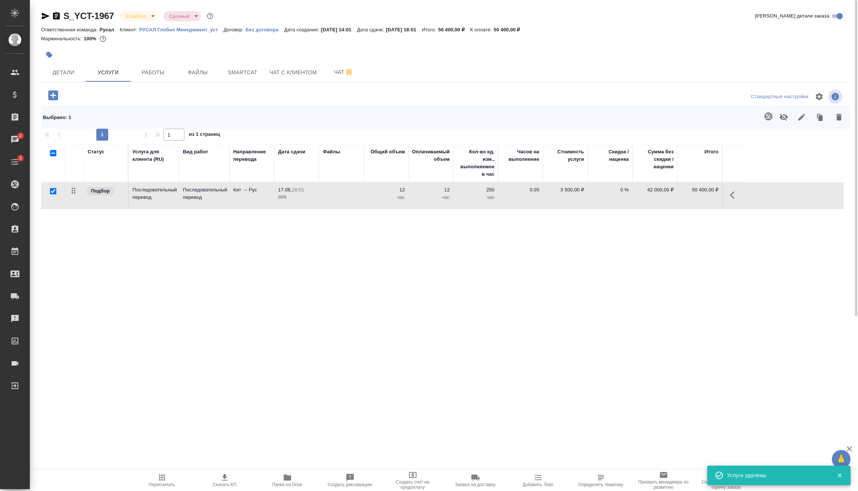
checkbox input "false"
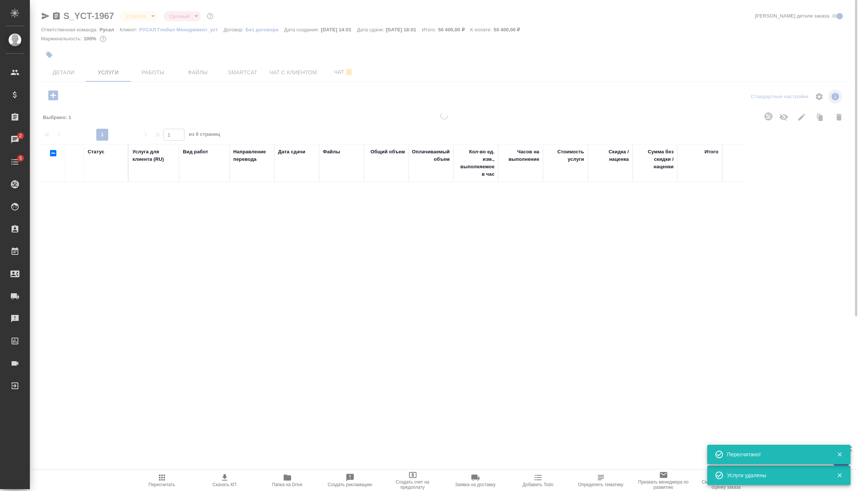
click at [53, 96] on div at bounding box center [444, 162] width 828 height 324
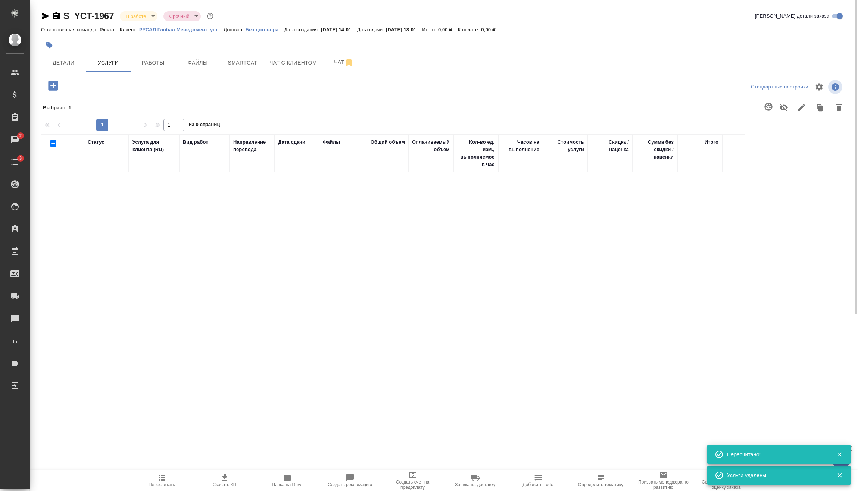
click at [56, 89] on icon "button" at bounding box center [53, 86] width 10 height 10
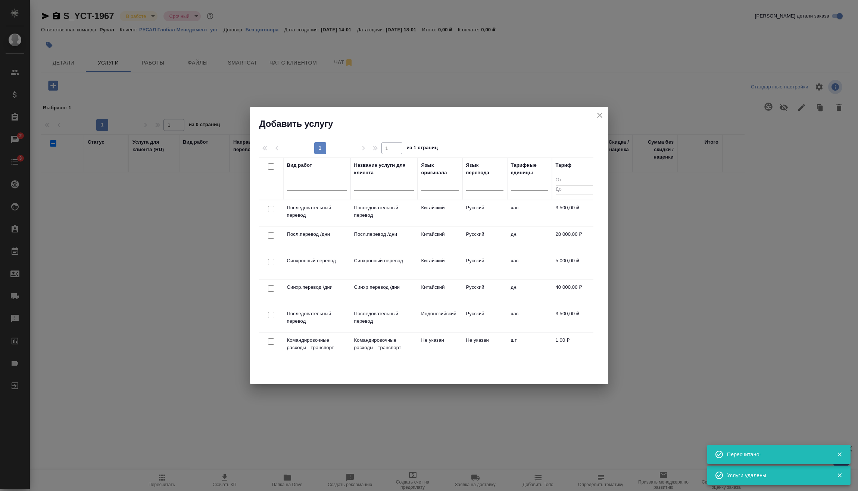
click at [273, 288] on input "checkbox" at bounding box center [271, 289] width 6 height 6
checkbox input "true"
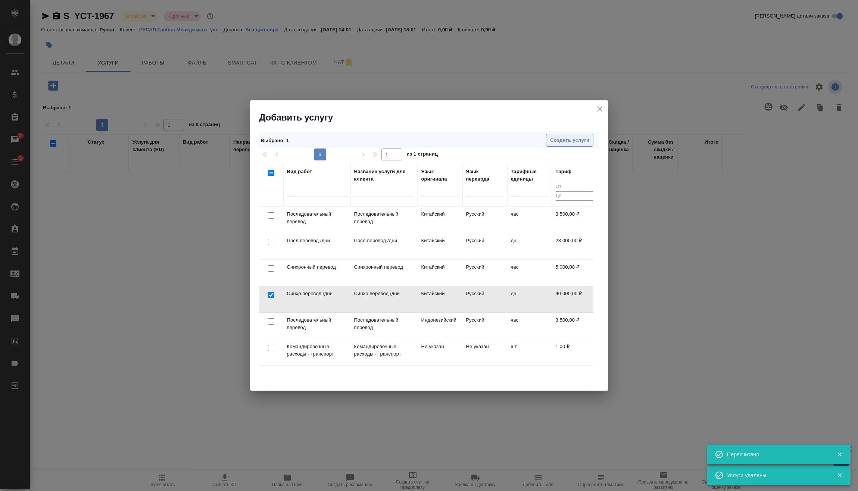
click at [584, 144] on span "Создать услуги" at bounding box center [569, 140] width 39 height 9
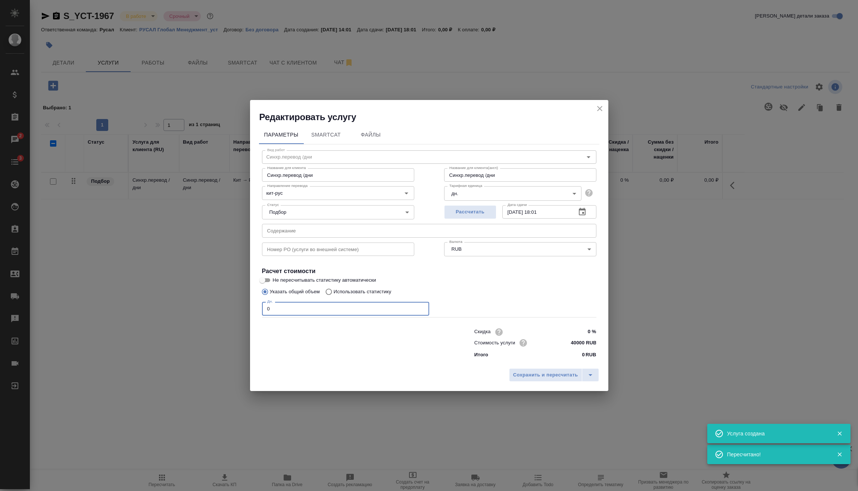
drag, startPoint x: 287, startPoint y: 310, endPoint x: 256, endPoint y: 319, distance: 32.0
click at [255, 312] on div "Параметры SmartCat Файлы Вид работ [PERSON_NAME].перевод /дни Вид работ Названи…" at bounding box center [429, 244] width 358 height 242
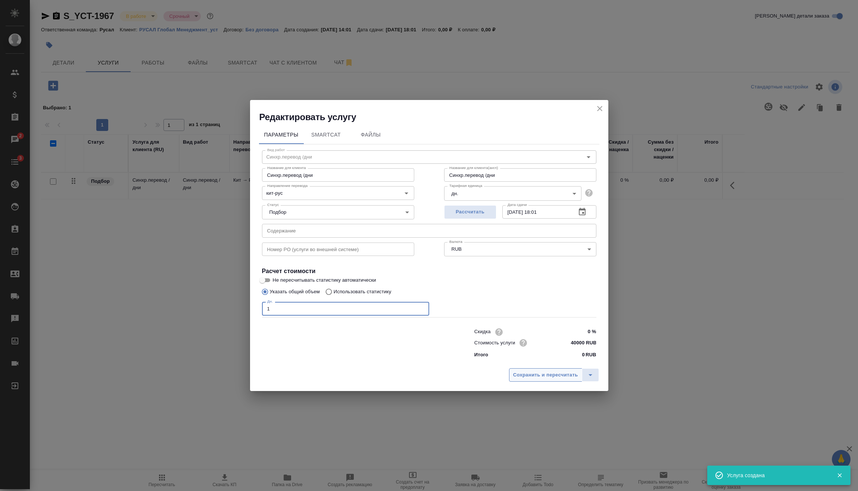
type input "1"
click at [565, 376] on span "Сохранить и пересчитать" at bounding box center [545, 375] width 65 height 9
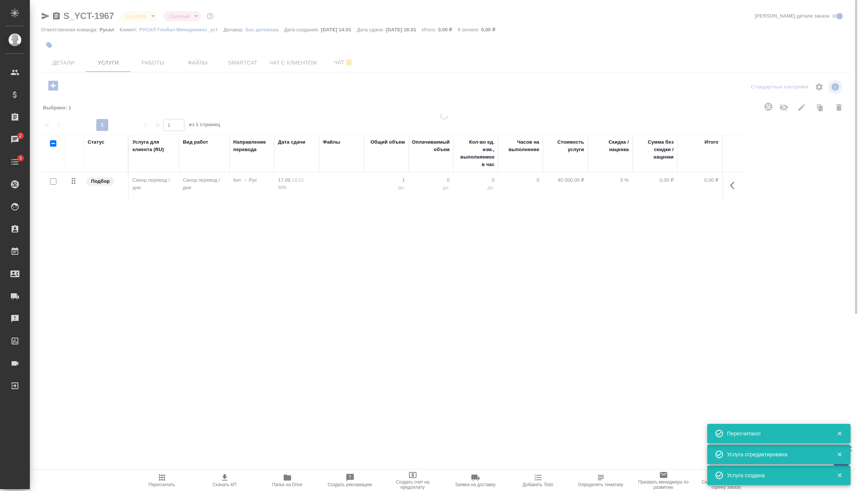
type input "normal"
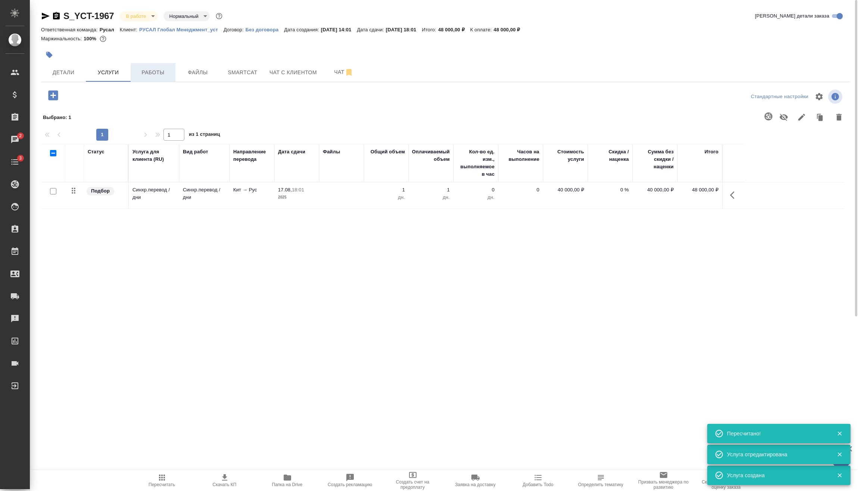
click at [166, 68] on span "Работы" at bounding box center [153, 72] width 36 height 9
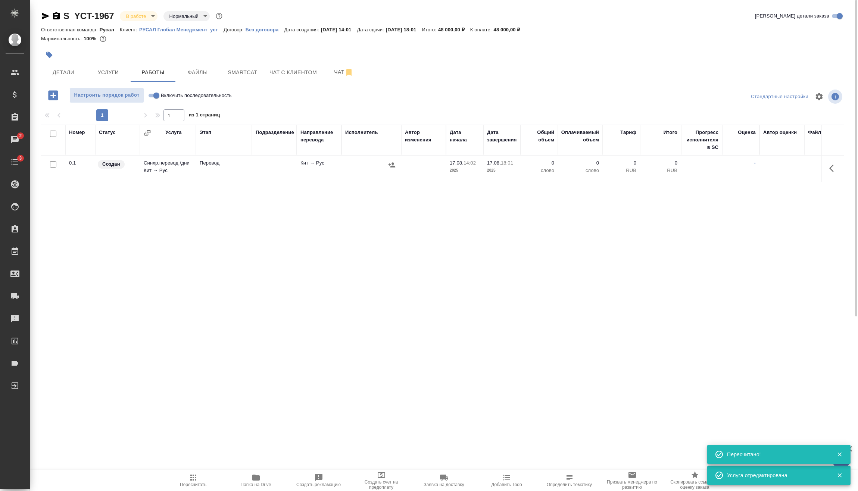
drag, startPoint x: 156, startPoint y: 93, endPoint x: 163, endPoint y: 102, distance: 12.5
click at [155, 93] on input "Включить последовательность" at bounding box center [156, 95] width 27 height 9
checkbox input "true"
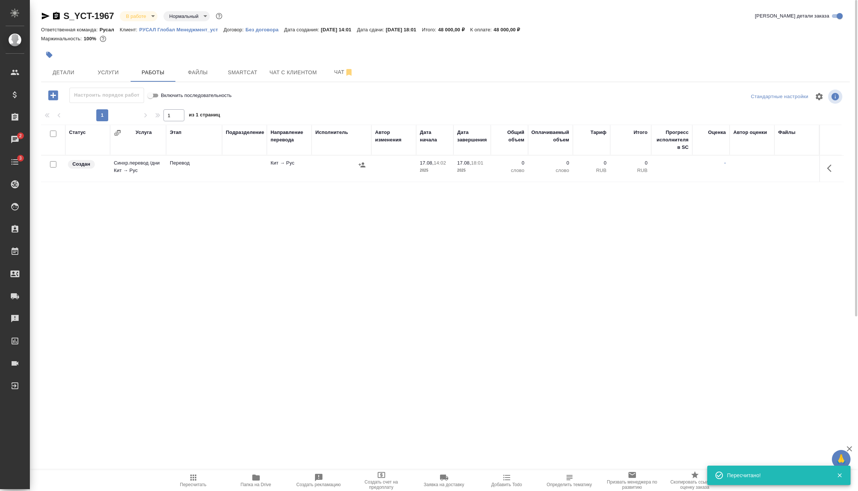
click at [54, 163] on input "checkbox" at bounding box center [53, 164] width 6 height 6
checkbox input "true"
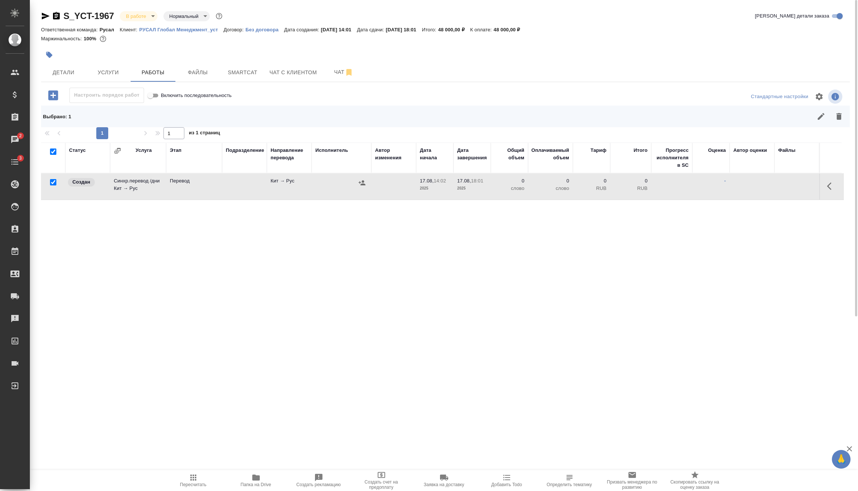
click at [843, 122] on button "button" at bounding box center [839, 116] width 18 height 18
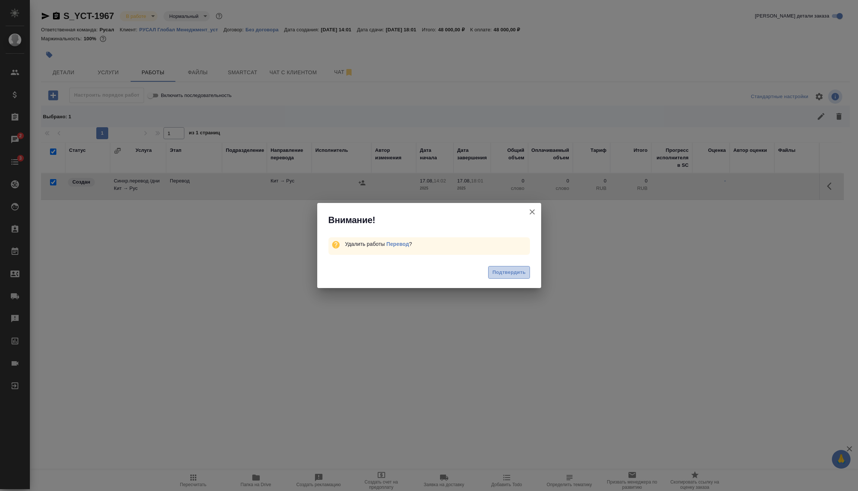
click at [520, 277] on button "Подтвердить" at bounding box center [508, 272] width 41 height 13
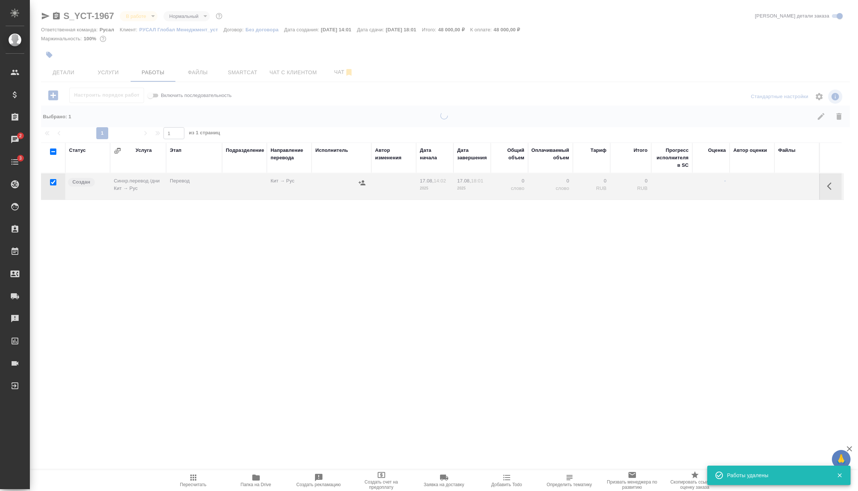
checkbox input "false"
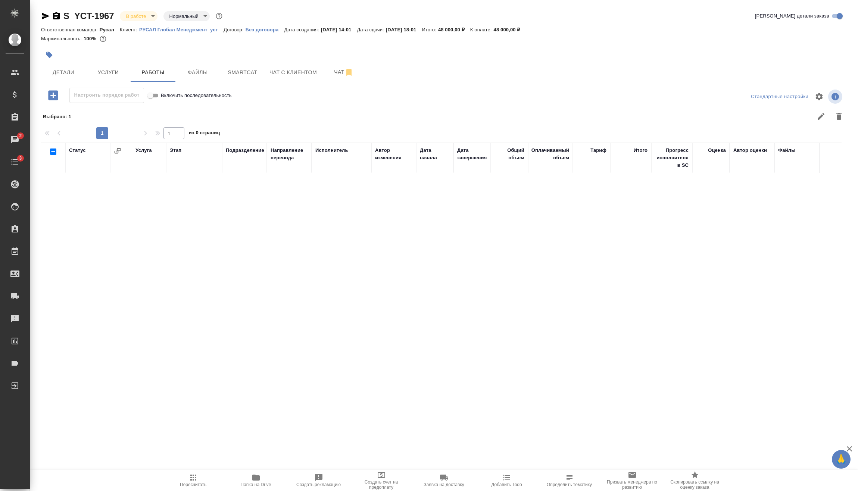
click at [46, 91] on button "button" at bounding box center [53, 95] width 21 height 15
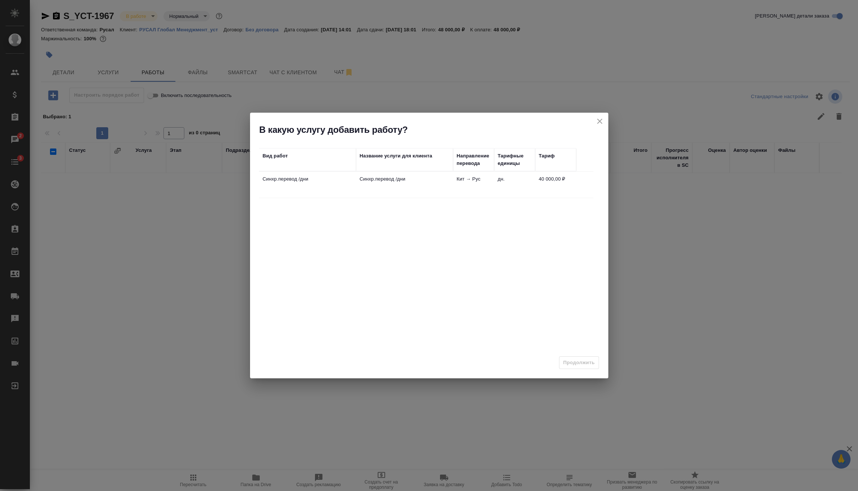
click at [428, 186] on td "Синхр.перевод /дни" at bounding box center [404, 185] width 97 height 26
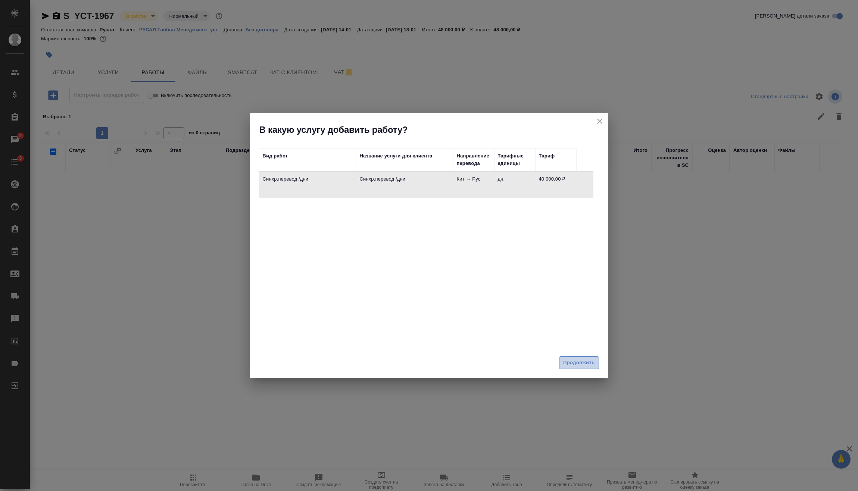
click at [587, 361] on span "Продолжить" at bounding box center [578, 363] width 31 height 9
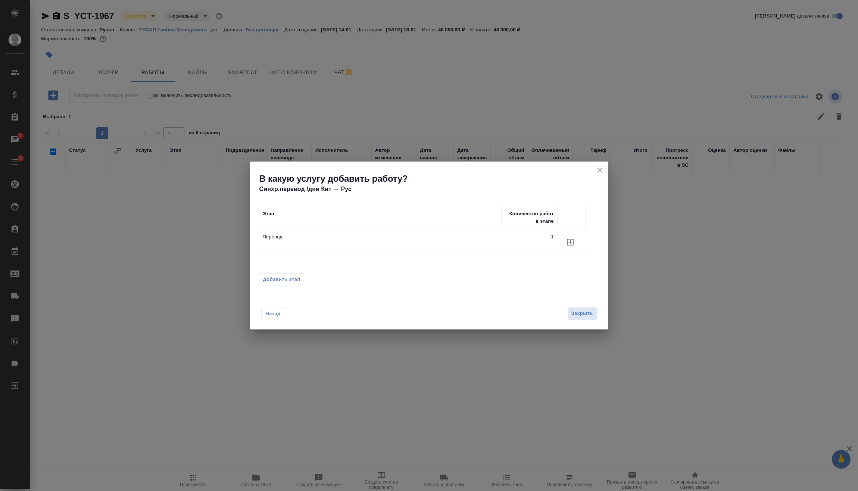
click at [296, 277] on span "Добавить этап" at bounding box center [281, 279] width 37 height 7
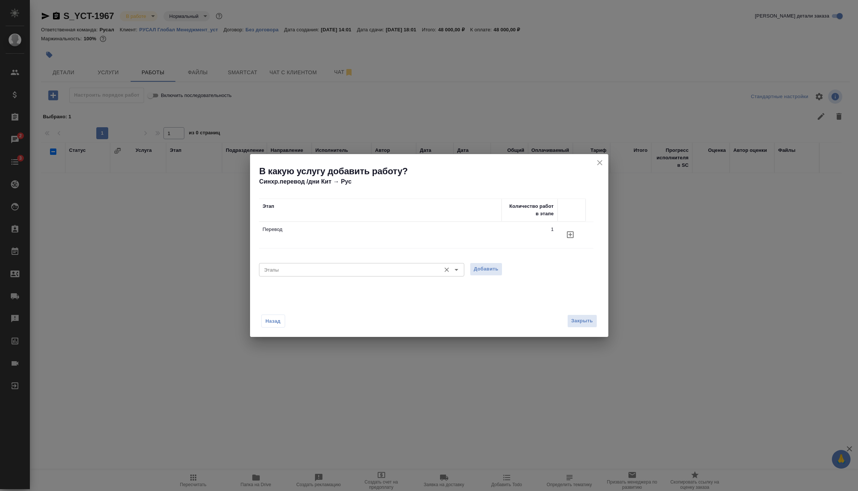
click at [309, 263] on div "Этапы" at bounding box center [361, 269] width 205 height 13
click at [487, 267] on span "Добавить" at bounding box center [486, 269] width 25 height 9
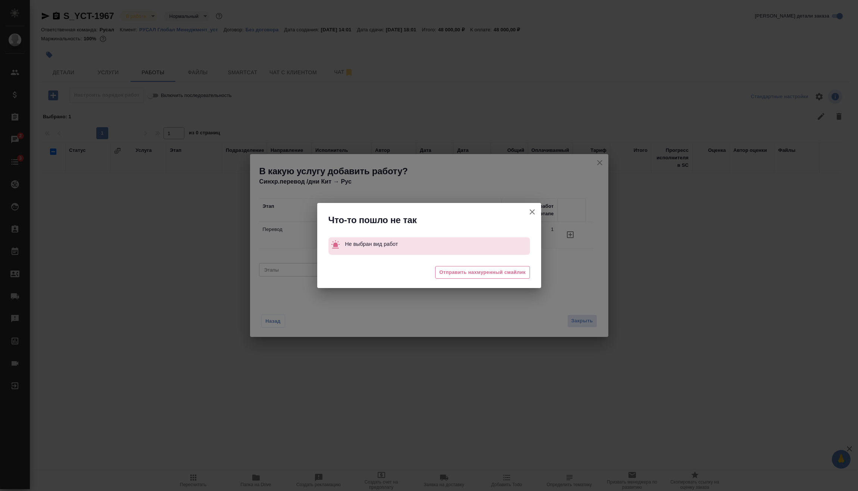
drag, startPoint x: 529, startPoint y: 212, endPoint x: 521, endPoint y: 216, distance: 8.3
click at [529, 212] on icon "button" at bounding box center [532, 212] width 9 height 9
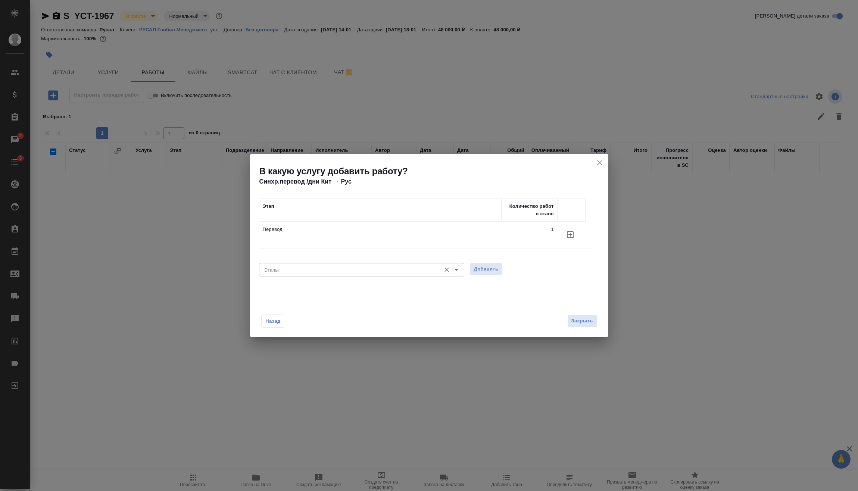
click at [333, 268] on input "Этапы" at bounding box center [349, 269] width 176 height 9
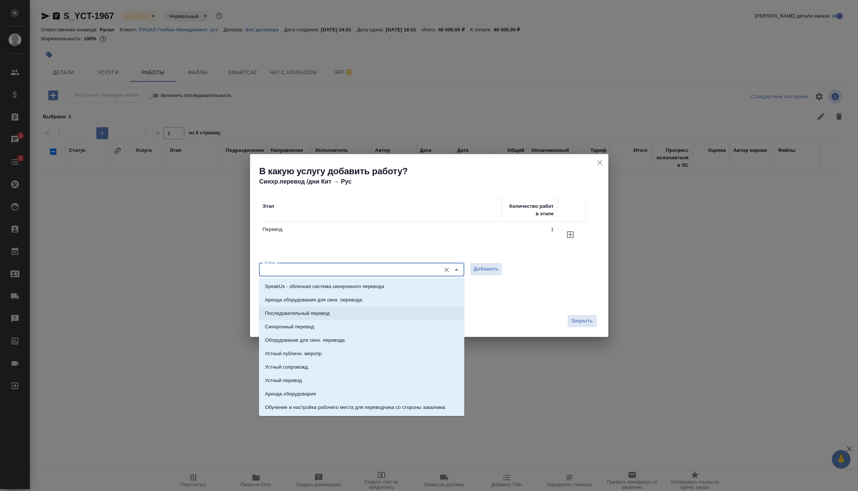
click at [321, 312] on p "Последовательный перевод" at bounding box center [297, 313] width 65 height 7
type input "Последовательный перевод"
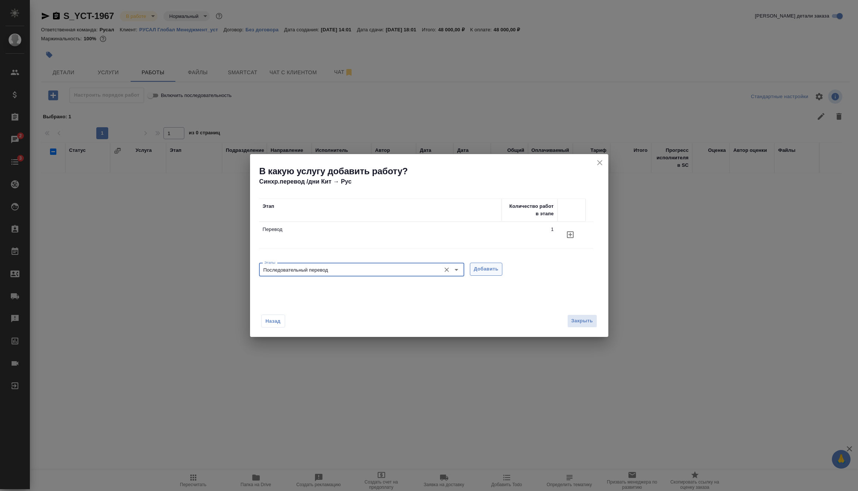
click at [486, 271] on span "Добавить" at bounding box center [486, 269] width 25 height 9
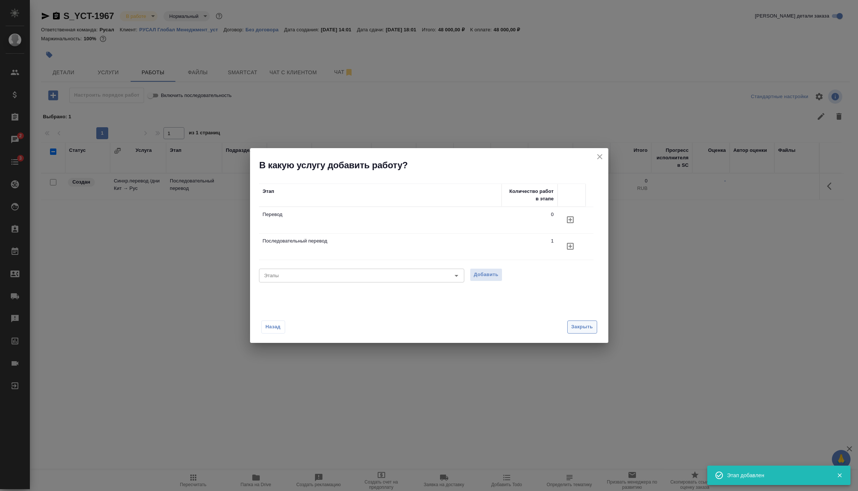
click at [581, 322] on button "Закрыть" at bounding box center [582, 327] width 30 height 13
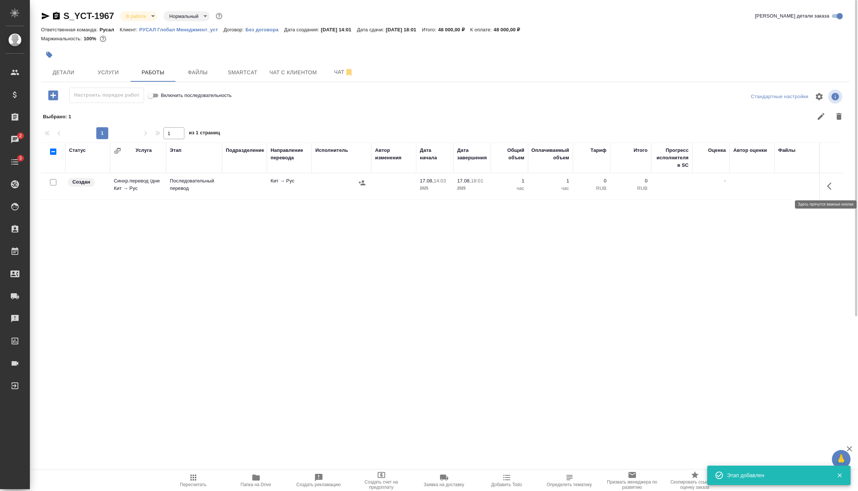
drag, startPoint x: 832, startPoint y: 191, endPoint x: 824, endPoint y: 194, distance: 8.7
click at [833, 191] on button "button" at bounding box center [832, 186] width 18 height 18
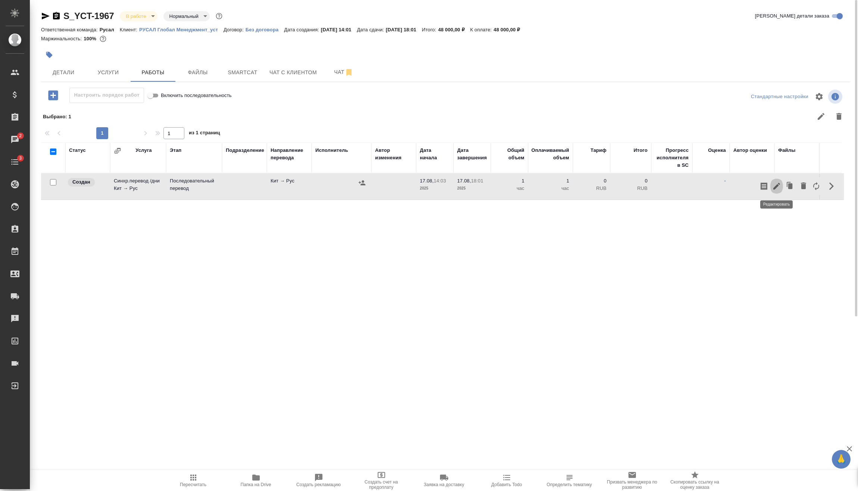
click at [779, 189] on icon "button" at bounding box center [776, 186] width 9 height 9
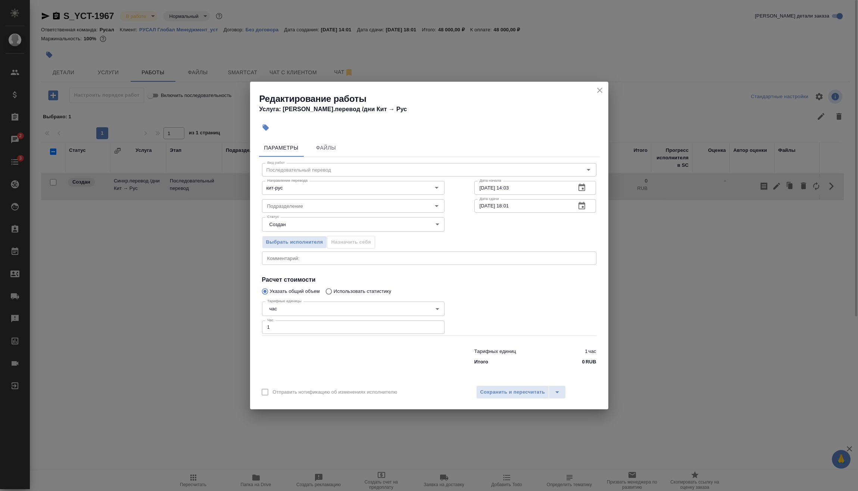
drag, startPoint x: 284, startPoint y: 326, endPoint x: 259, endPoint y: 332, distance: 26.4
click at [241, 327] on div "Редактирование работы Услуга: [PERSON_NAME].перевод /дни Кит → [PERSON_NAME] Фа…" at bounding box center [429, 245] width 858 height 491
type input "5"
click at [515, 391] on span "Сохранить и пересчитать" at bounding box center [512, 392] width 65 height 9
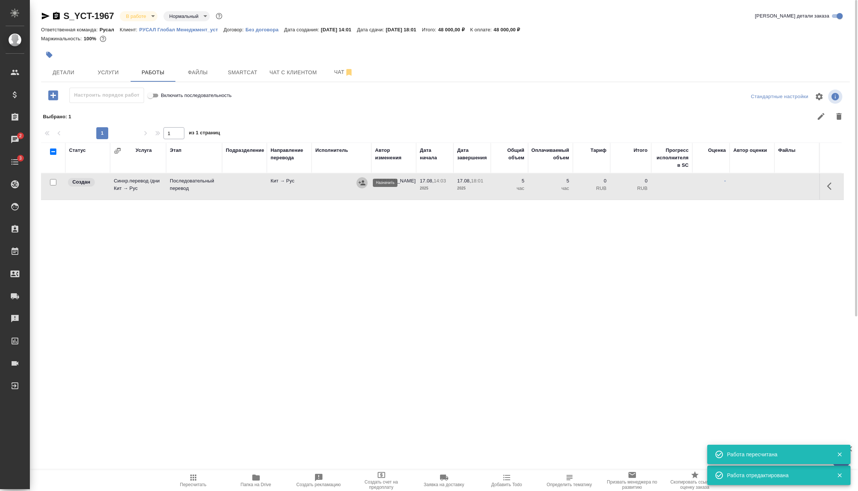
click at [359, 183] on icon "button" at bounding box center [361, 182] width 7 height 7
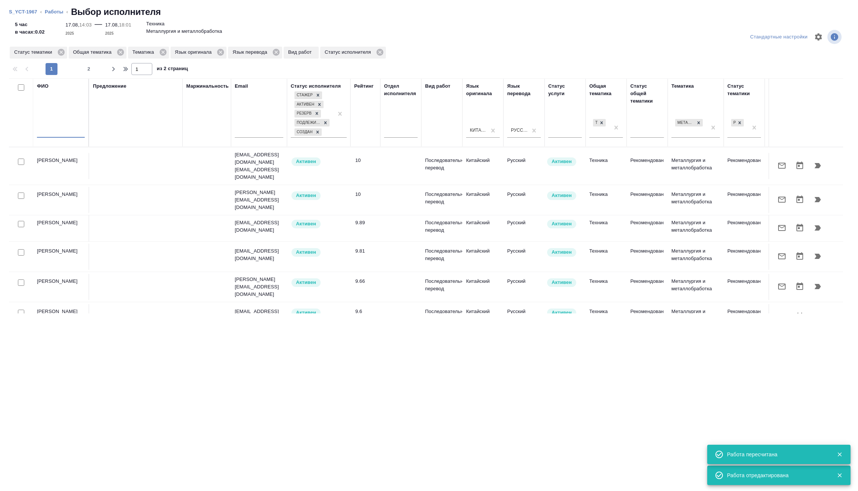
click at [67, 134] on input "text" at bounding box center [61, 132] width 48 height 9
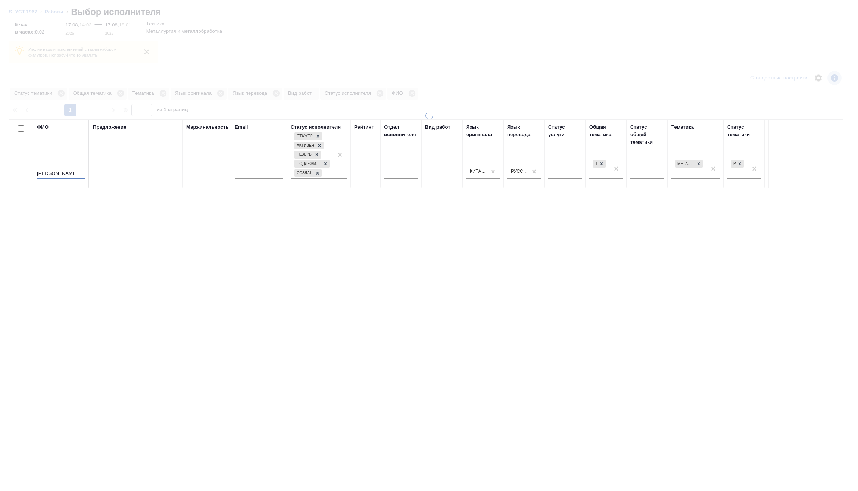
type input "[PERSON_NAME]"
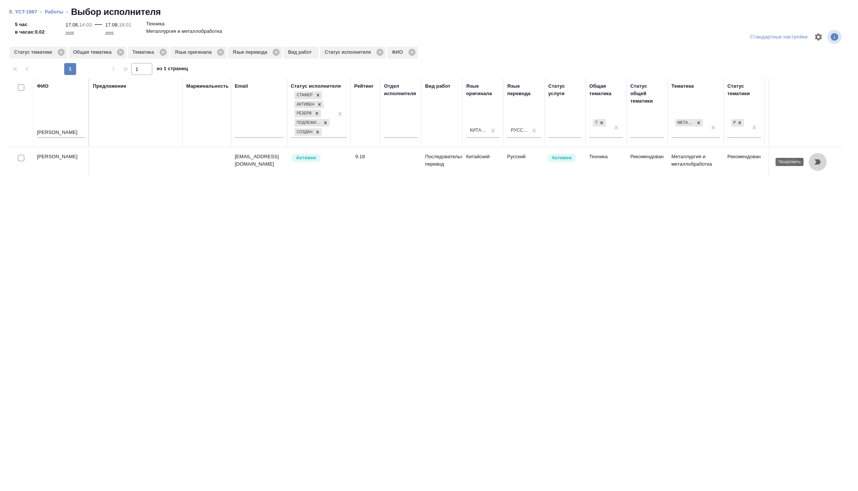
click at [818, 168] on button "button" at bounding box center [818, 162] width 18 height 18
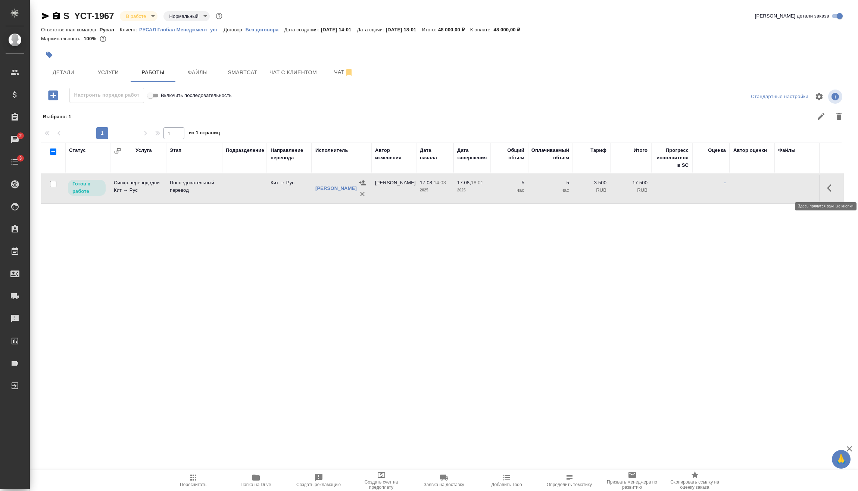
click at [831, 188] on icon "button" at bounding box center [831, 188] width 9 height 9
click at [773, 186] on icon "button" at bounding box center [776, 188] width 9 height 9
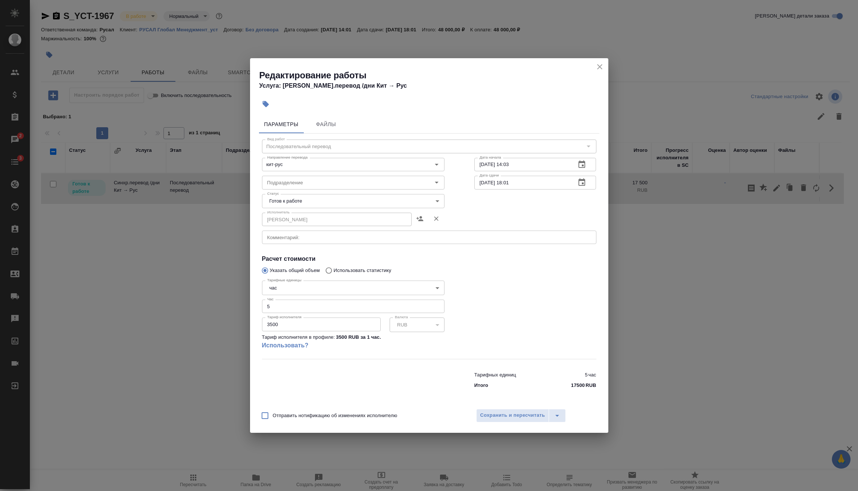
drag, startPoint x: 267, startPoint y: 323, endPoint x: 242, endPoint y: 326, distance: 25.6
click at [242, 326] on div "Редактирование работы Услуга: [PERSON_NAME].перевод /дни Кит → [PERSON_NAME] Фа…" at bounding box center [429, 245] width 858 height 491
type input "4"
click at [504, 411] on span "Сохранить и пересчитать" at bounding box center [512, 415] width 65 height 9
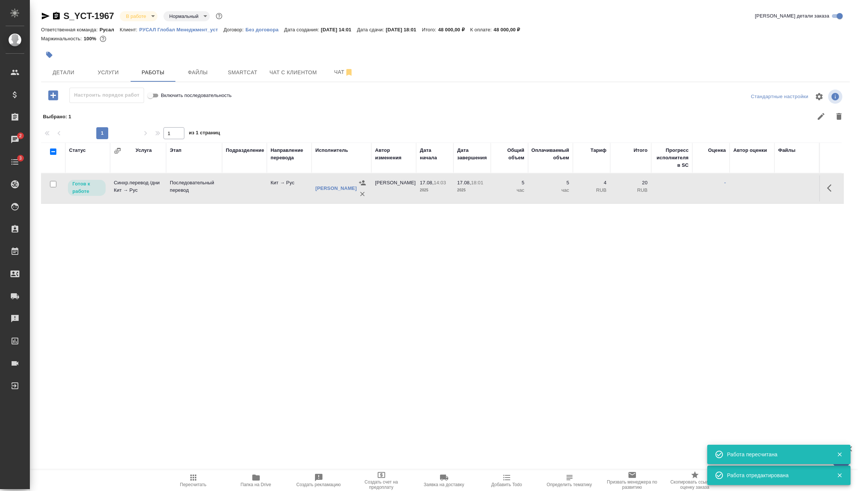
click at [827, 184] on button "button" at bounding box center [832, 188] width 18 height 18
click at [777, 190] on icon "button" at bounding box center [776, 188] width 9 height 9
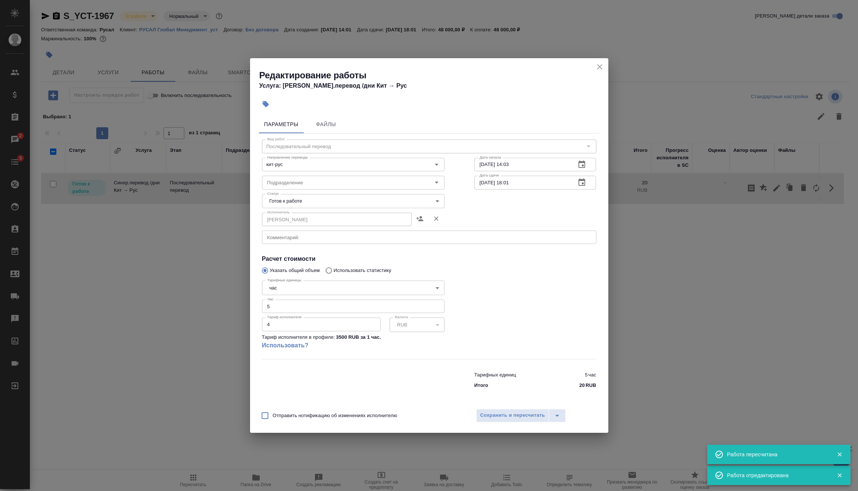
click at [297, 332] on div "Тариф исполнителя 4 Тариф исполнителя" at bounding box center [321, 324] width 119 height 19
click at [300, 325] on input "4" at bounding box center [321, 324] width 119 height 13
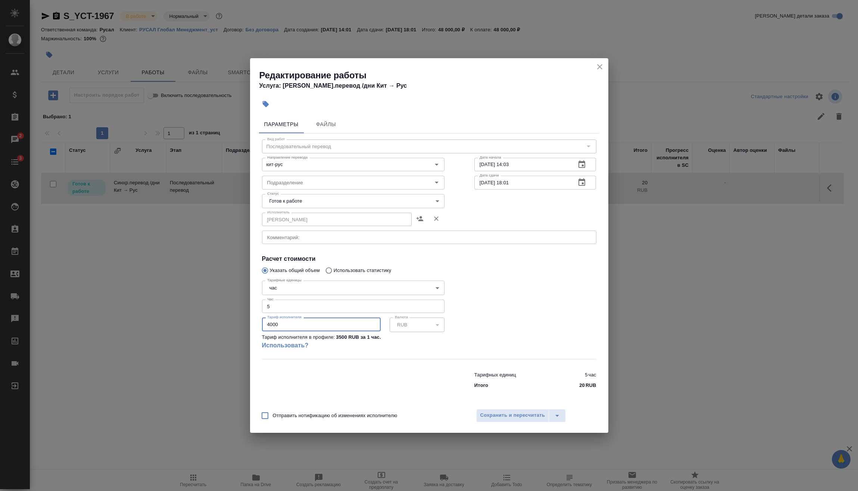
click at [301, 323] on input "4000" at bounding box center [321, 324] width 119 height 13
type input "4000"
click at [502, 420] on button "Сохранить и пересчитать" at bounding box center [512, 415] width 73 height 13
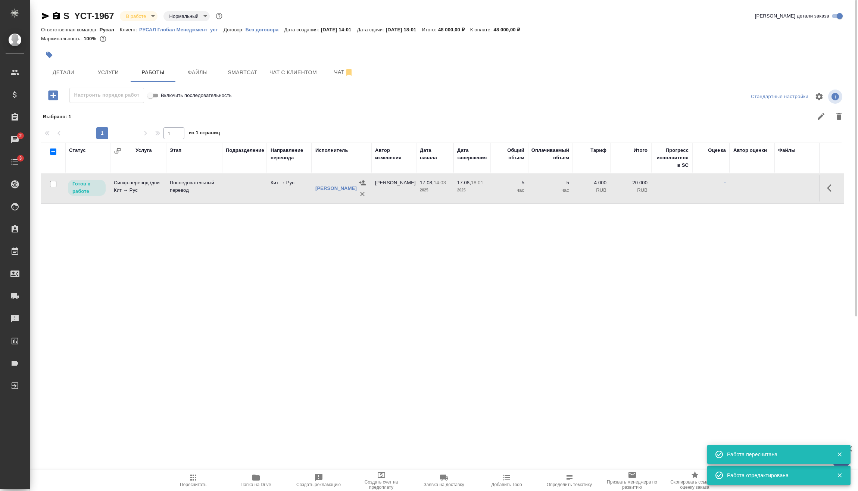
click at [197, 479] on icon "button" at bounding box center [193, 477] width 9 height 9
click at [150, 15] on body "🙏 .cls-1 fill:#fff; AWATERA [PERSON_NAME] Спецификации Заказы 2 Чаты 3 Todo Про…" at bounding box center [429, 245] width 858 height 491
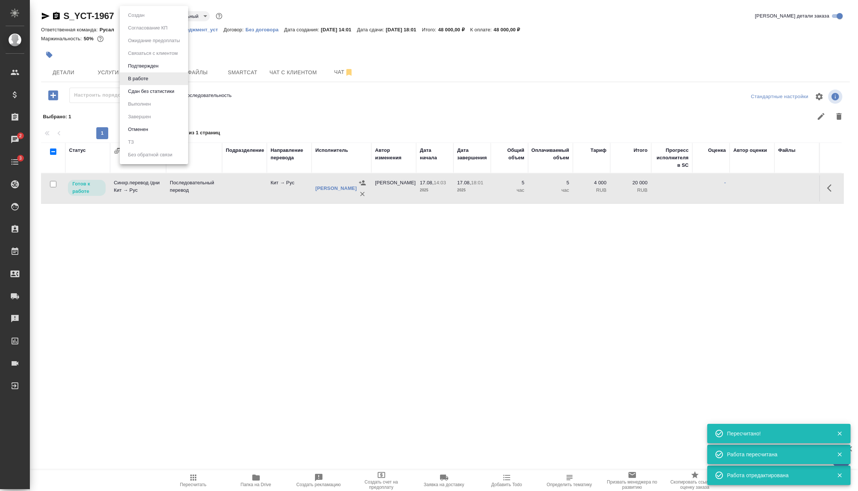
click at [147, 19] on button "Сдан без статистики" at bounding box center [136, 15] width 21 height 8
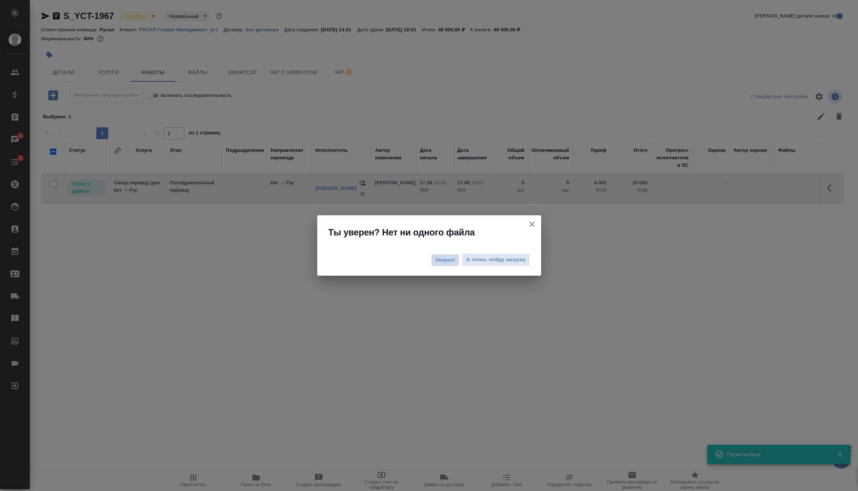
click at [447, 262] on span "Уверен!" at bounding box center [446, 259] width 20 height 7
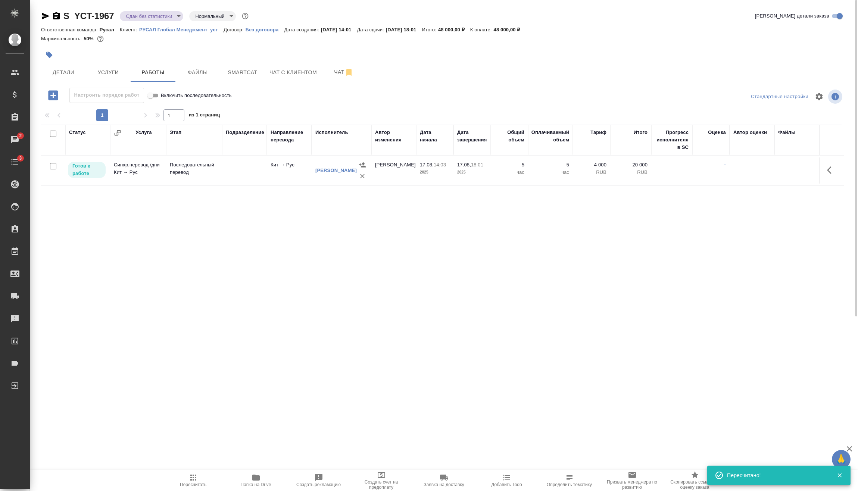
click at [148, 17] on body "🙏 .cls-1 fill:#fff; AWATERA [PERSON_NAME] Спецификации Заказы 2 Чаты 3 Todo Про…" at bounding box center [429, 245] width 858 height 491
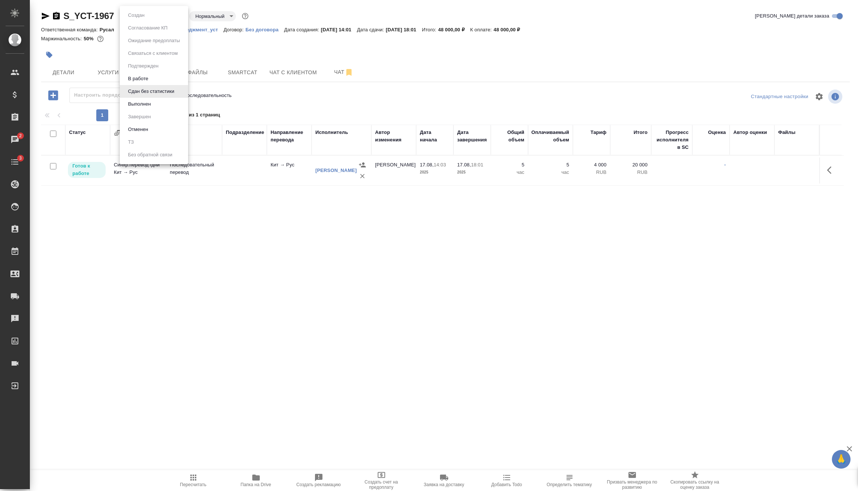
click at [155, 101] on li "Выполнен" at bounding box center [154, 104] width 68 height 13
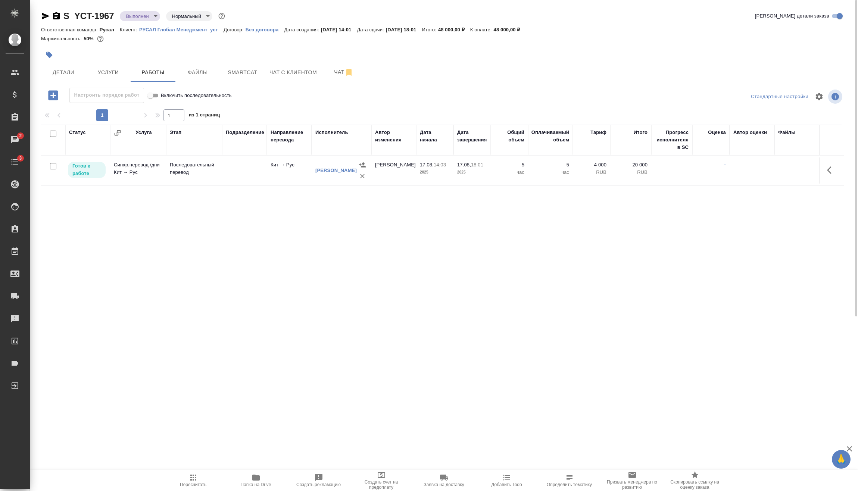
click at [51, 166] on input "checkbox" at bounding box center [53, 166] width 6 height 6
checkbox input "true"
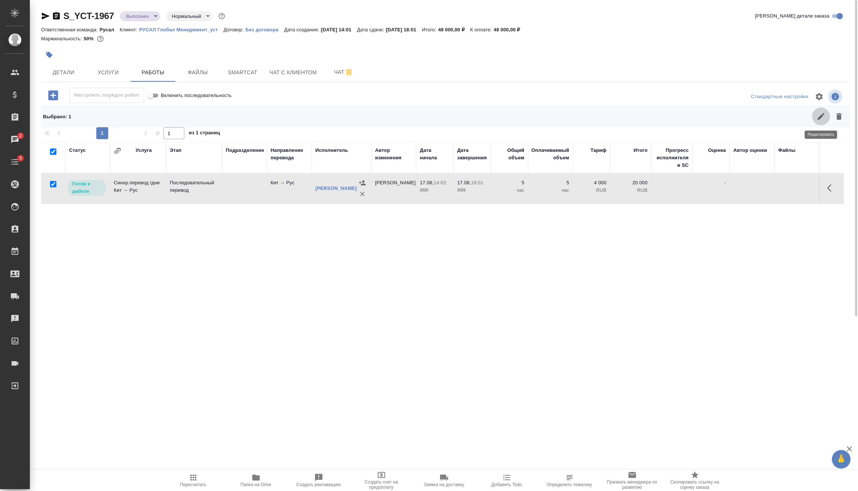
click at [821, 118] on icon "button" at bounding box center [821, 116] width 9 height 9
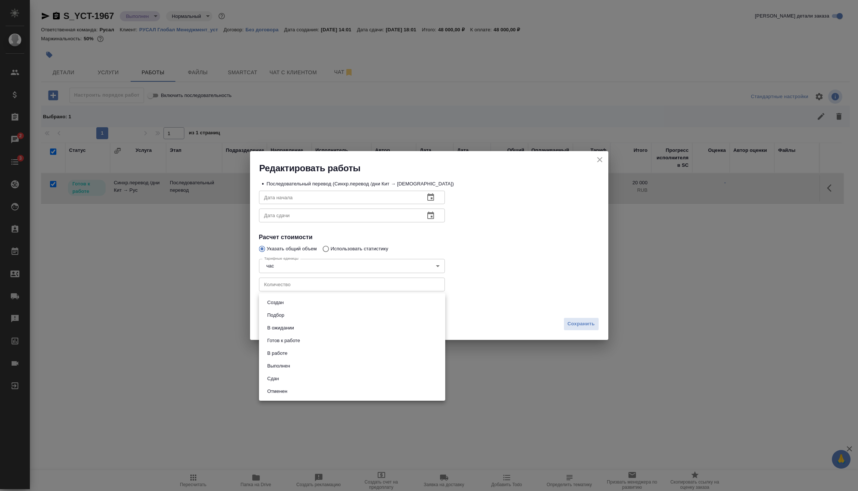
drag, startPoint x: 344, startPoint y: 305, endPoint x: 339, endPoint y: 328, distance: 24.0
click at [345, 305] on body "🙏 .cls-1 fill:#fff; AWATERA [PERSON_NAME] Спецификации Заказы 2 Чаты 3 Todo Про…" at bounding box center [429, 245] width 858 height 491
click at [302, 374] on li "Сдан" at bounding box center [352, 378] width 186 height 13
type input "closed"
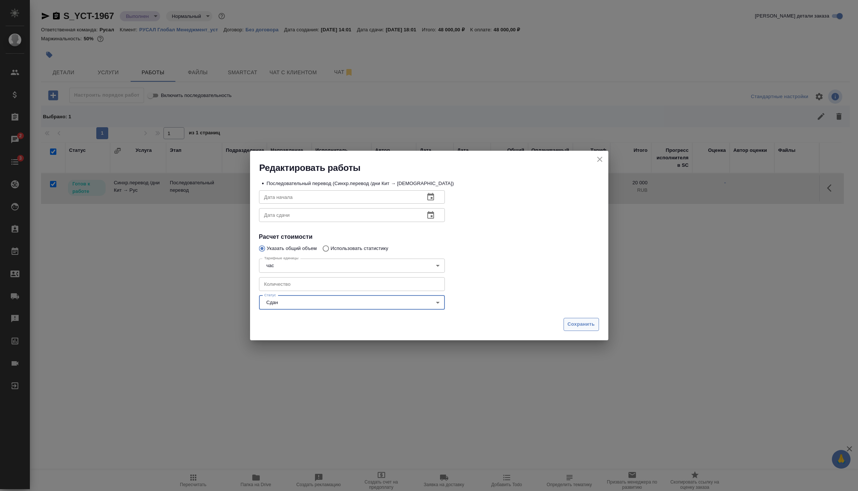
click at [592, 324] on span "Сохранить" at bounding box center [581, 324] width 27 height 9
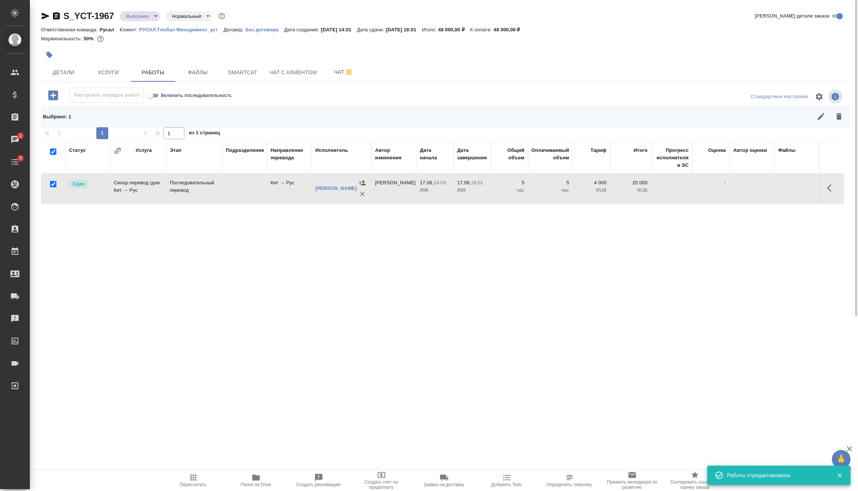
click at [149, 13] on body "🙏 .cls-1 fill:#fff; AWATERA [PERSON_NAME] Спецификации Заказы 2 Чаты 3 Todo Про…" at bounding box center [429, 245] width 858 height 491
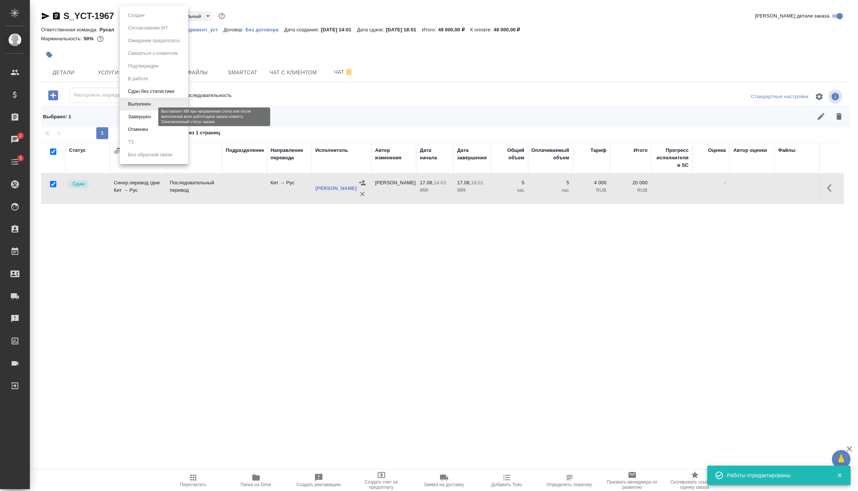
click at [149, 115] on button "Завершен" at bounding box center [139, 117] width 27 height 8
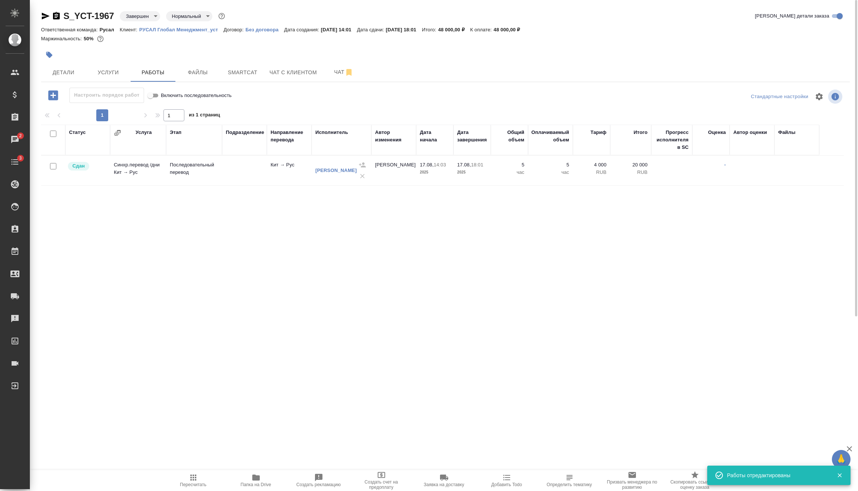
click at [60, 16] on icon "button" at bounding box center [56, 15] width 7 height 7
